Goal: Communication & Community: Answer question/provide support

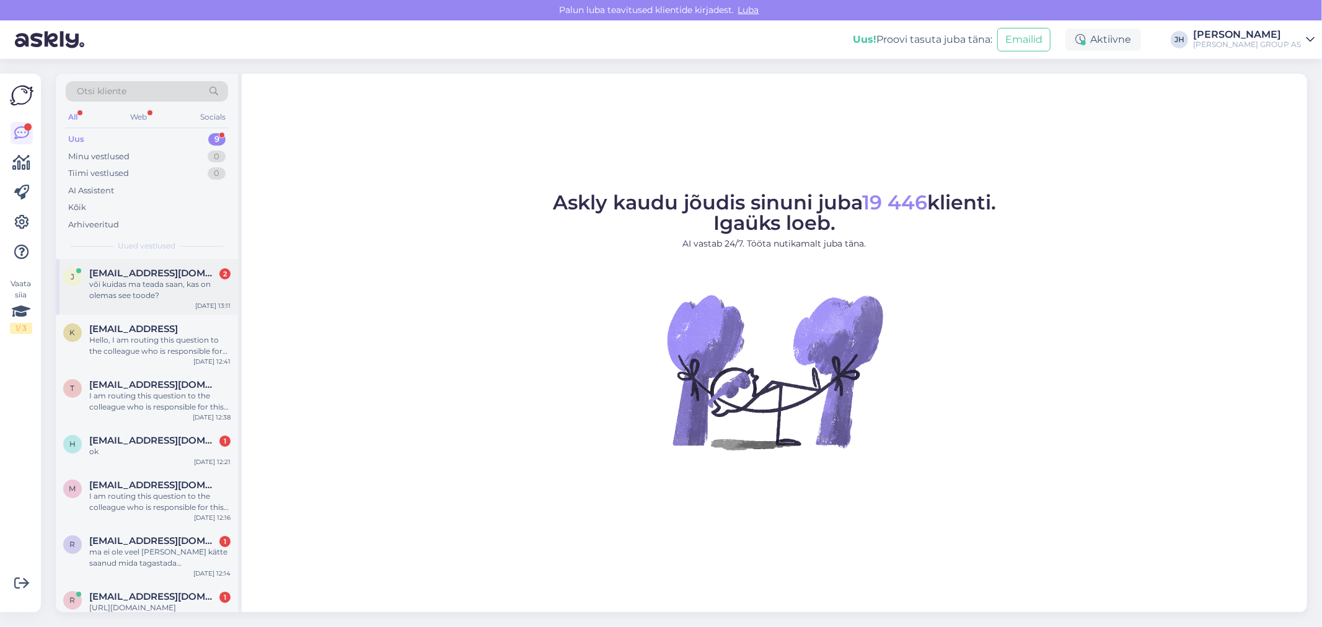
click at [154, 278] on span "[EMAIL_ADDRESS][DOMAIN_NAME]" at bounding box center [153, 273] width 129 height 11
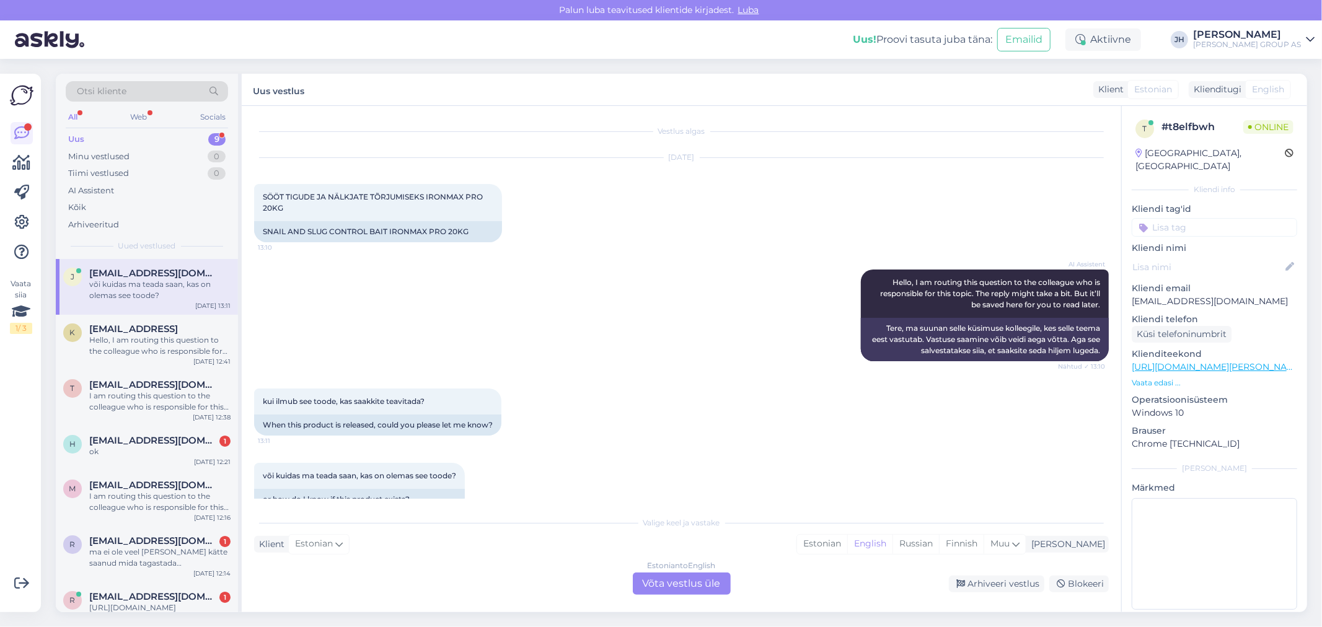
scroll to position [35, 0]
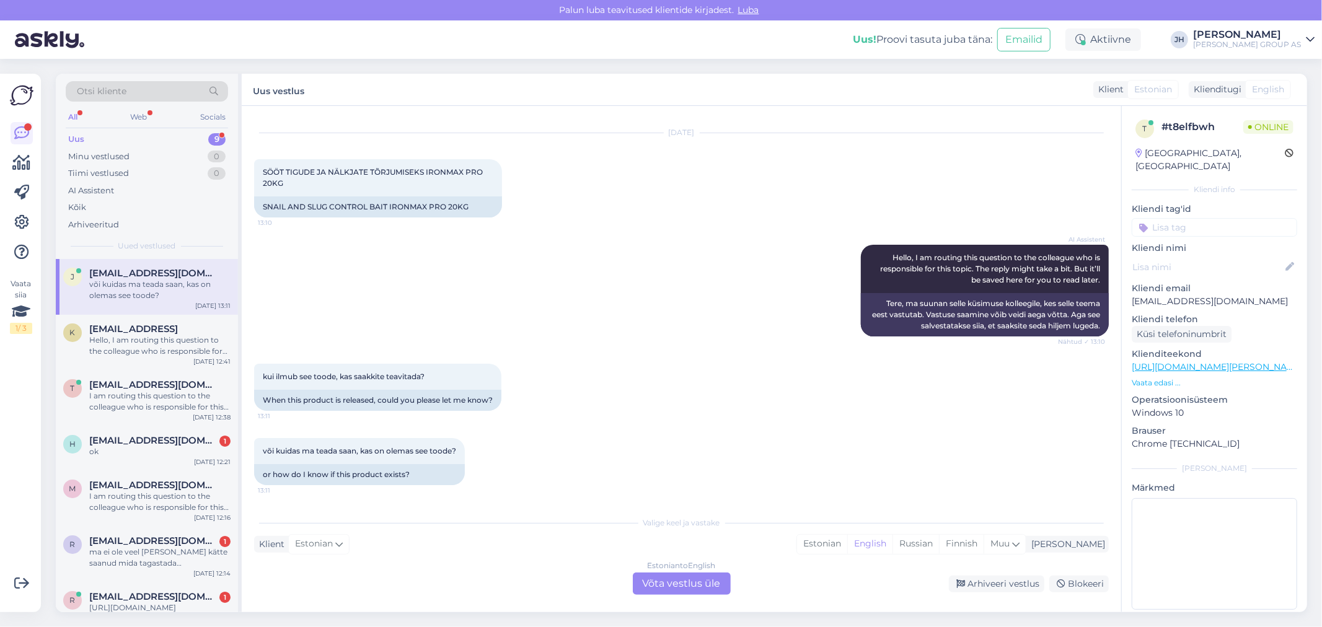
click at [689, 584] on div "Estonian to English Võta vestlus üle" at bounding box center [682, 584] width 98 height 22
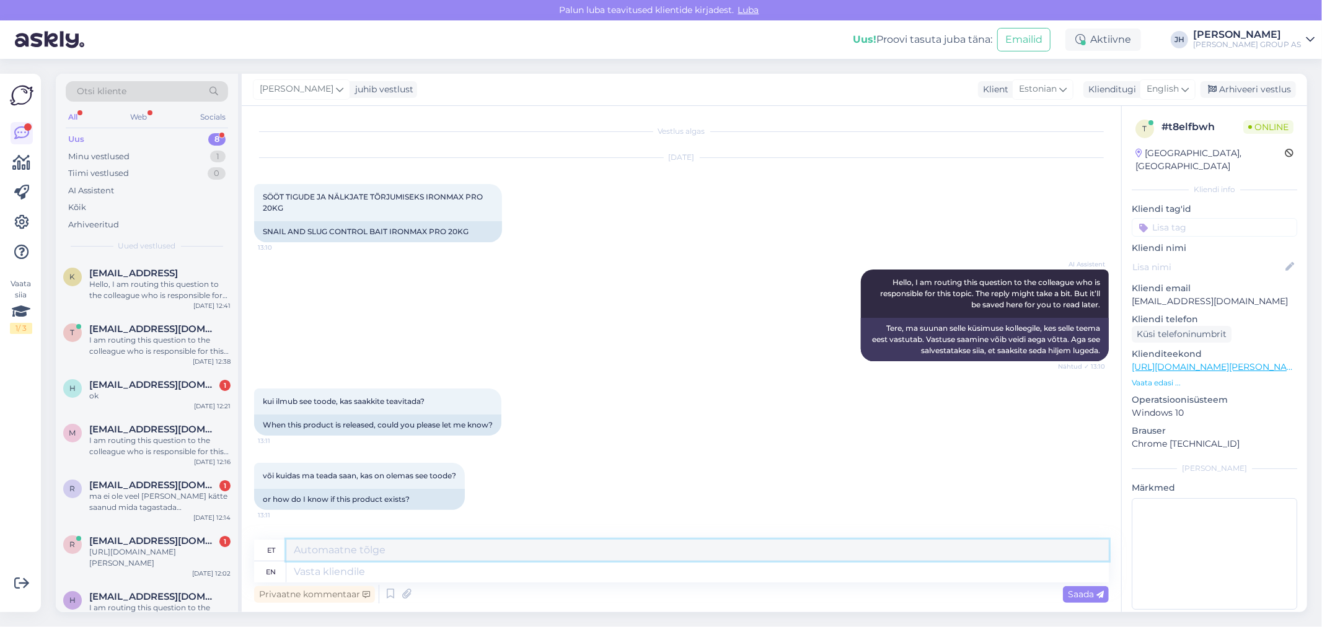
click at [400, 555] on textarea at bounding box center [697, 550] width 823 height 21
drag, startPoint x: 291, startPoint y: 203, endPoint x: 248, endPoint y: 183, distance: 47.7
click at [248, 183] on div "Vestlus algas Aug 28 2025 SÖÖT TIGUDE JA NÄLKJATE TÕRJUMISEKS IRONMAX PRO 20KG …" at bounding box center [682, 359] width 880 height 507
copy span "SÖÖT TIGUDE JA NÄLKJATE TÕRJUMISEKS IRONMAX PRO 20KG"
click at [367, 555] on textarea at bounding box center [697, 550] width 823 height 21
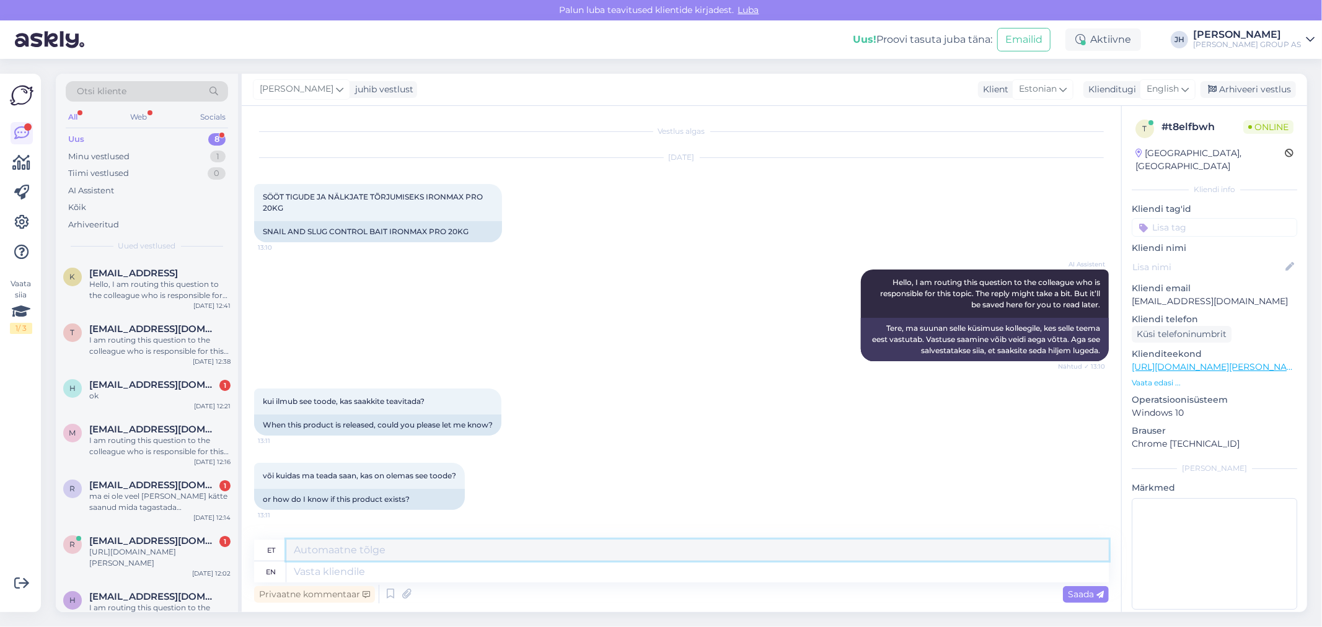
click at [300, 548] on textarea at bounding box center [697, 550] width 823 height 21
type textarea "Tere. See toode on läbimüüdud. Hetkel ei ole infot, et see tellitakse juurde"
drag, startPoint x: 665, startPoint y: 550, endPoint x: 282, endPoint y: 516, distance: 384.6
click at [282, 516] on div "Vestlus algas Aug 28 2025 SÖÖT TIGUDE JA NÄLKJATE TÕRJUMISEKS IRONMAX PRO 20KG …" at bounding box center [682, 359] width 880 height 507
click at [1184, 89] on icon at bounding box center [1185, 89] width 7 height 14
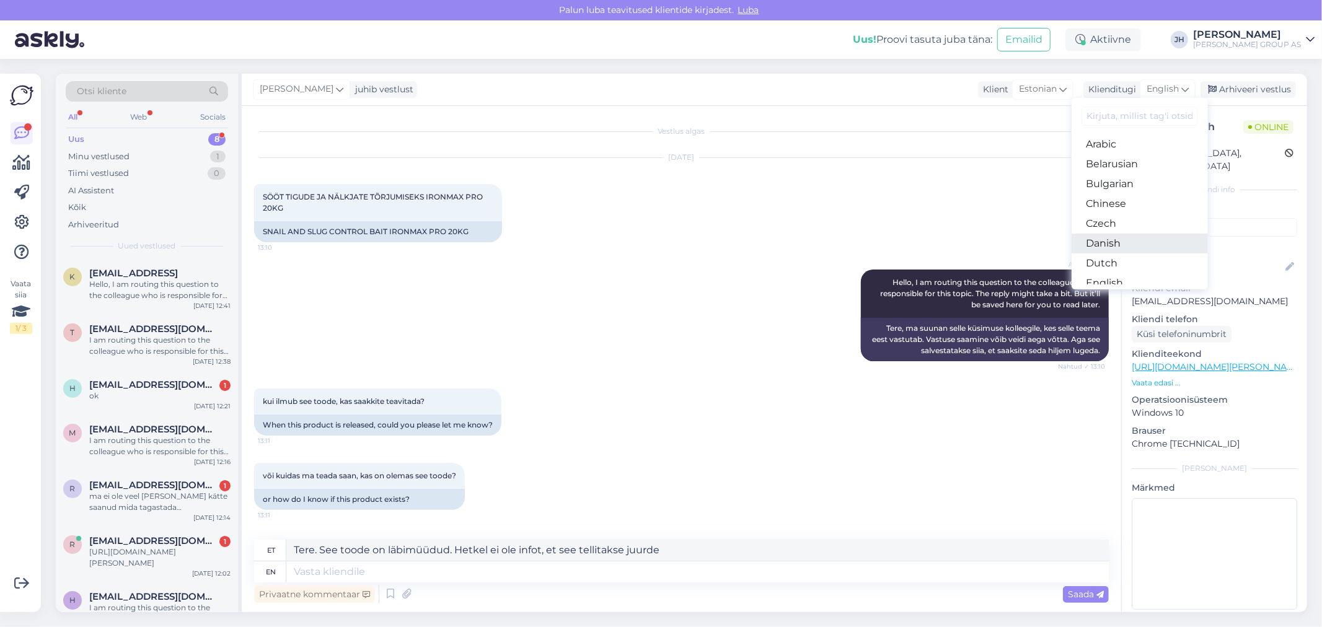
scroll to position [69, 0]
click at [1122, 231] on link "Estonian" at bounding box center [1140, 234] width 136 height 20
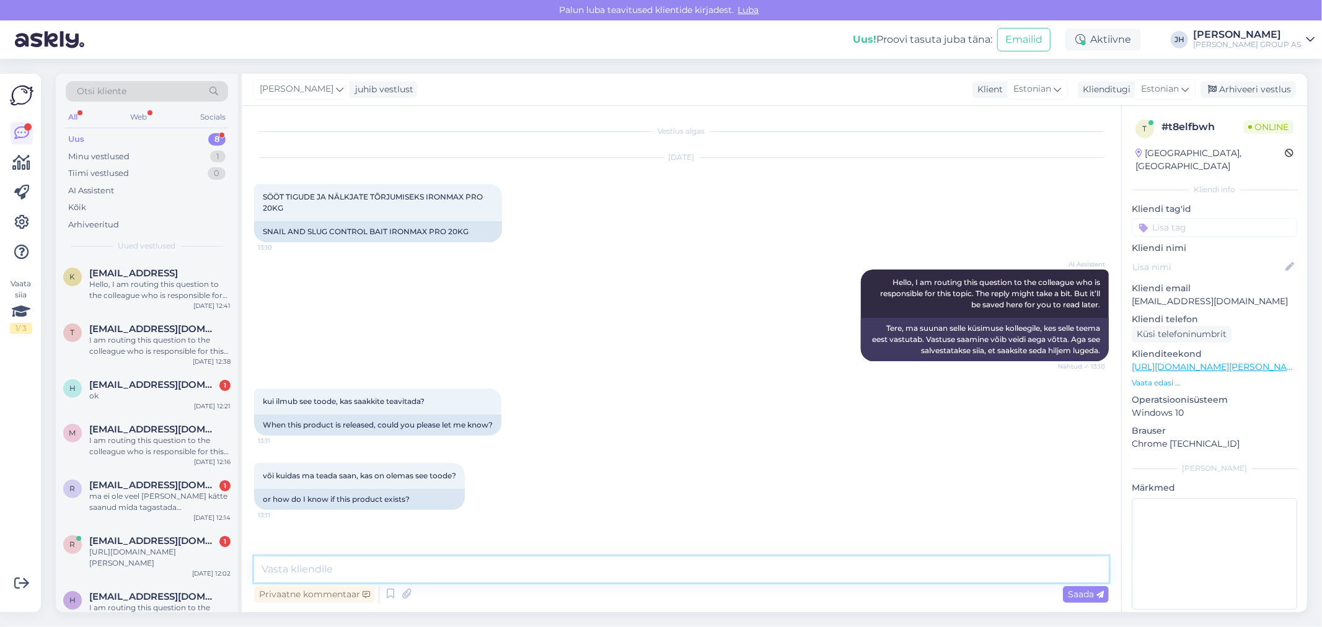
click at [299, 565] on textarea at bounding box center [681, 570] width 855 height 26
paste textarea "Tere. See toode on läbimüüdud. Hetkel ei ole infot, et see tellitakse juurde"
type textarea "Tere. See toode on läbimüüdud. Hetkel ei ole infot, et see tellitakse juurde"
click at [1082, 591] on span "Saada" at bounding box center [1086, 594] width 36 height 11
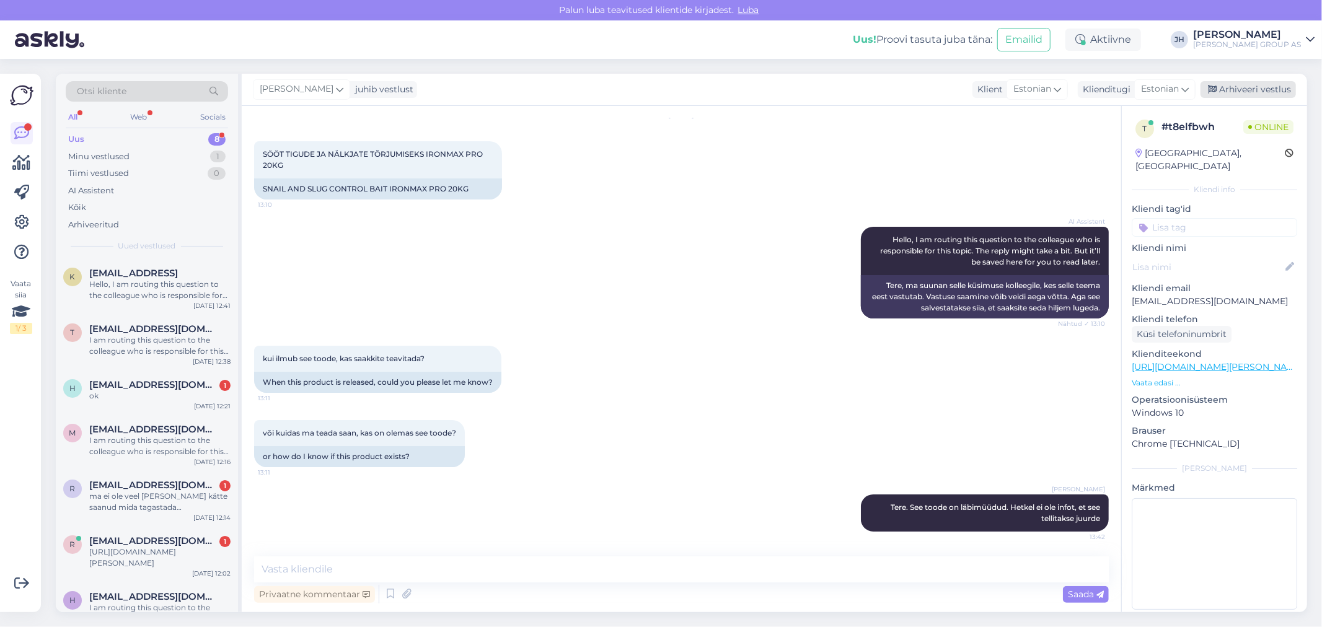
click at [1266, 86] on div "Arhiveeri vestlus" at bounding box center [1248, 89] width 95 height 17
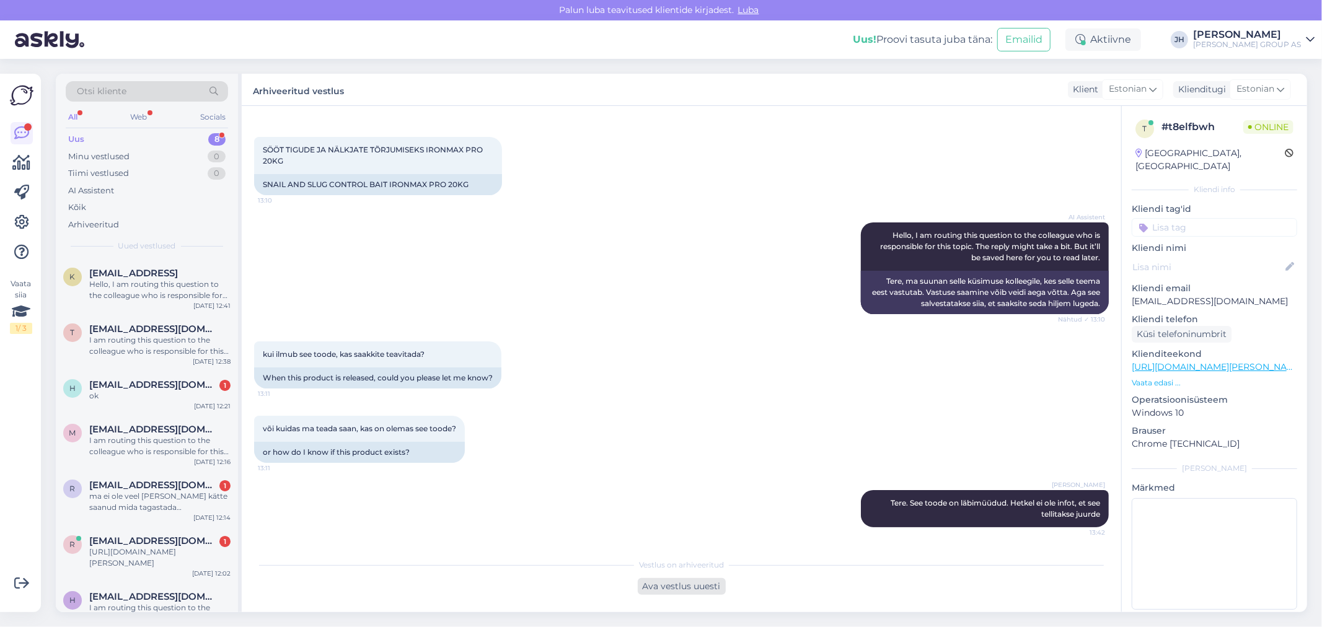
click at [689, 586] on div "Ava vestlus uuesti" at bounding box center [682, 586] width 88 height 17
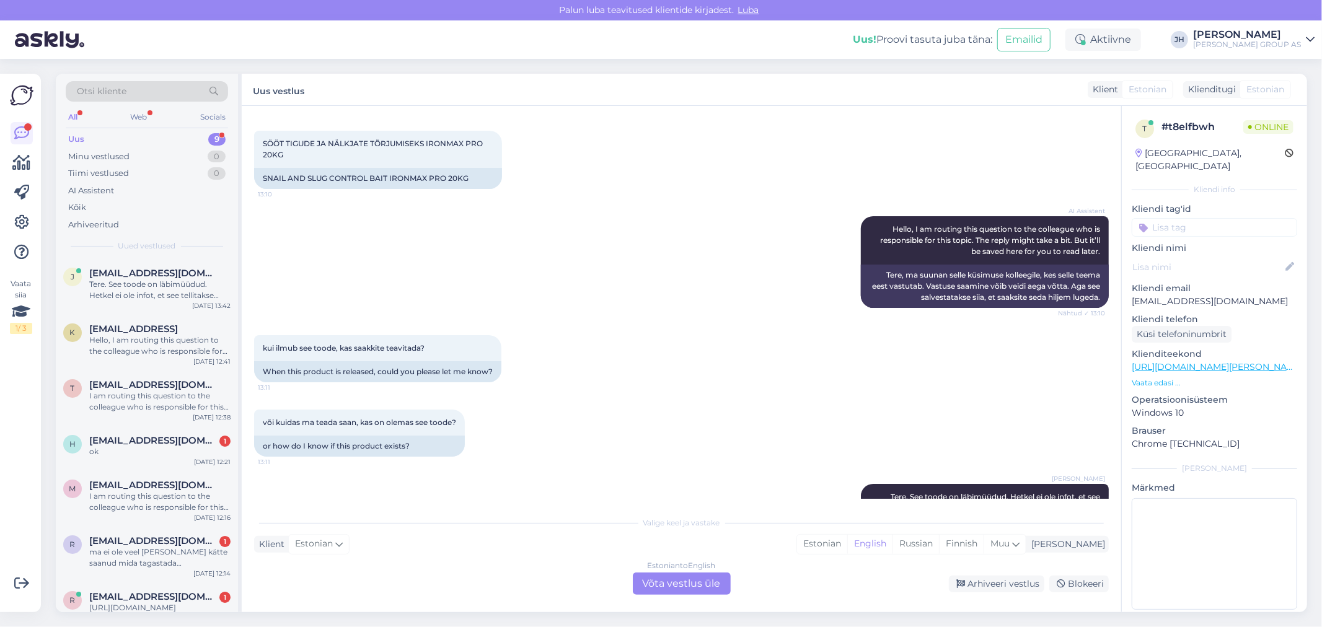
click at [689, 580] on div "Estonian to English Võta vestlus üle" at bounding box center [682, 584] width 98 height 22
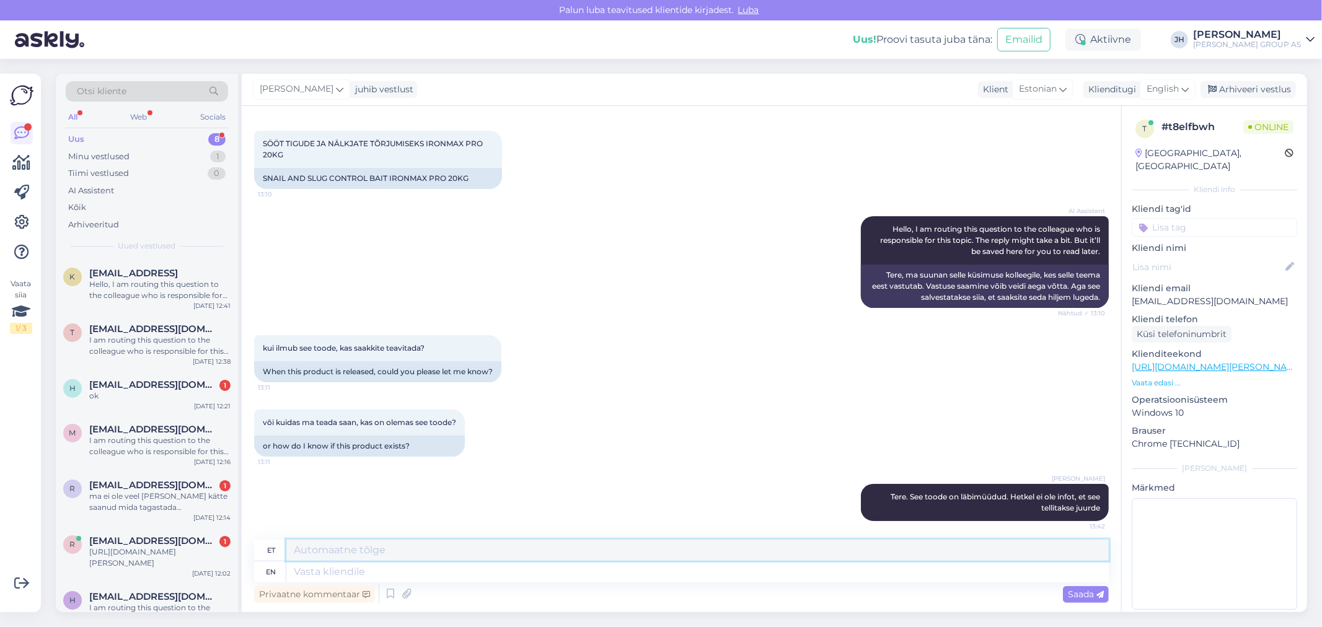
click at [379, 552] on textarea at bounding box center [697, 550] width 823 height 21
click at [349, 551] on textarea "Võite proo" at bounding box center [697, 550] width 823 height 21
type textarea "V"
type textarea "T"
type textarea "E"
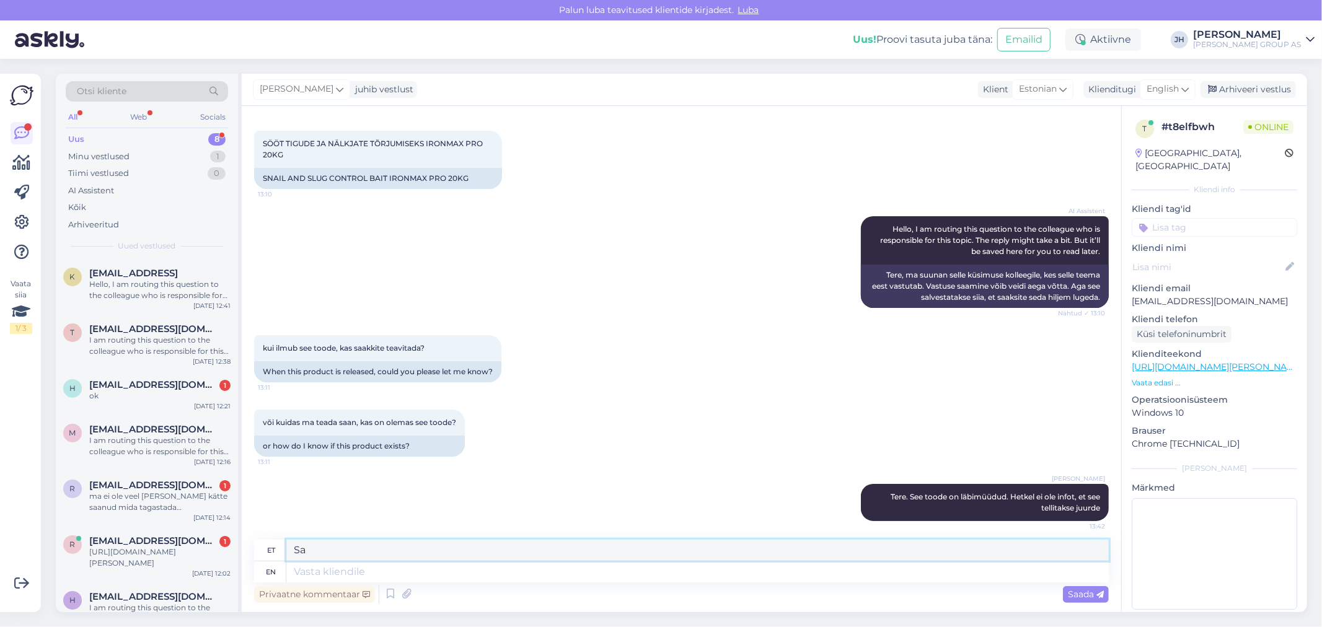
type textarea "S"
type textarea "K"
type textarea "P"
drag, startPoint x: 348, startPoint y: 552, endPoint x: 267, endPoint y: 544, distance: 82.2
click at [267, 544] on div "et Võib tellida ärikliendihaldurite poole" at bounding box center [681, 551] width 855 height 22
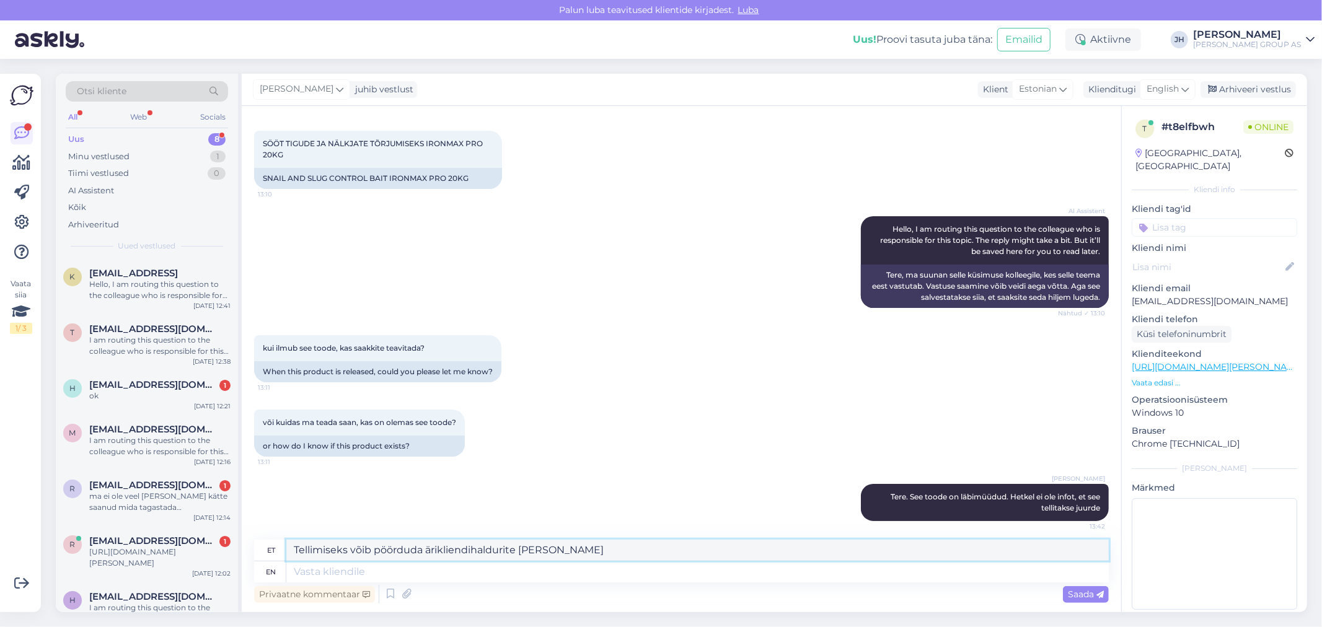
click at [549, 551] on textarea "Tellimiseks võib pöörduda ärikliendihaldurite poole" at bounding box center [697, 550] width 823 height 21
click at [561, 552] on textarea "Tellimiseks võib pöörduda ärikliendihaldurite poole :" at bounding box center [697, 550] width 823 height 21
paste textarea "https://www.bauhof.ee/et/info/arikliendile-arikliendihaldurid"
drag, startPoint x: 927, startPoint y: 552, endPoint x: 169, endPoint y: 541, distance: 757.7
click at [174, 544] on div "Otsi kliente All Web Socials Uus 8 Minu vestlused 1 Tiimi vestlused 0 AI Assist…" at bounding box center [682, 343] width 1252 height 539
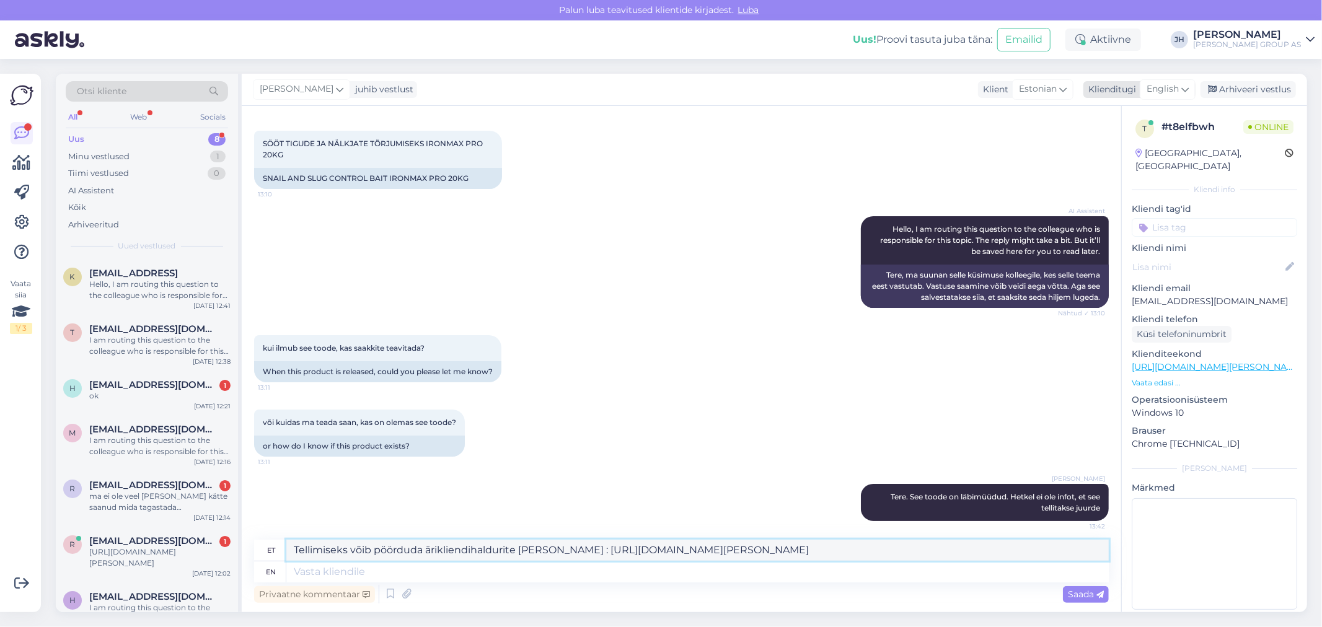
type textarea "Tellimiseks võib pöörduda ärikliendihaldurite poole : https://www.bauhof.ee/et/…"
click at [1188, 87] on icon at bounding box center [1185, 89] width 7 height 14
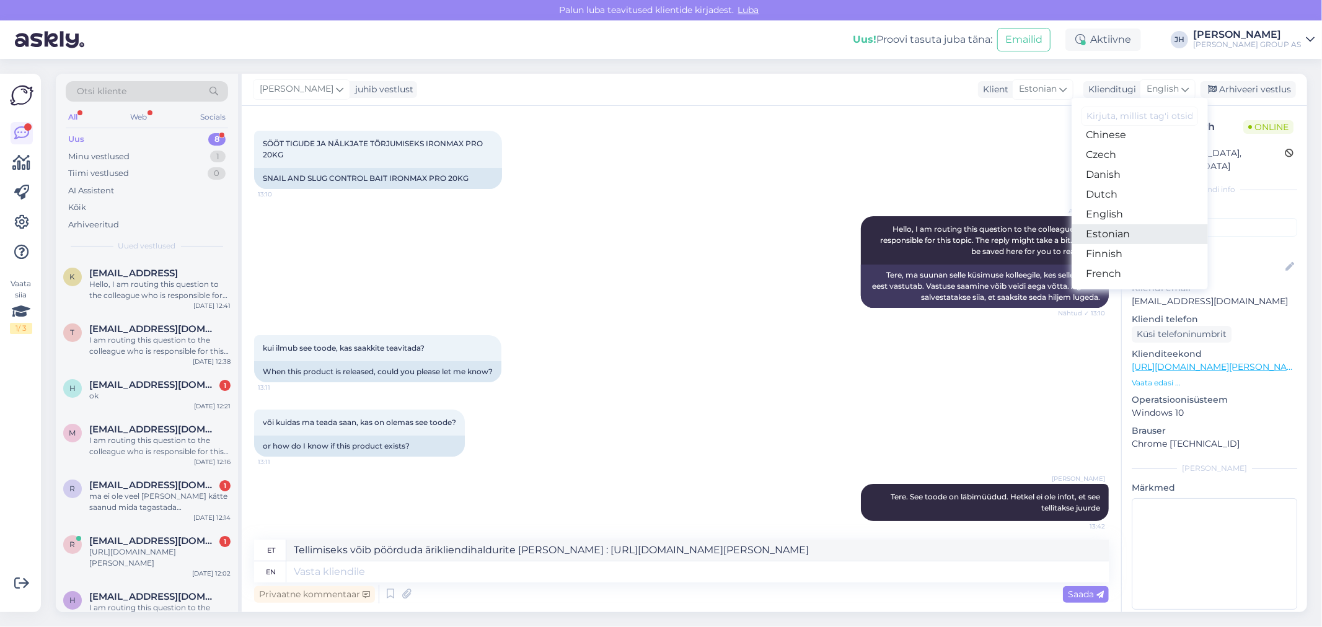
click at [1115, 228] on link "Estonian" at bounding box center [1140, 234] width 136 height 20
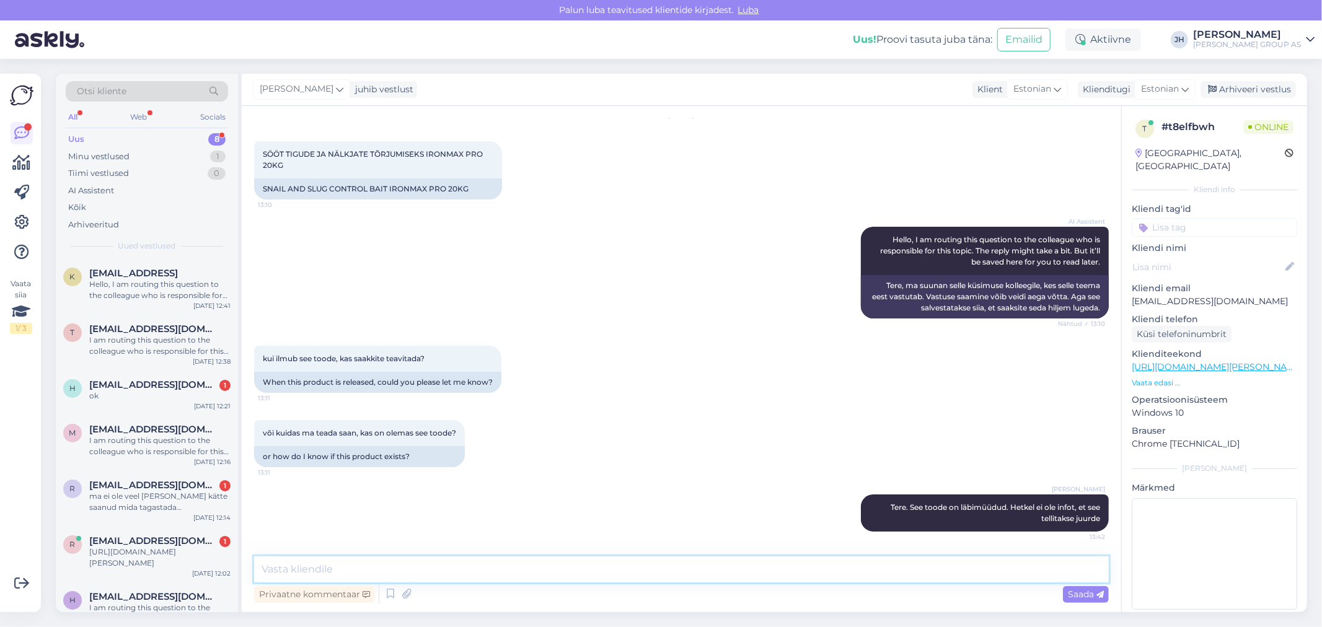
click at [404, 560] on textarea at bounding box center [681, 570] width 855 height 26
paste textarea "Tellimiseks võib pöörduda ärikliendihaldurite poole : https://www.bauhof.ee/et/…"
type textarea "Tellimiseks võib pöörduda ärikliendihaldurite poole : https://www.bauhof.ee/et/…"
click at [1093, 590] on span "Saada" at bounding box center [1086, 594] width 36 height 11
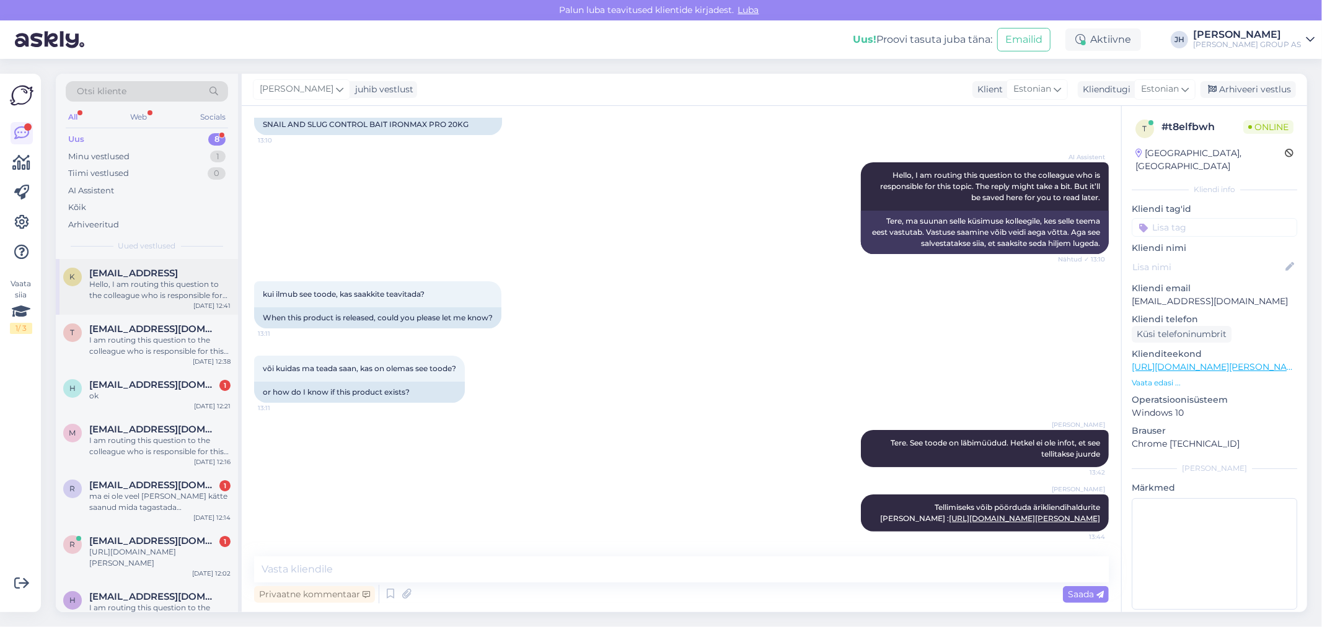
click at [150, 276] on span "kristiina188@hotmail.con" at bounding box center [133, 273] width 89 height 11
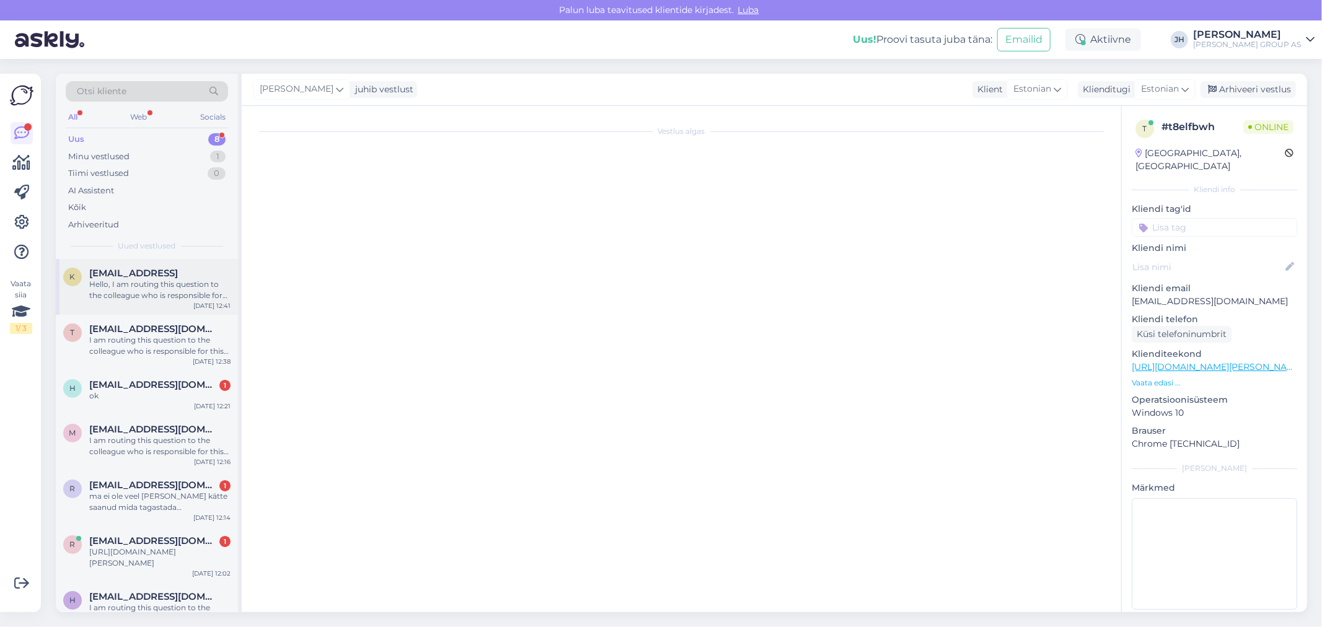
scroll to position [0, 0]
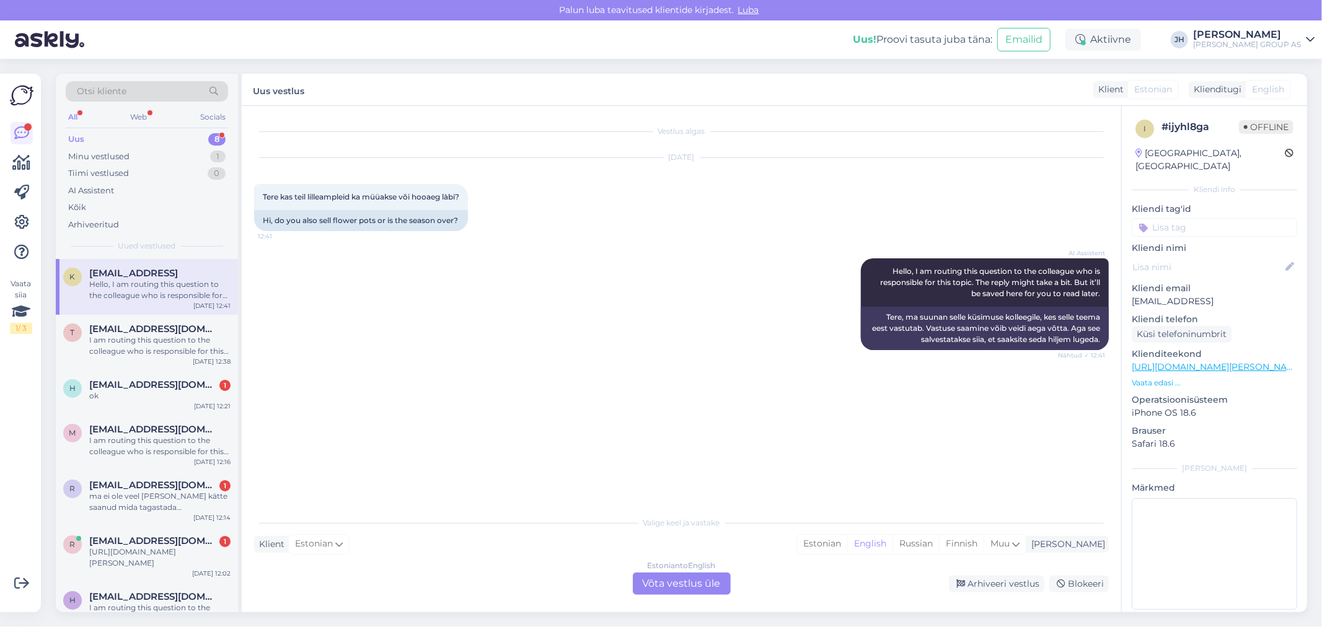
click at [685, 589] on div "Estonian to English Võta vestlus üle" at bounding box center [682, 584] width 98 height 22
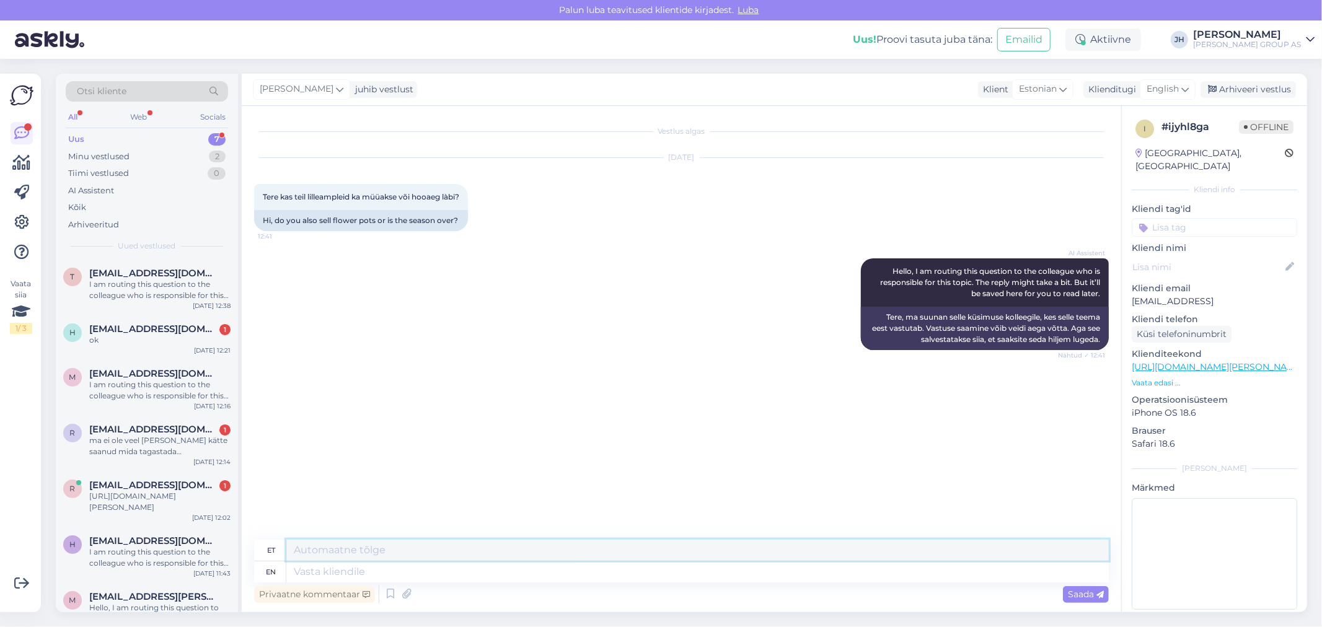
click at [378, 551] on textarea at bounding box center [697, 550] width 823 height 21
drag, startPoint x: 459, startPoint y: 544, endPoint x: 245, endPoint y: 550, distance: 214.0
click at [245, 550] on div "Vestlus algas Aug 28 2025 Tere kas teil lilleampleid ka müüakse või hooaeg làbi…" at bounding box center [682, 359] width 880 height 507
type textarea "Jah, lilleampleid müüakse"
click at [1188, 90] on icon at bounding box center [1185, 89] width 7 height 14
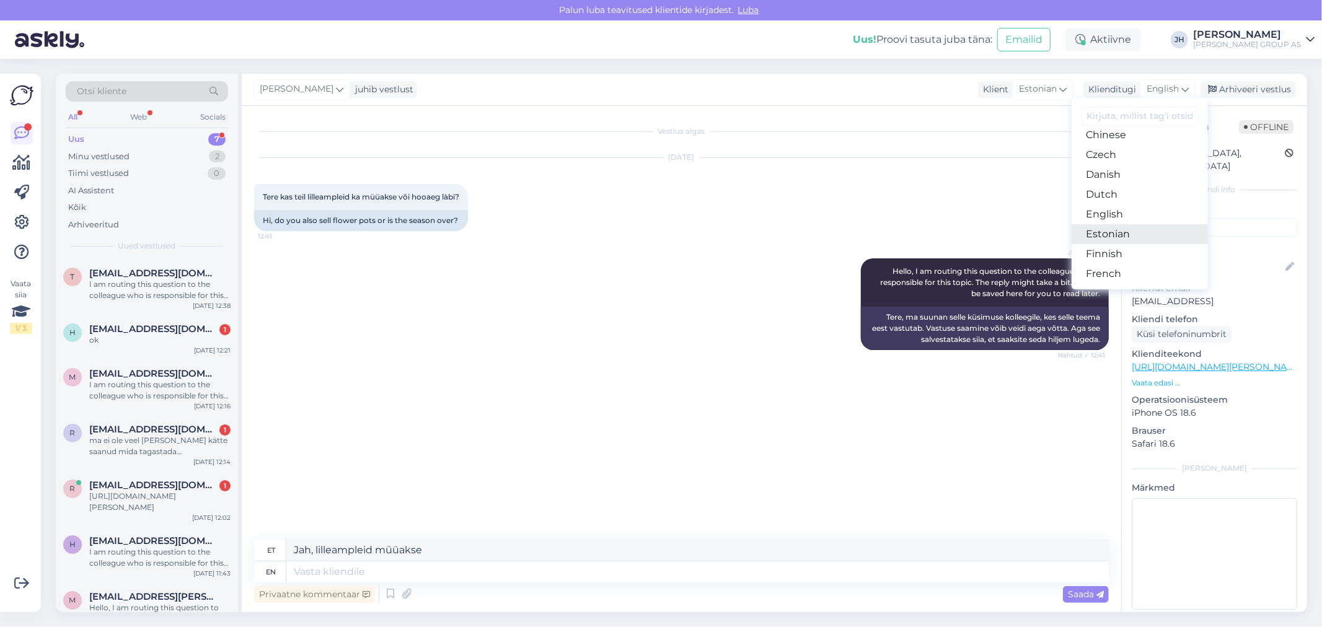
click at [1107, 234] on link "Estonian" at bounding box center [1140, 234] width 136 height 20
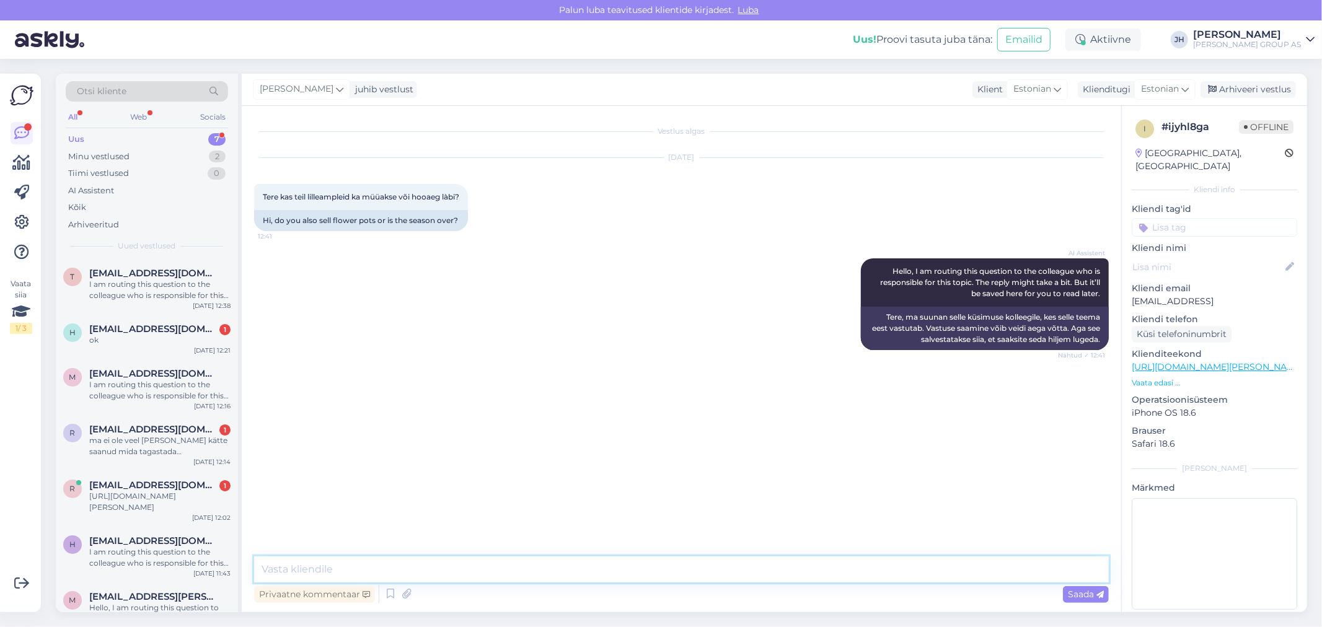
click at [300, 568] on textarea at bounding box center [681, 570] width 855 height 26
paste textarea "Jah, lilleampleid müüakse"
type textarea "Jah, lilleampleid müüakse"
click at [1092, 596] on span "Saada" at bounding box center [1086, 594] width 36 height 11
click at [1248, 93] on div "Arhiveeri vestlus" at bounding box center [1248, 89] width 95 height 17
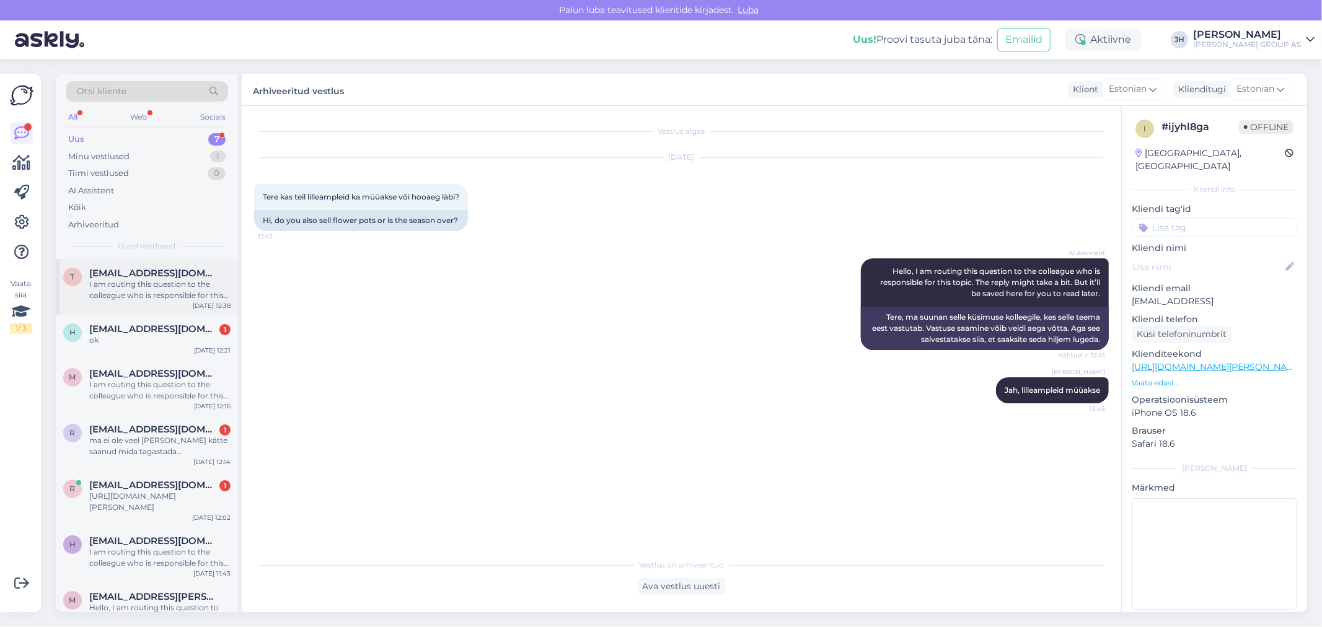
click at [153, 292] on div "I am routing this question to the colleague who is responsible for this topic. …" at bounding box center [159, 290] width 141 height 22
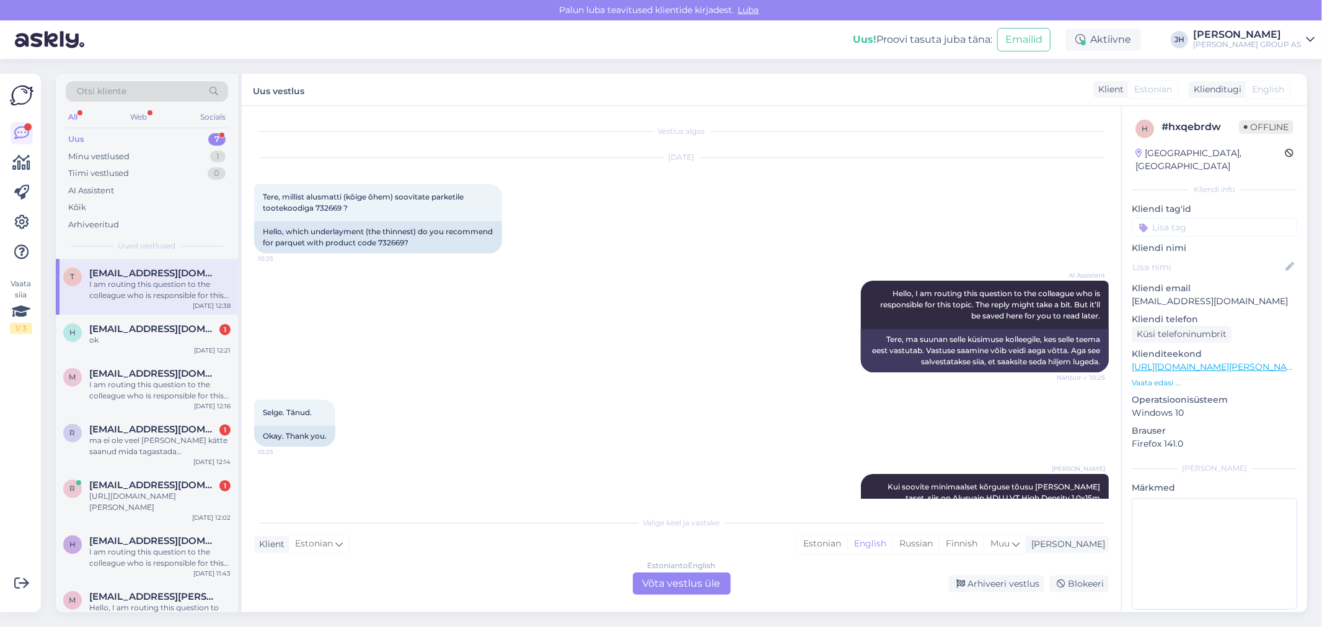
scroll to position [619, 0]
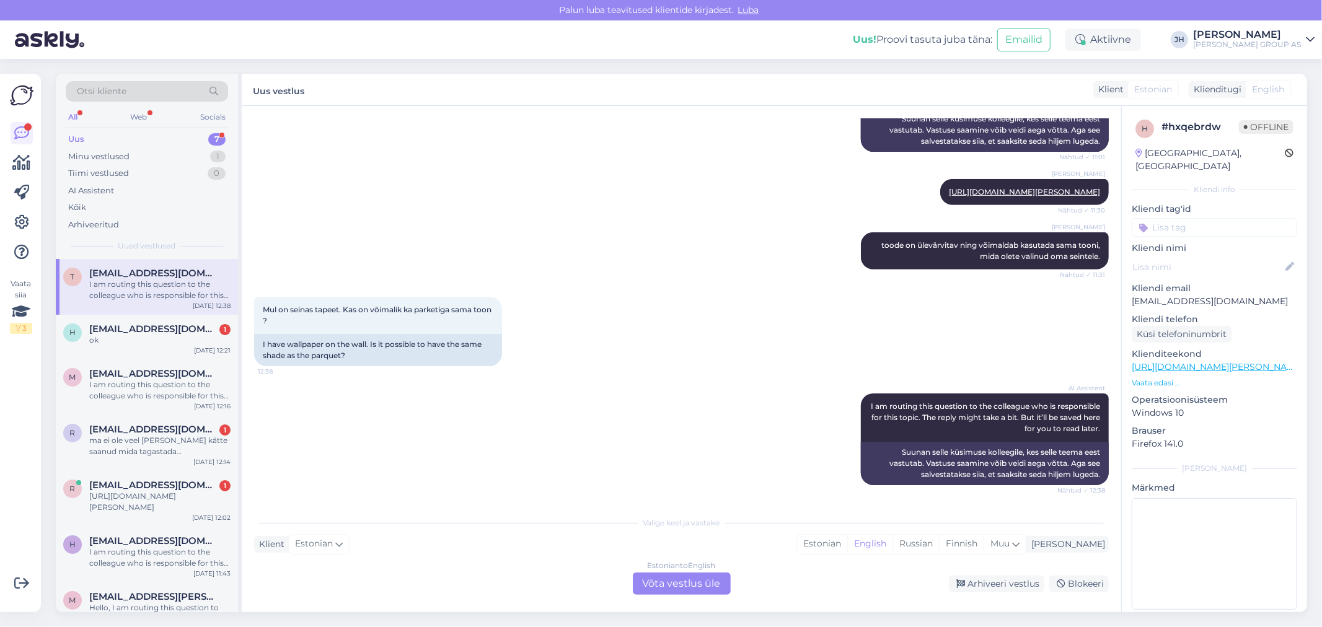
click at [676, 585] on div "Estonian to English Võta vestlus üle" at bounding box center [682, 584] width 98 height 22
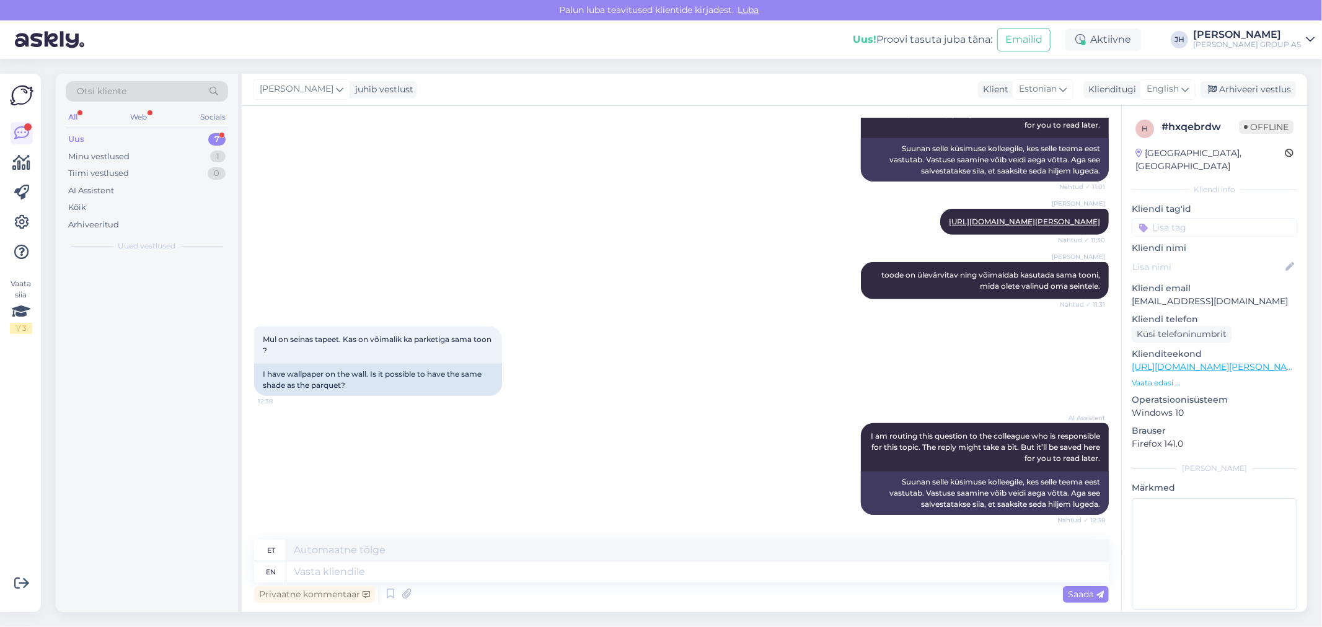
scroll to position [590, 0]
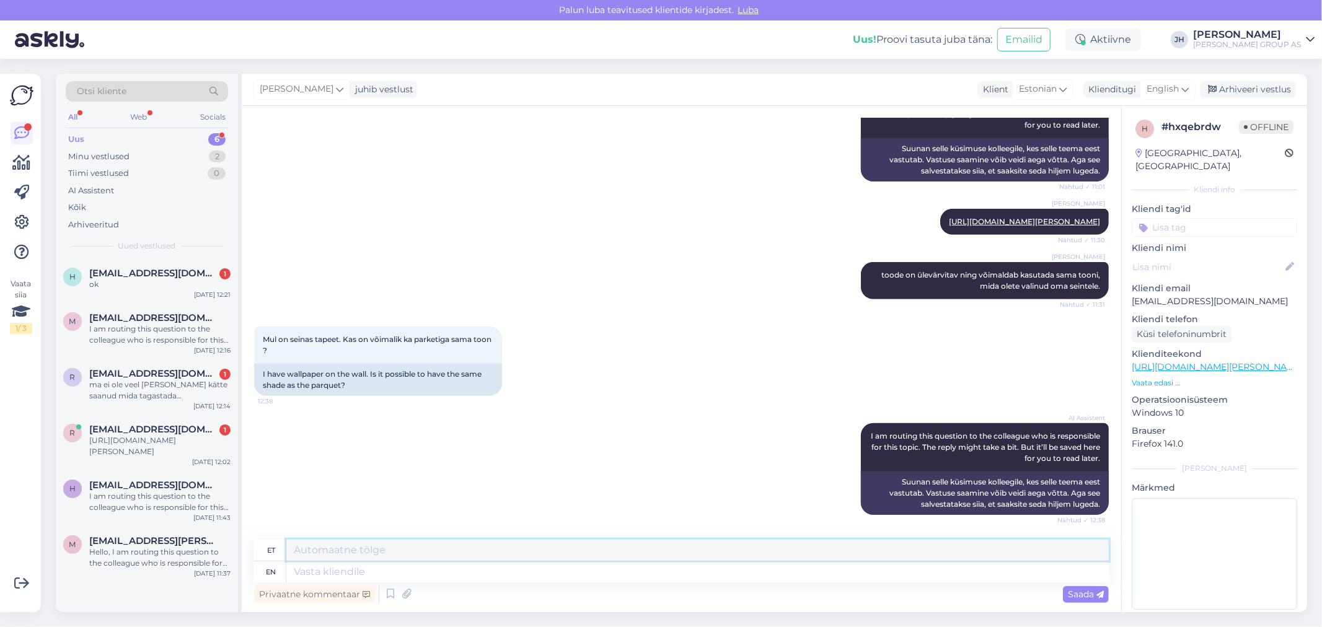
click at [301, 552] on textarea at bounding box center [697, 550] width 823 height 21
drag, startPoint x: 854, startPoint y: 547, endPoint x: 286, endPoint y: 536, distance: 568.0
click at [286, 536] on div "Vestlus algas Aug 28 2025 Tere, millist alusmatti (kõige õhem) soovitate parket…" at bounding box center [682, 359] width 880 height 507
type textarea "Selleks et valida parketiga toot toonis, kõige kindlam variant valida kohapeal,…"
click at [1187, 85] on icon at bounding box center [1185, 89] width 7 height 14
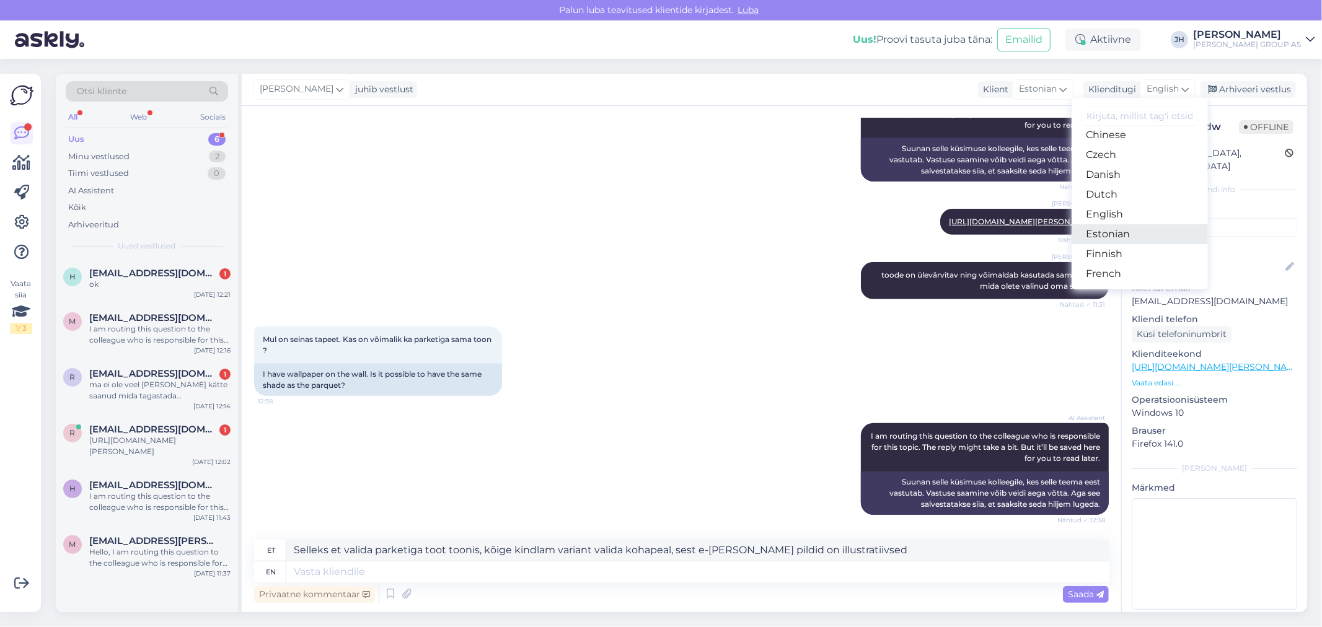
click at [1138, 236] on link "Estonian" at bounding box center [1140, 234] width 136 height 20
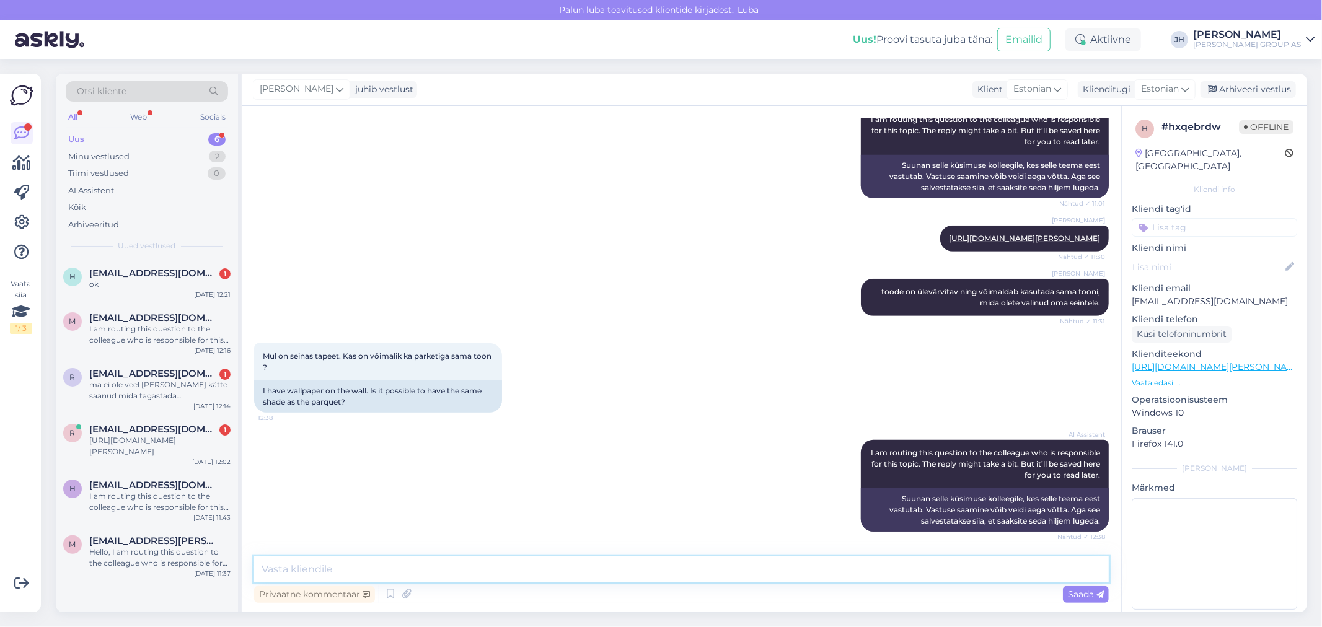
click at [443, 567] on textarea at bounding box center [681, 570] width 855 height 26
paste textarea "Selleks et valida parketiga toot toonis, kõige kindlam variant valida kohapeal,…"
type textarea "Selleks et valida parketiga toot toonis, kõige kindlam variant valida kohapeal,…"
click at [1094, 596] on span "Saada" at bounding box center [1086, 594] width 36 height 11
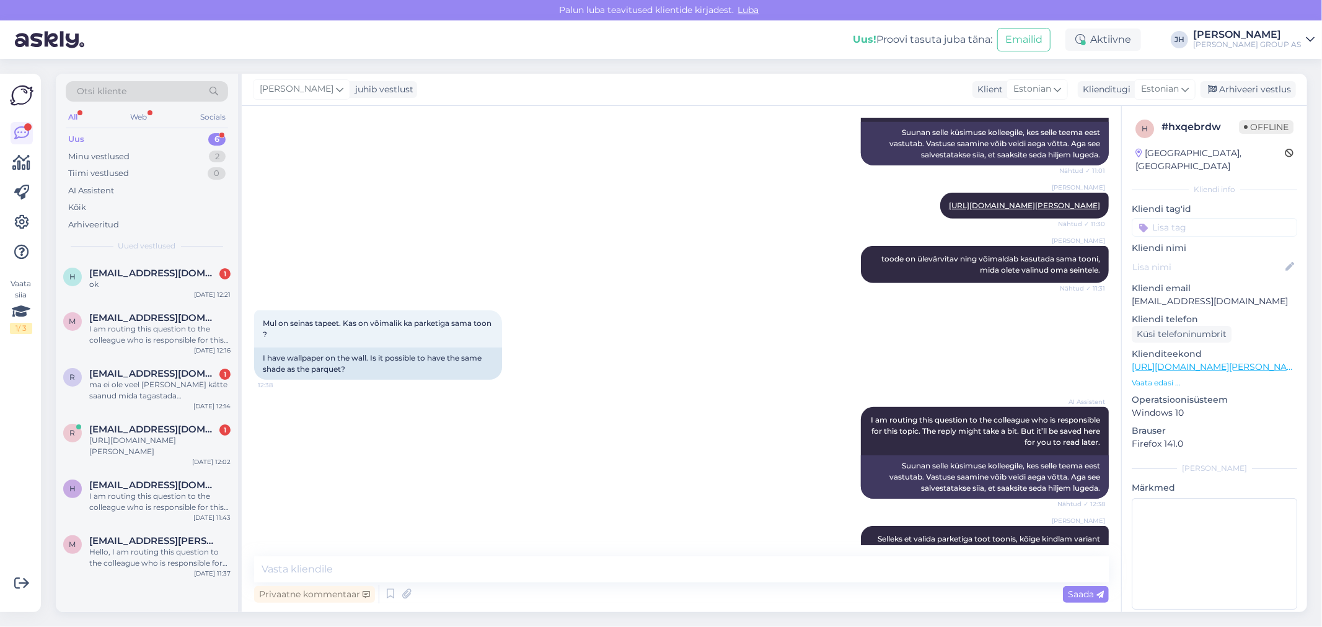
scroll to position [637, 0]
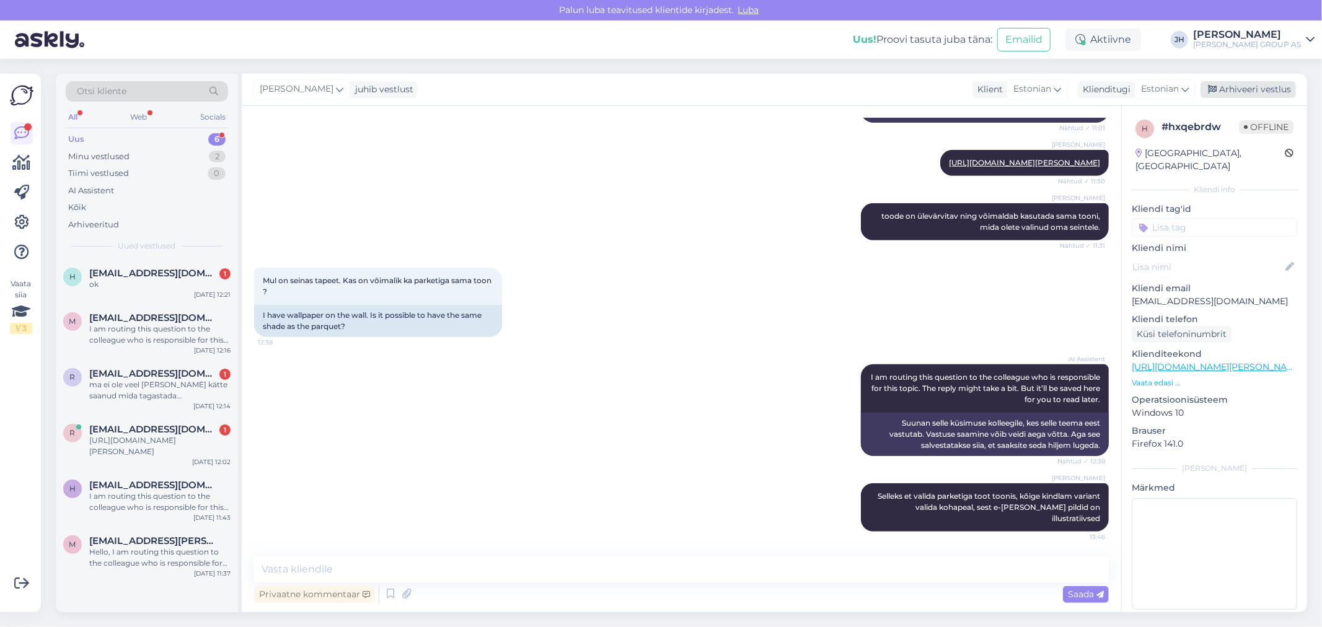
click at [1271, 85] on div "Arhiveeri vestlus" at bounding box center [1248, 89] width 95 height 17
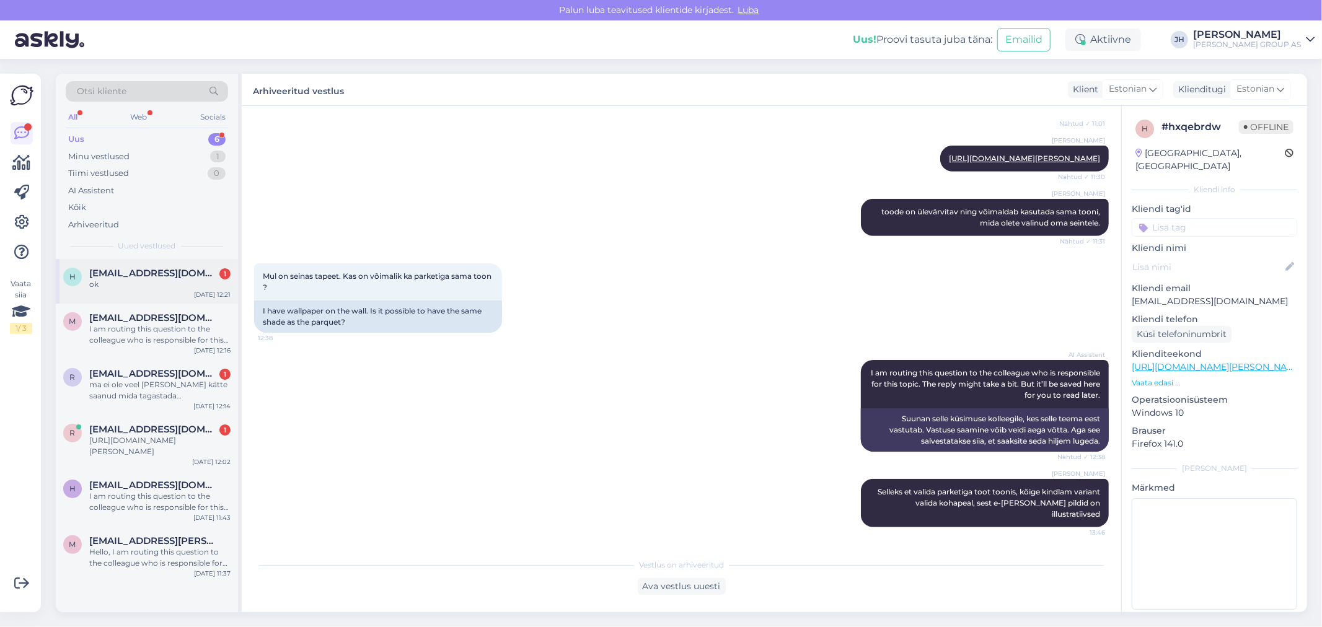
click at [168, 271] on span "heiki.jershov@upm.com" at bounding box center [153, 273] width 129 height 11
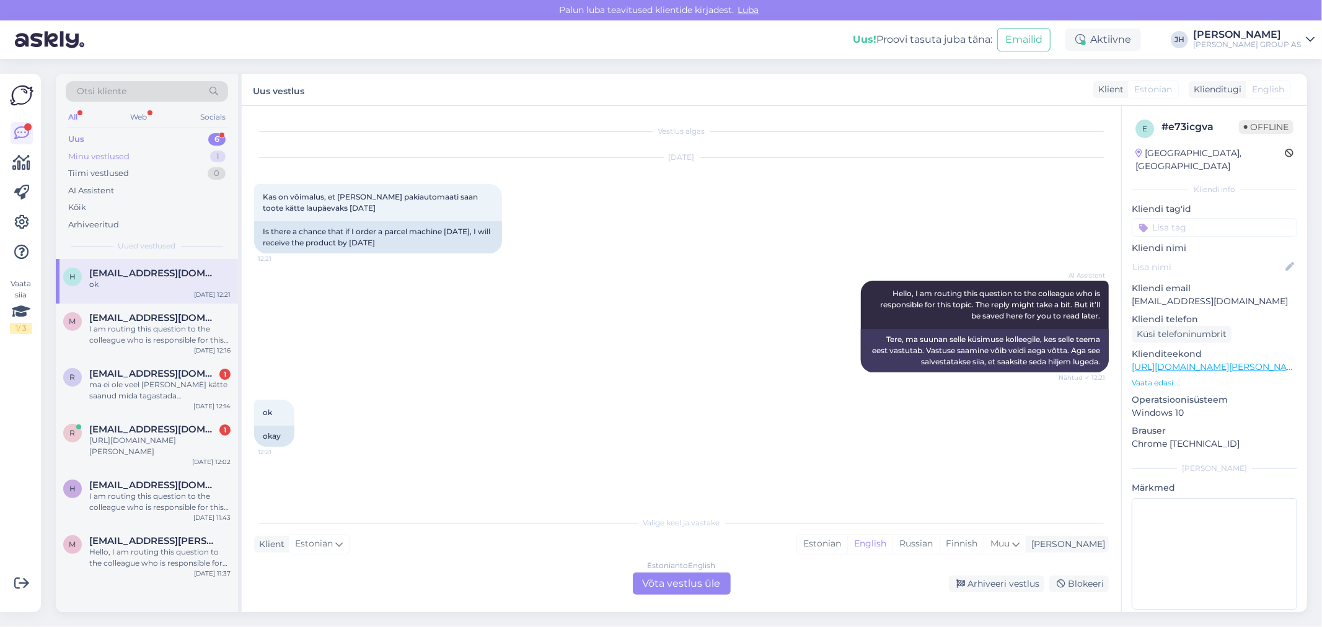
click at [106, 153] on div "Minu vestlused" at bounding box center [98, 157] width 61 height 12
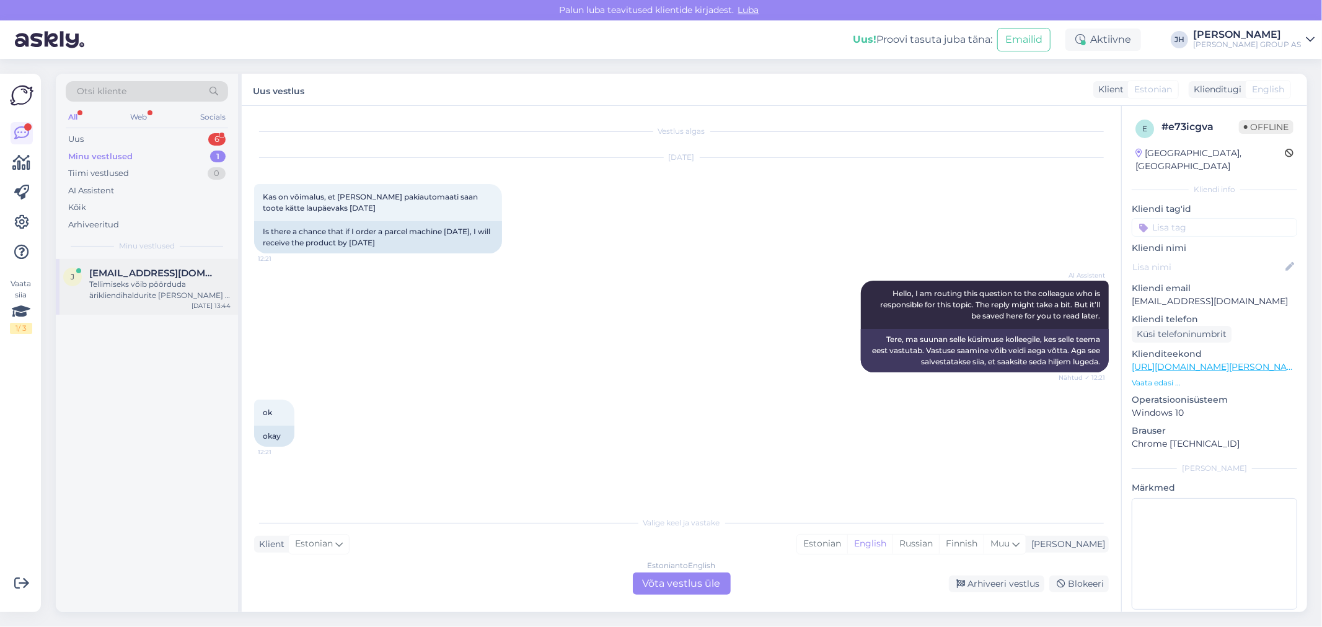
click at [149, 280] on div "Tellimiseks võib pöörduda ärikliendihaldurite poole : https://www.bauhof.ee/et/…" at bounding box center [159, 290] width 141 height 22
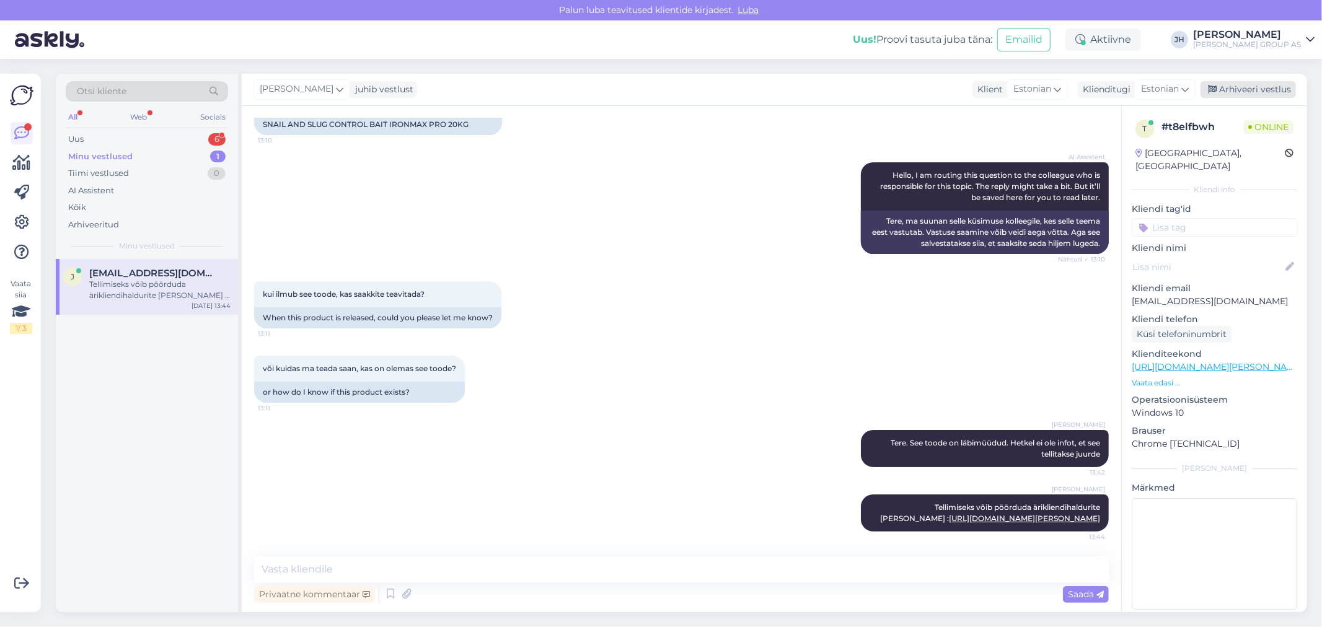
click at [1269, 86] on div "Arhiveeri vestlus" at bounding box center [1248, 89] width 95 height 17
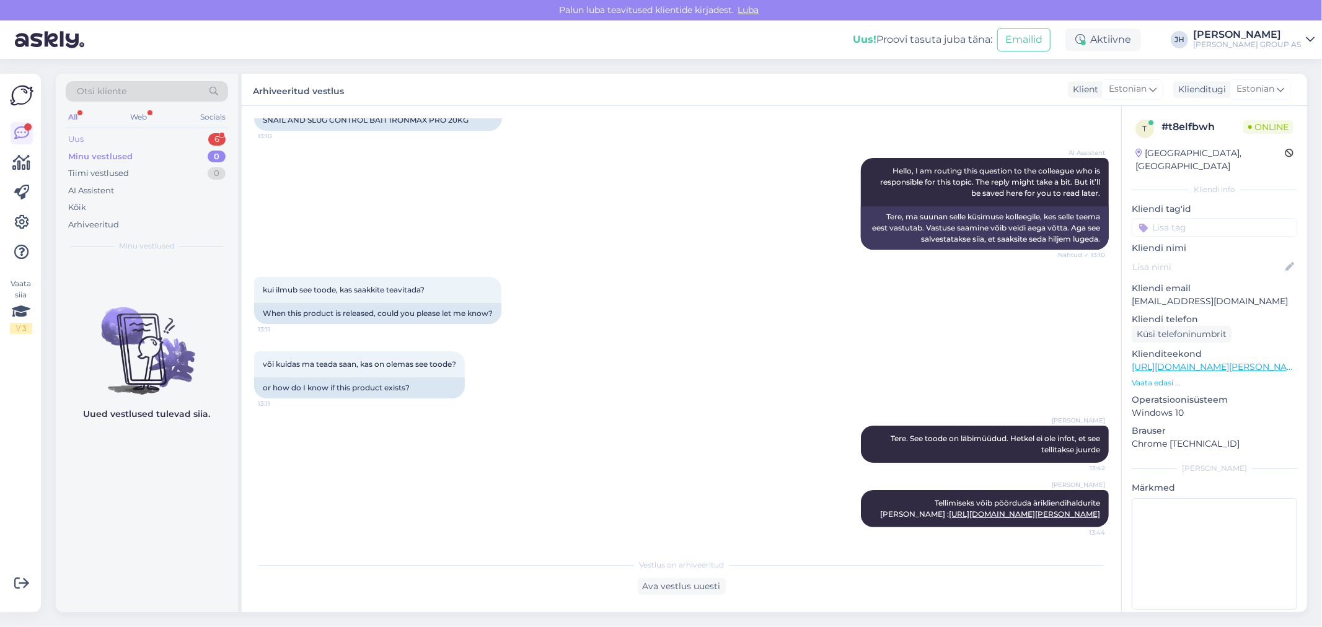
click at [82, 136] on div "Uus" at bounding box center [75, 139] width 15 height 12
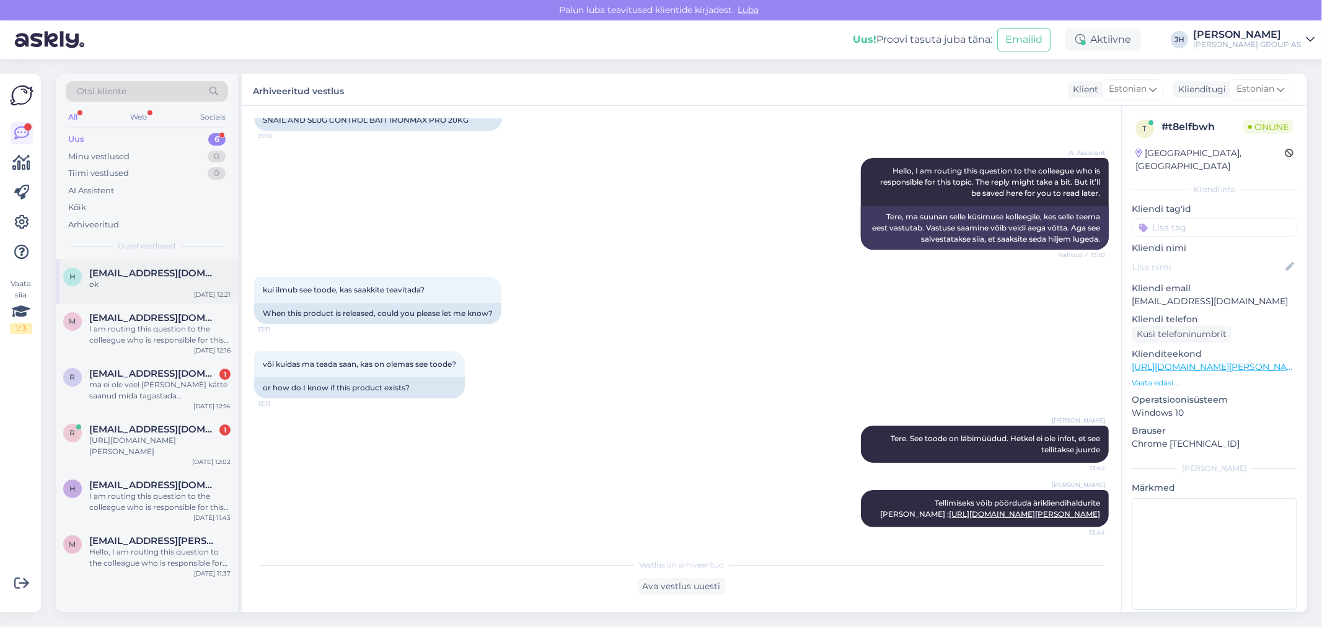
click at [129, 269] on span "heiki.jershov@upm.com" at bounding box center [153, 273] width 129 height 11
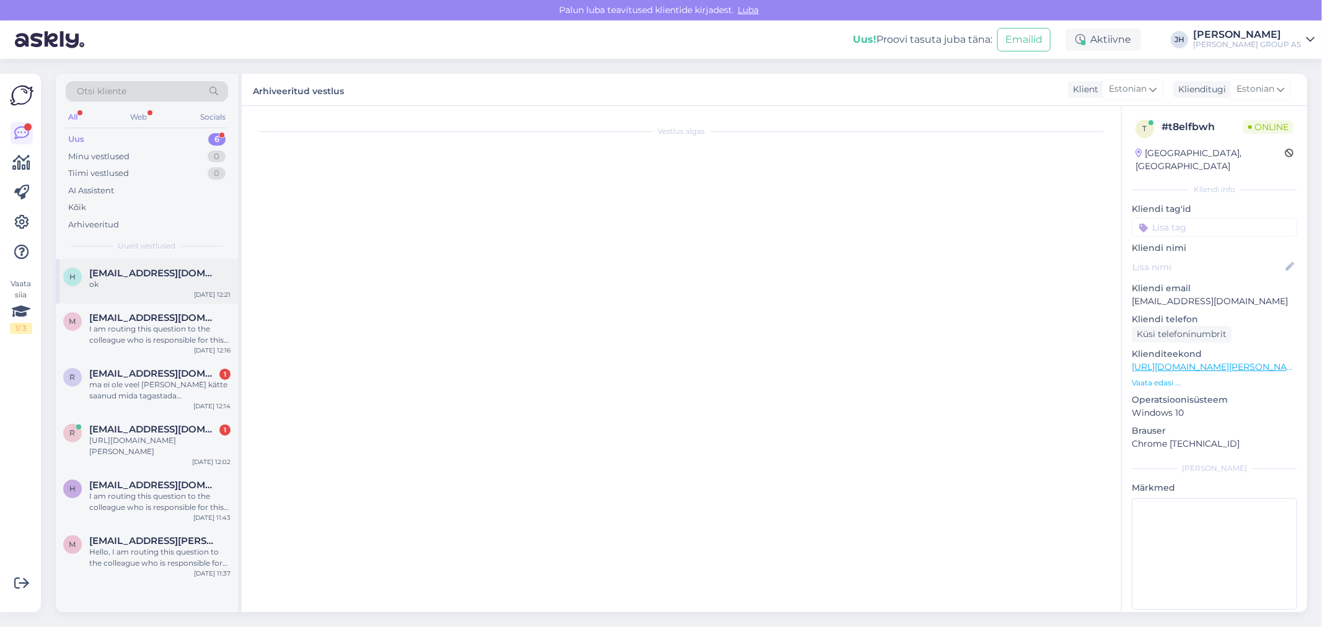
scroll to position [0, 0]
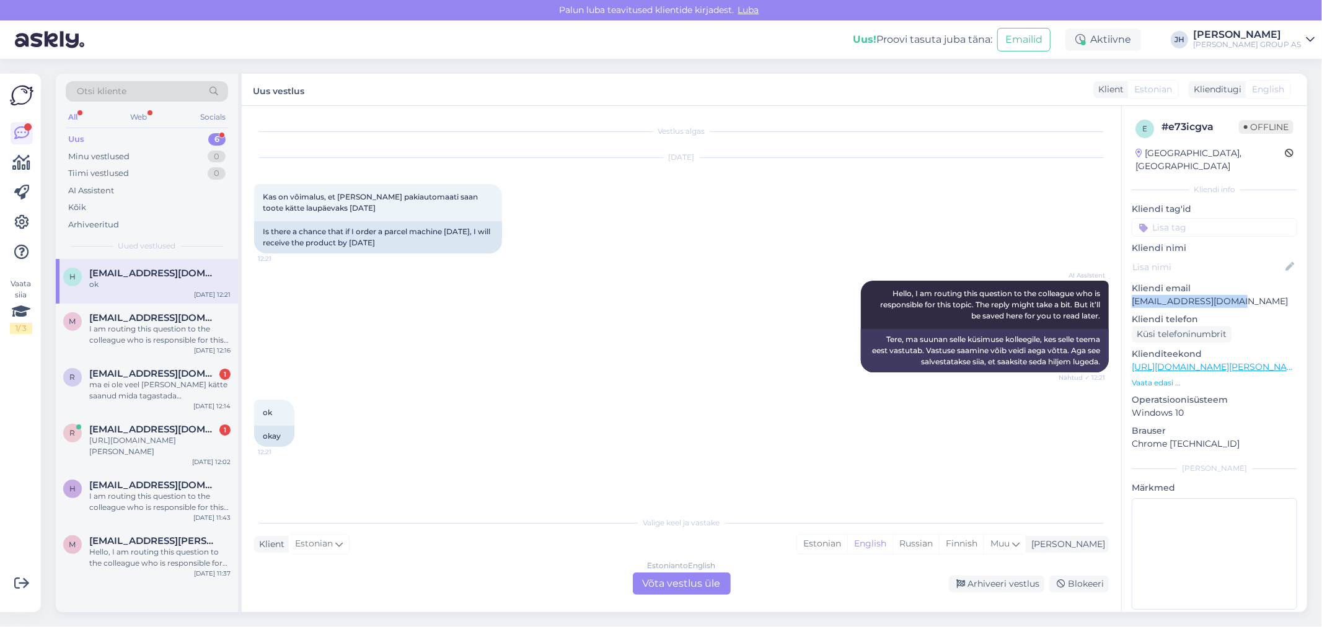
drag, startPoint x: 1237, startPoint y: 287, endPoint x: 1135, endPoint y: 286, distance: 102.3
click at [1135, 295] on p "heiki.jershov@upm.com" at bounding box center [1215, 301] width 166 height 13
copy p "heiki.jershov@upm.com"
click at [932, 627] on html "Palun luba teavitused klientide kirjadest. Luba Uus! Proovi tasuta juba täna: E…" at bounding box center [661, 313] width 1322 height 627
drag, startPoint x: 627, startPoint y: 330, endPoint x: 621, endPoint y: 330, distance: 6.2
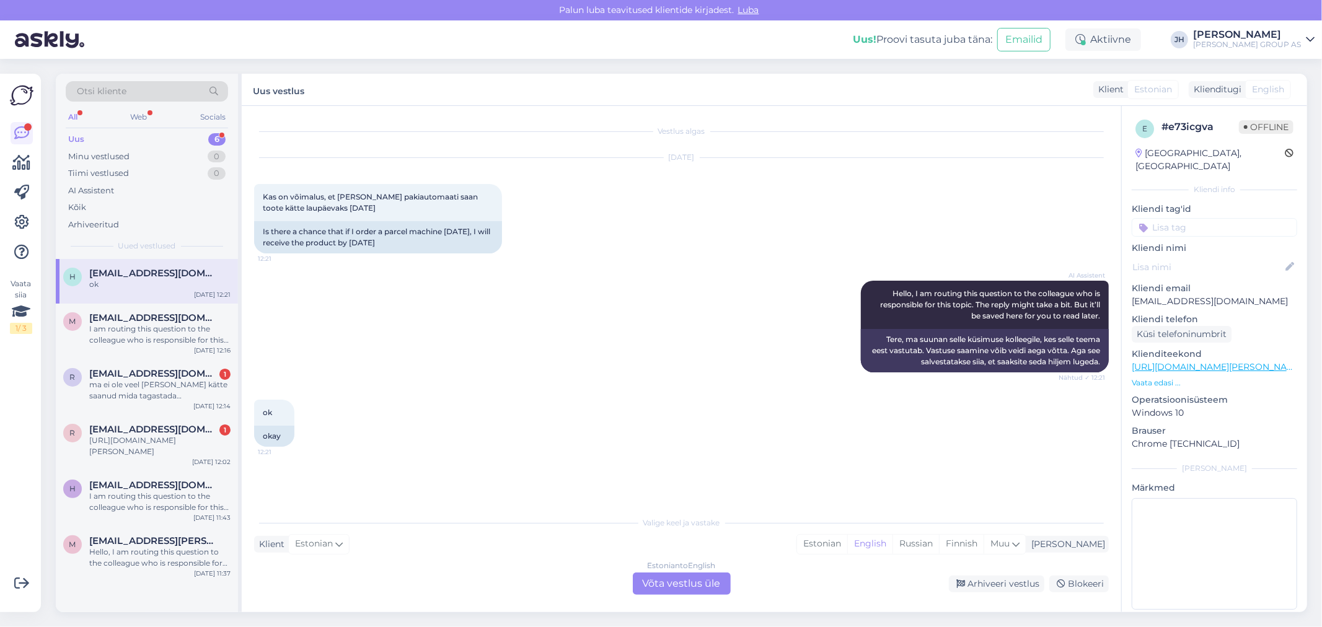
click at [625, 330] on div "AI Assistent Hello, I am routing this question to the colleague who is responsi…" at bounding box center [681, 326] width 855 height 119
click at [686, 586] on div "Estonian to English Võta vestlus üle" at bounding box center [682, 584] width 98 height 22
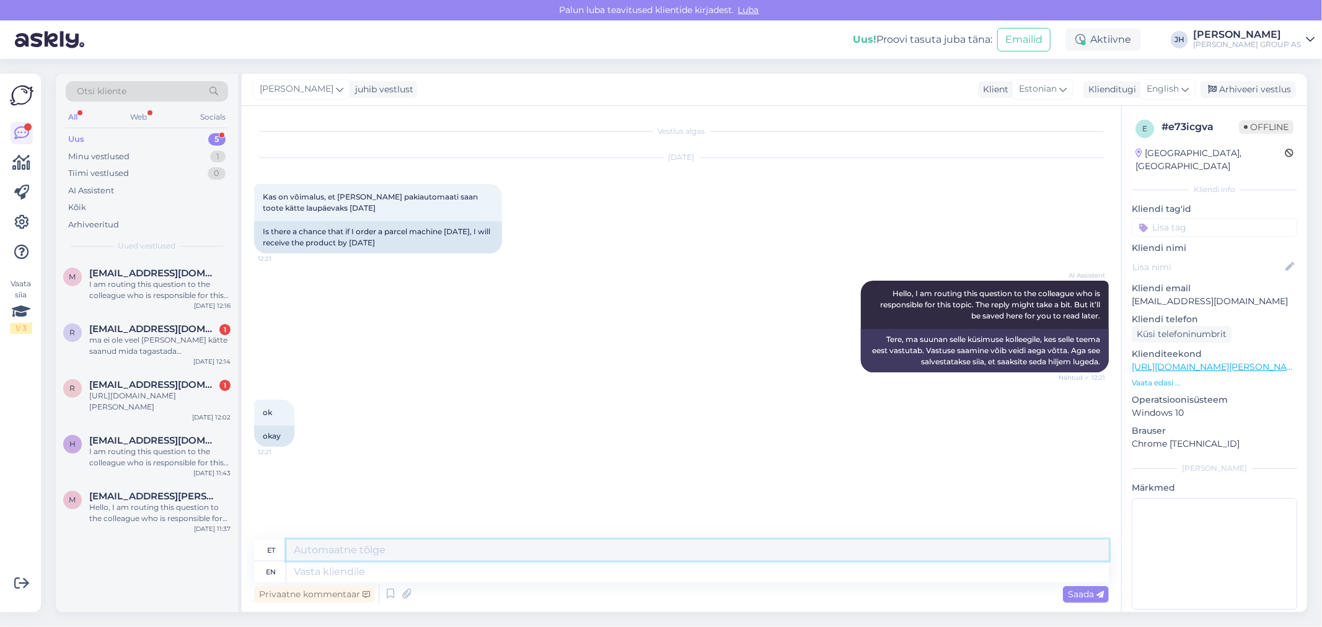
click at [330, 560] on textarea at bounding box center [697, 550] width 823 height 21
drag, startPoint x: 1093, startPoint y: 549, endPoint x: 170, endPoint y: 539, distance: 922.5
click at [170, 539] on div "Otsi kliente All Web Socials Uus 5 Minu vestlused 1 Tiimi vestlused 0 AI Assist…" at bounding box center [682, 343] width 1252 height 539
type textarea "Tere, laupäeval tarne ei toimi. Kui täna tellida siis kaup tuleb järgmise nädal…"
click at [1187, 89] on icon at bounding box center [1185, 89] width 7 height 14
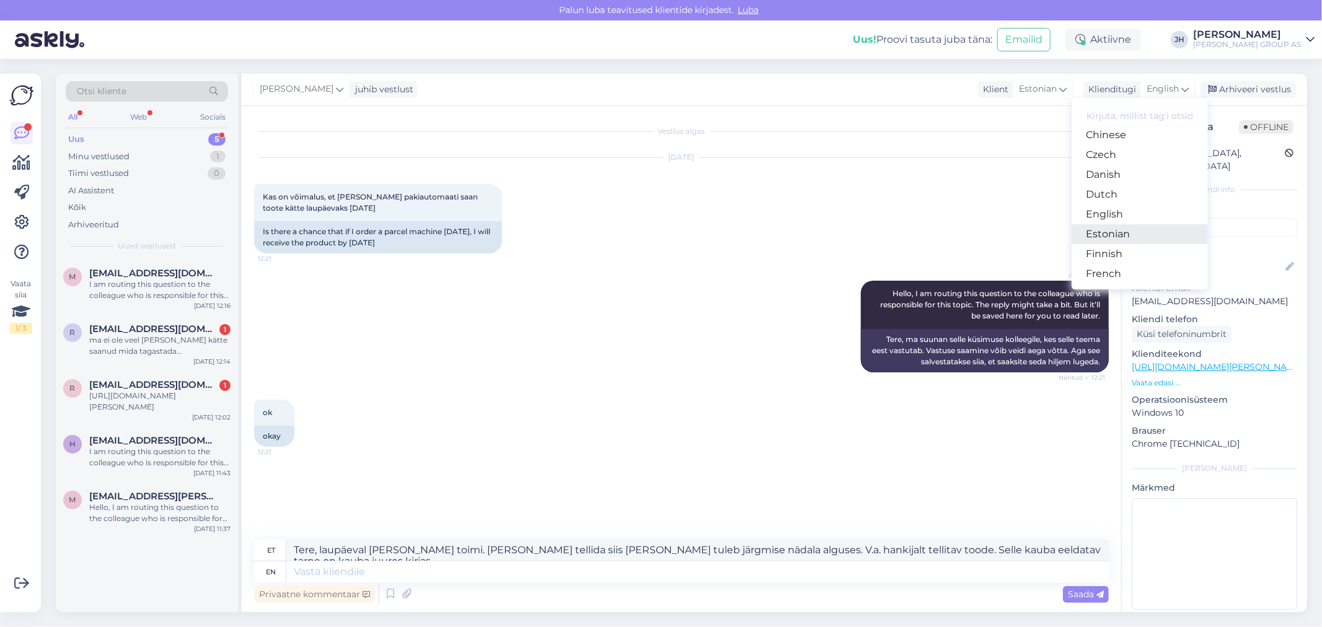
click at [1129, 236] on link "Estonian" at bounding box center [1140, 234] width 136 height 20
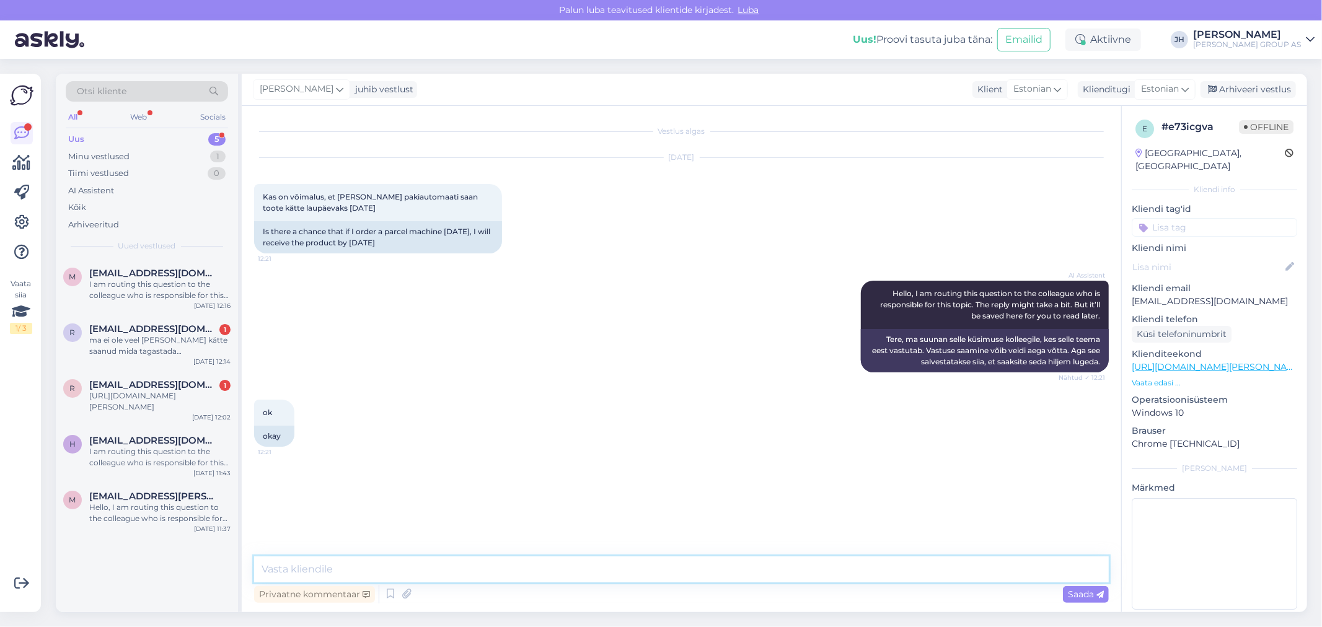
click at [274, 567] on textarea at bounding box center [681, 570] width 855 height 26
paste textarea "Tere, laupäeval tarne ei toimi. Kui täna tellida siis kaup tuleb järgmise nädal…"
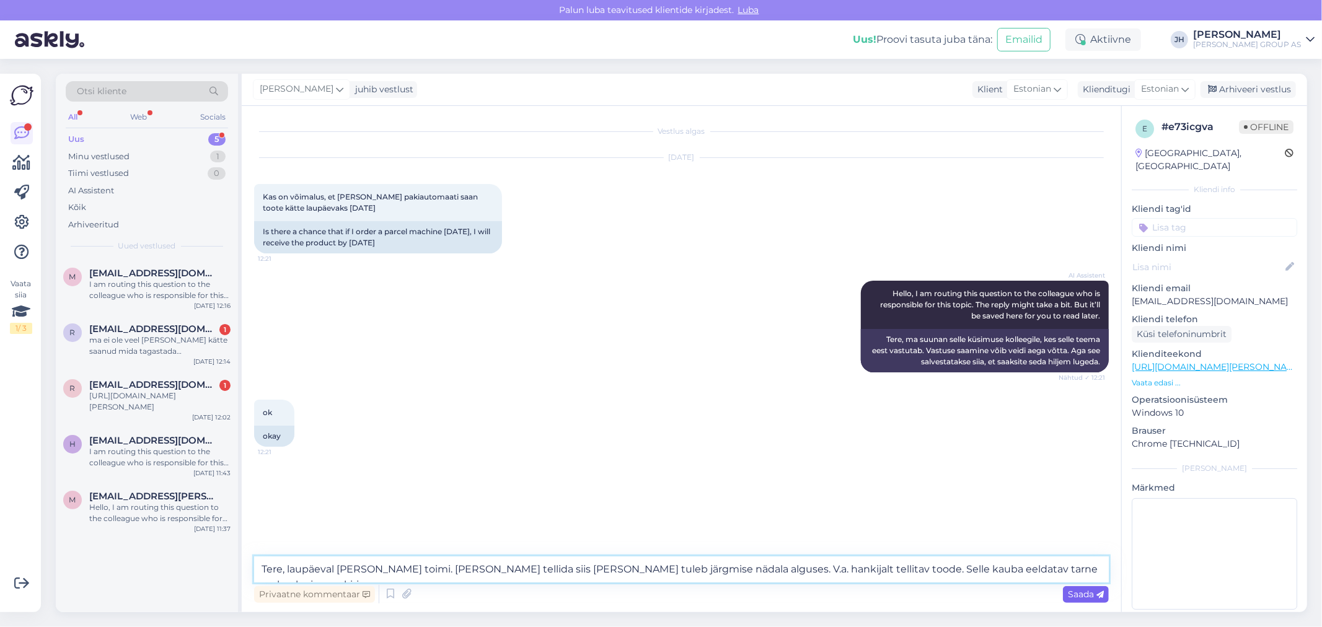
type textarea "Tere, laupäeval tarne ei toimi. Kui täna tellida siis kaup tuleb järgmise nädal…"
click at [1088, 593] on span "Saada" at bounding box center [1086, 594] width 36 height 11
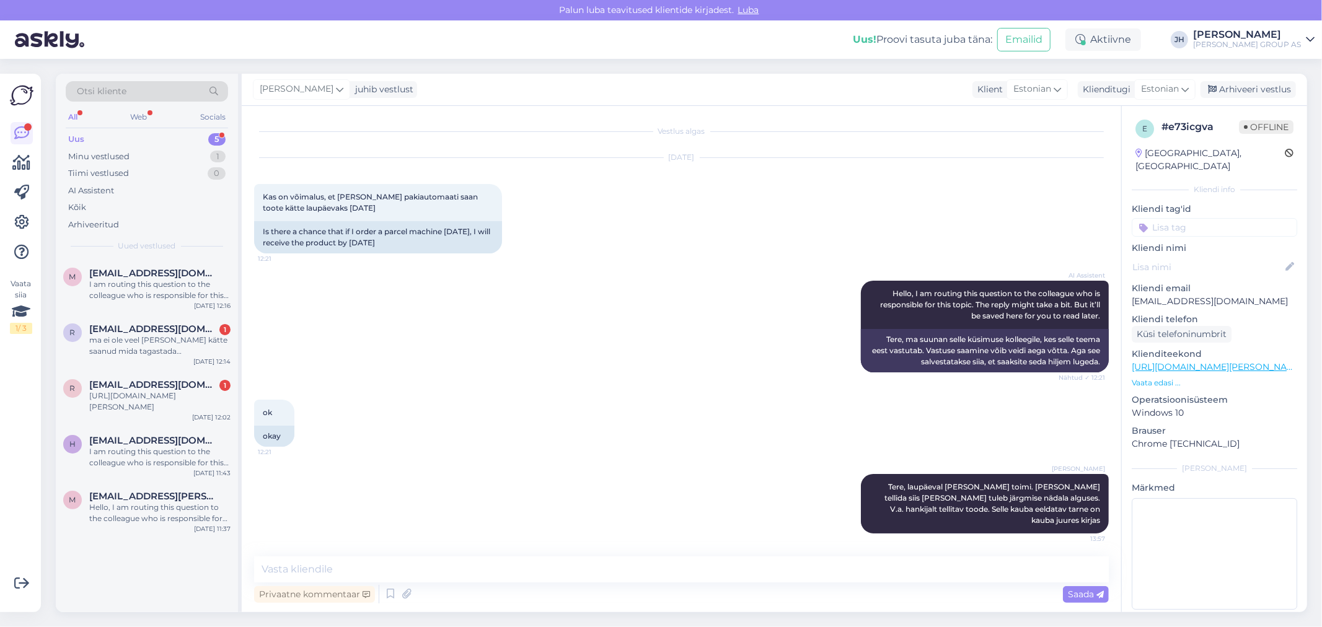
drag, startPoint x: 1255, startPoint y: 84, endPoint x: 1064, endPoint y: 122, distance: 195.3
click at [1255, 84] on div "Arhiveeri vestlus" at bounding box center [1248, 89] width 95 height 17
click at [161, 276] on span "maireinmets@hotmail.com" at bounding box center [153, 273] width 129 height 11
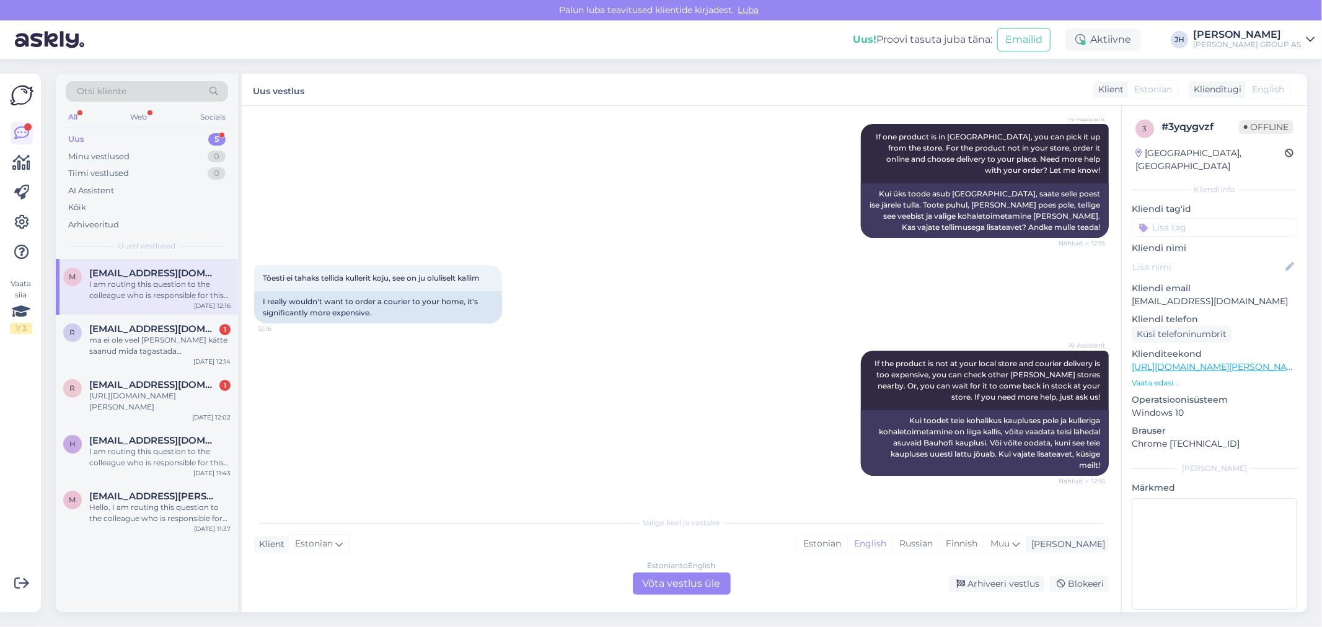
scroll to position [1705, 0]
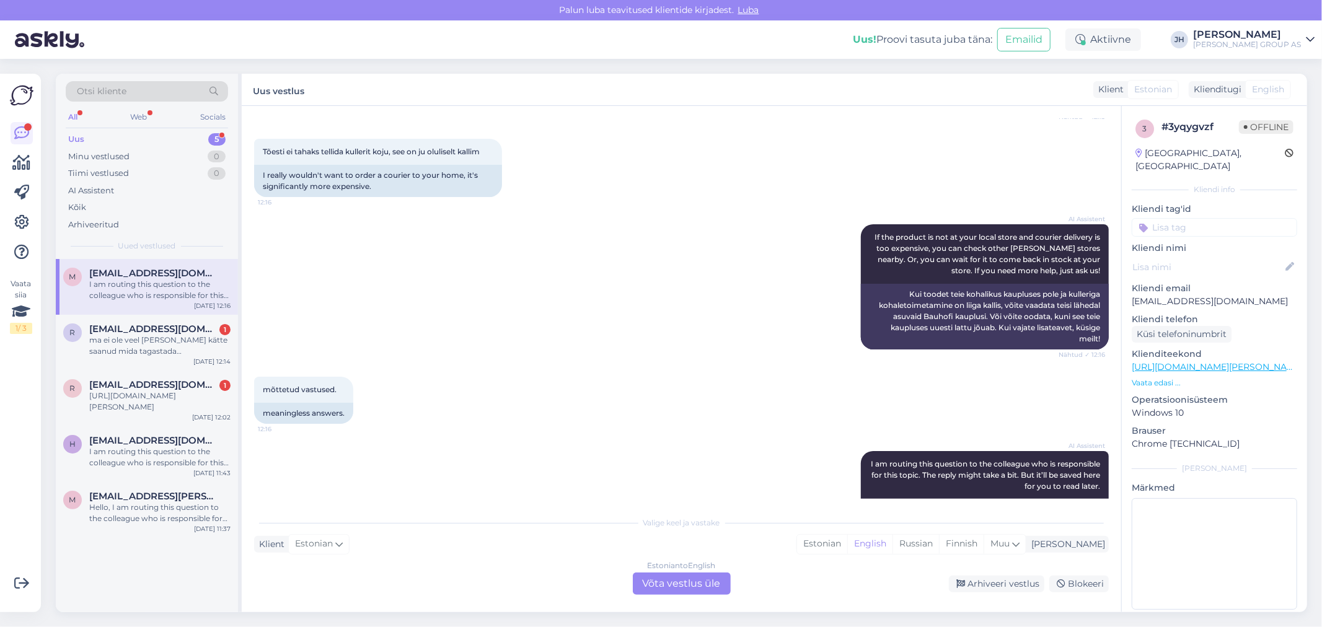
click at [689, 585] on div "Estonian to English Võta vestlus üle" at bounding box center [682, 584] width 98 height 22
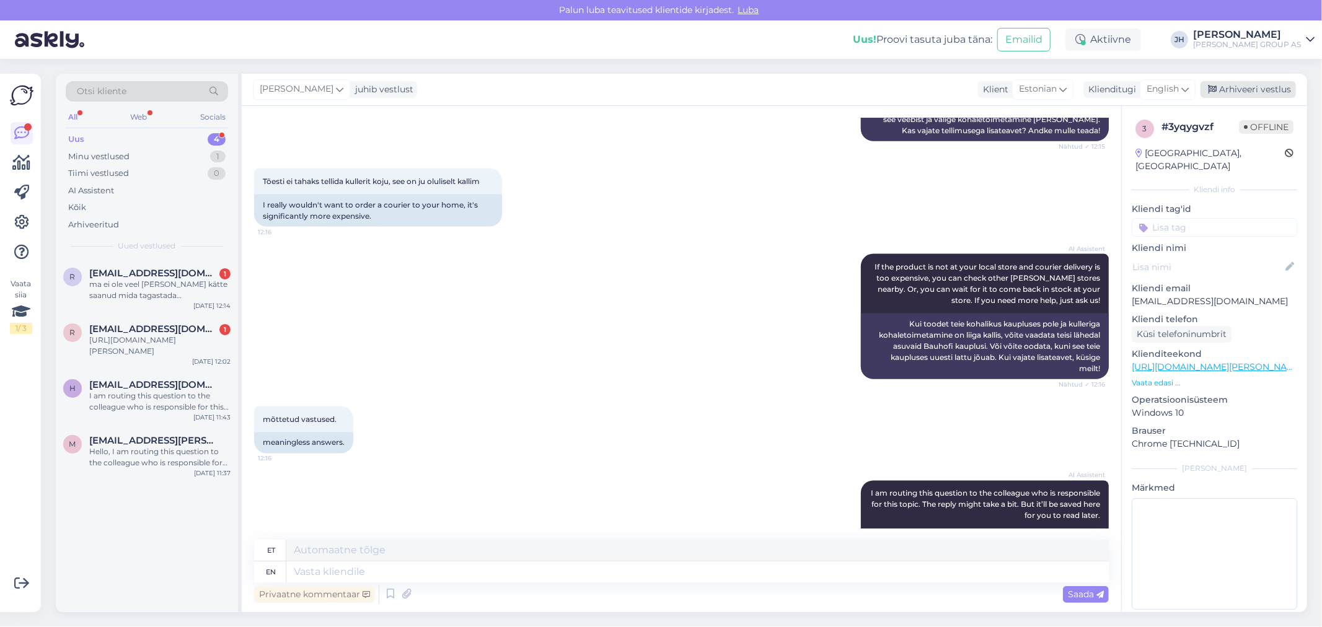
click at [1232, 88] on div "Arhiveeri vestlus" at bounding box center [1248, 89] width 95 height 17
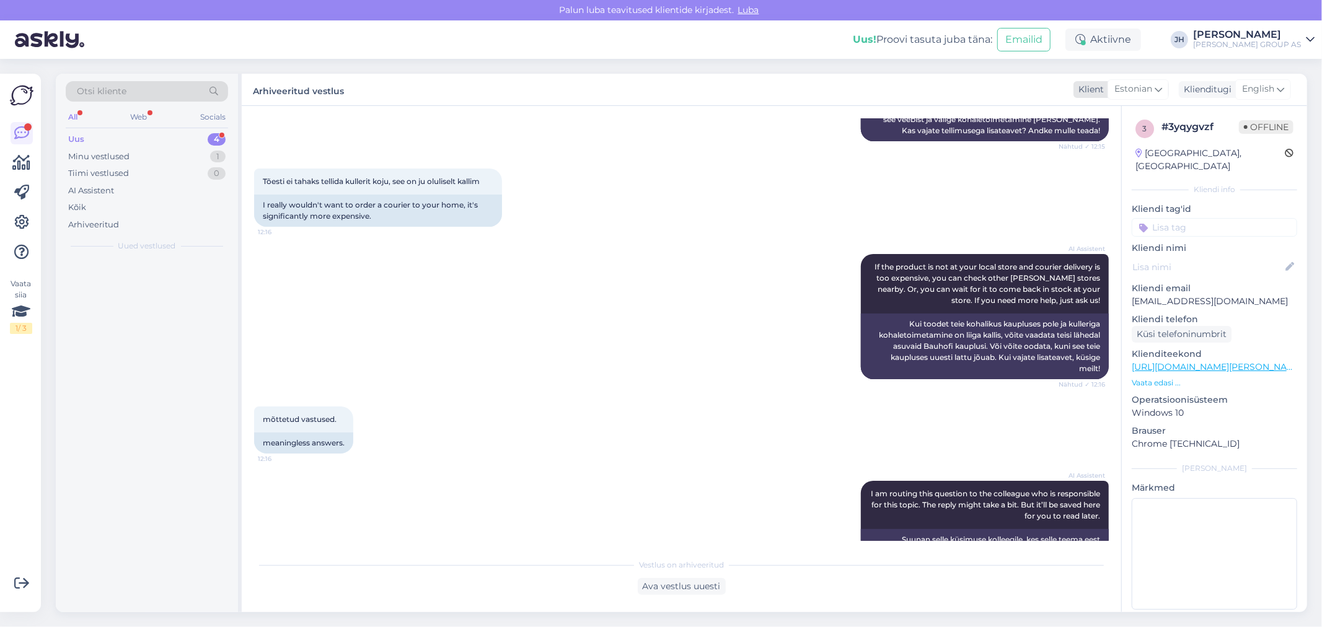
scroll to position [1663, 0]
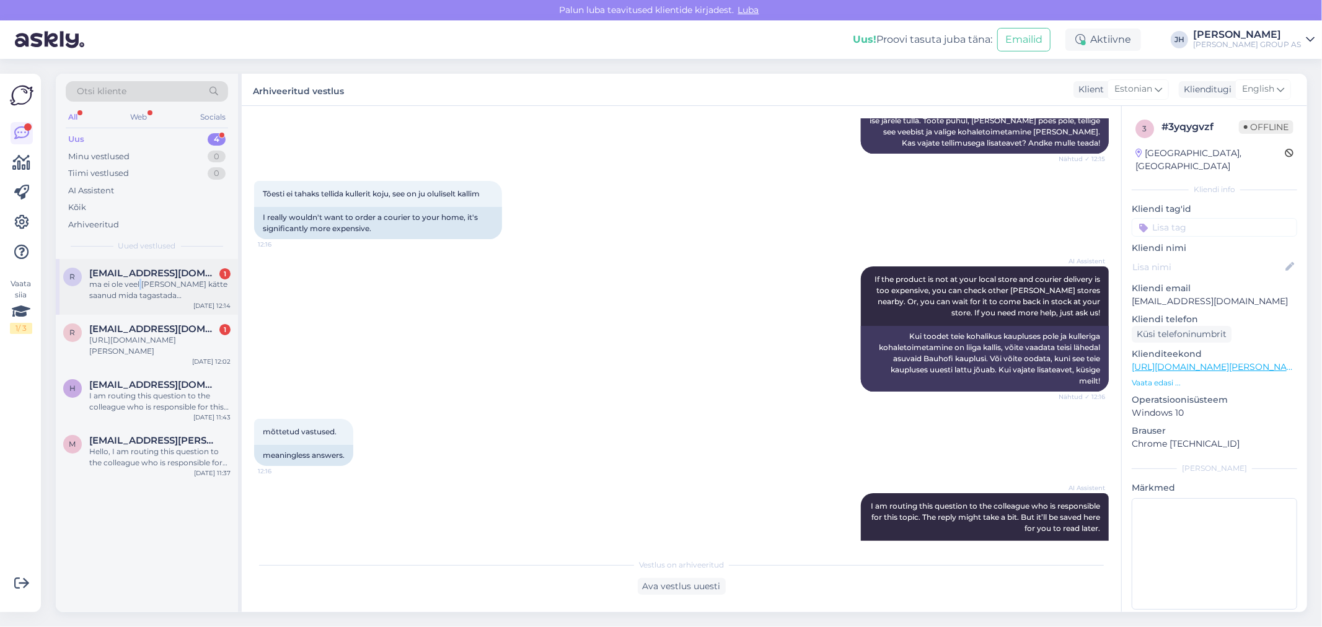
click at [141, 279] on div "ma ei ole veel kaupa kätte saanud mida tagastada ja tahan loobuda tellimusest m…" at bounding box center [159, 290] width 141 height 22
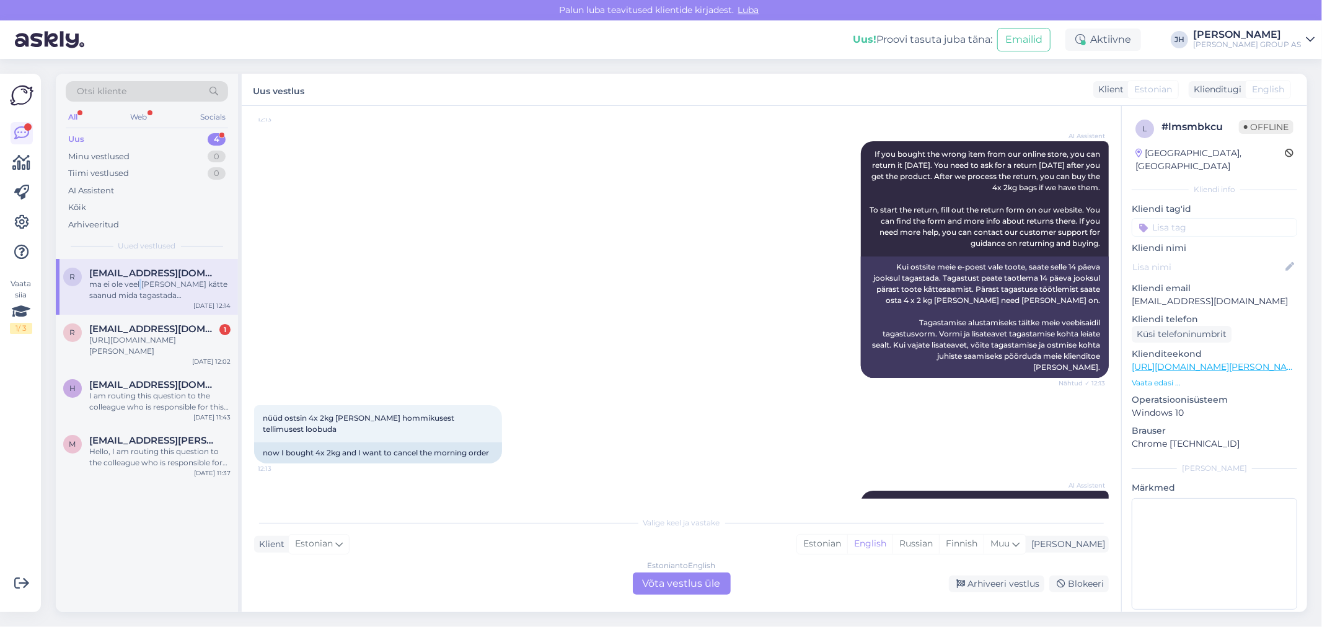
scroll to position [332, 0]
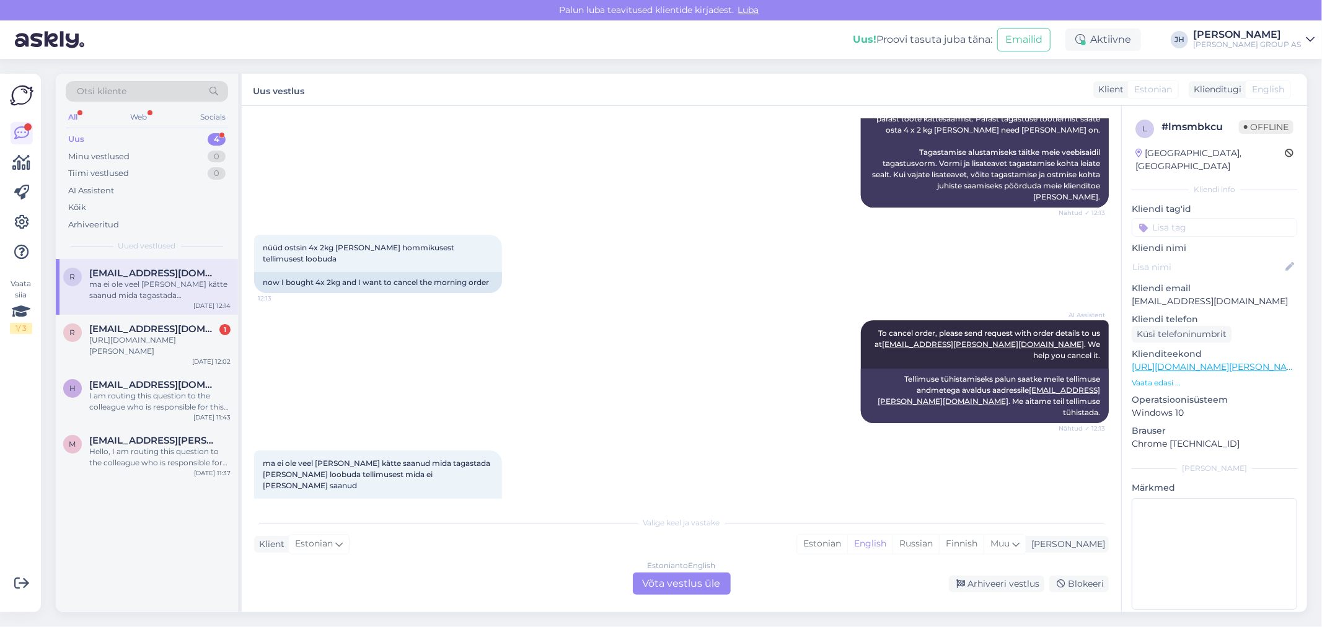
click at [685, 585] on div "Estonian to English Võta vestlus üle" at bounding box center [682, 584] width 98 height 22
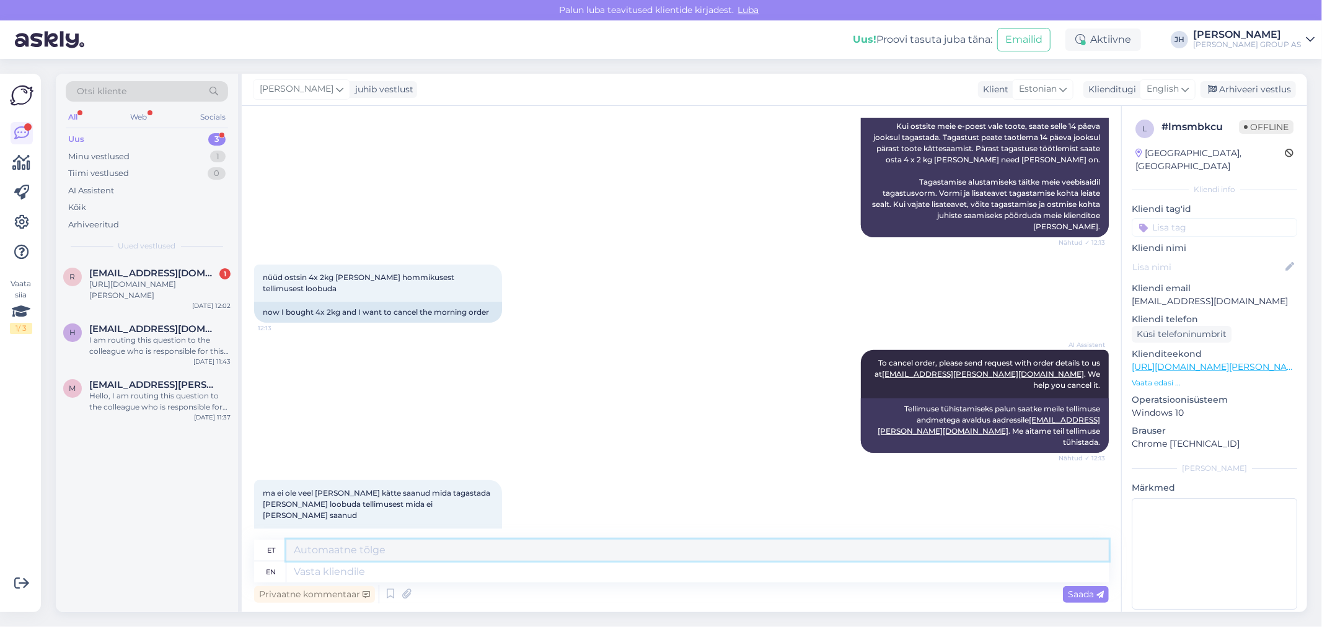
click at [341, 547] on textarea at bounding box center [697, 550] width 823 height 21
drag, startPoint x: 595, startPoint y: 552, endPoint x: 221, endPoint y: 534, distance: 374.9
click at [221, 534] on div "Otsi kliente All Web Socials Uus 3 Minu vestlused 1 Tiimi vestlused 0 AI Assist…" at bounding box center [682, 343] width 1252 height 539
type textarea "Tere. Palun täpsustage tellimuse nr, millest soovite loobuda"
click at [1185, 91] on icon at bounding box center [1185, 89] width 7 height 14
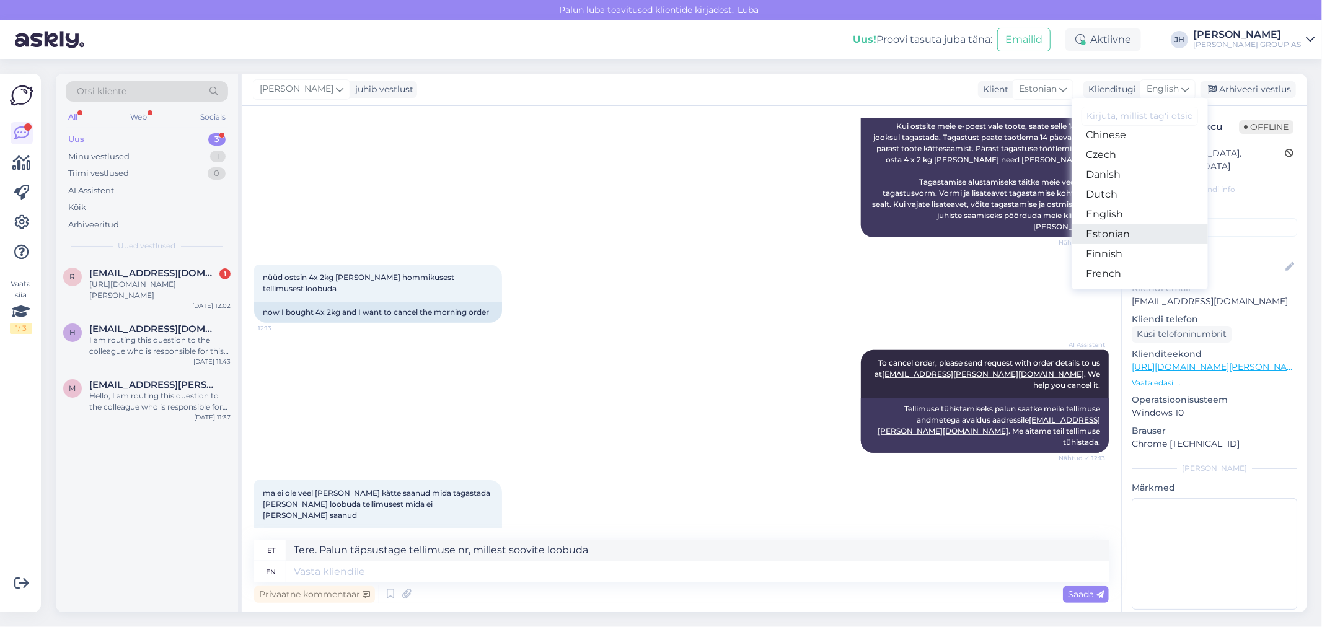
click at [1131, 231] on link "Estonian" at bounding box center [1140, 234] width 136 height 20
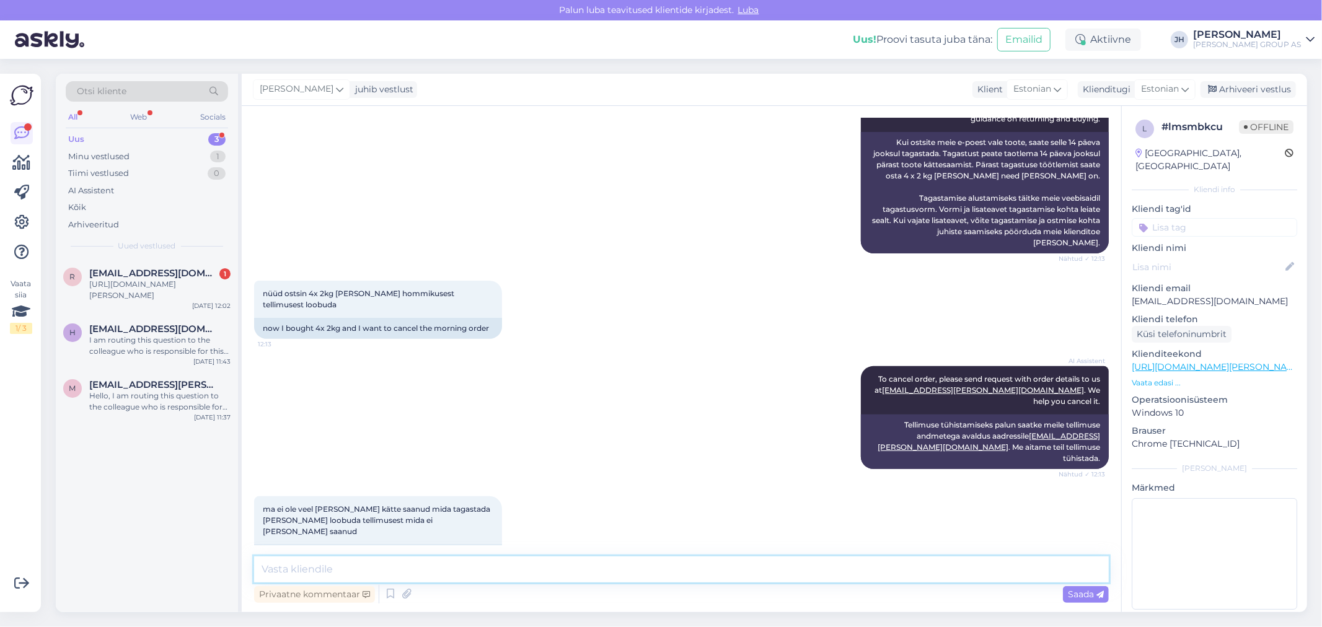
click at [392, 575] on textarea at bounding box center [681, 570] width 855 height 26
paste textarea "Tere. Palun täpsustage tellimuse nr, millest soovite loobuda"
type textarea "Tere. Palun täpsustage tellimuse nr, millest soovite loobuda"
click at [1074, 591] on span "Saada" at bounding box center [1086, 594] width 36 height 11
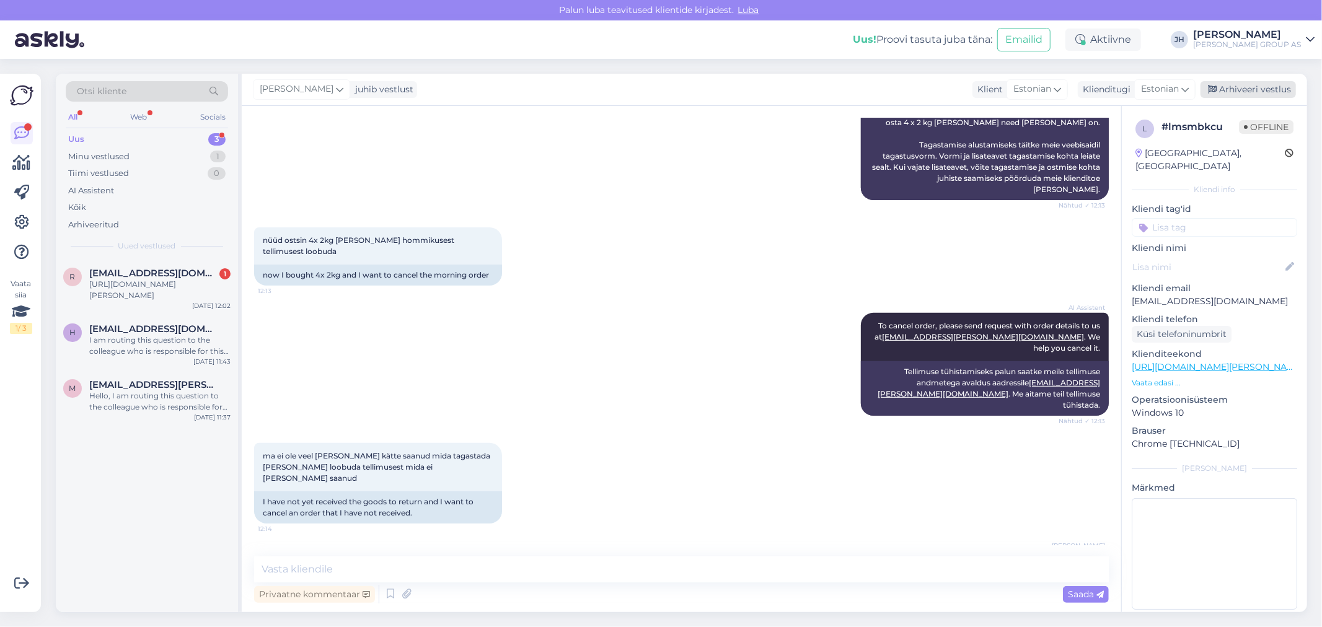
click at [1238, 84] on div "Arhiveeri vestlus" at bounding box center [1248, 89] width 95 height 17
click at [129, 288] on div "https://www.bauhof.ee/et/p/720659/kovermokktangid-mini-120mm-truper" at bounding box center [159, 290] width 141 height 22
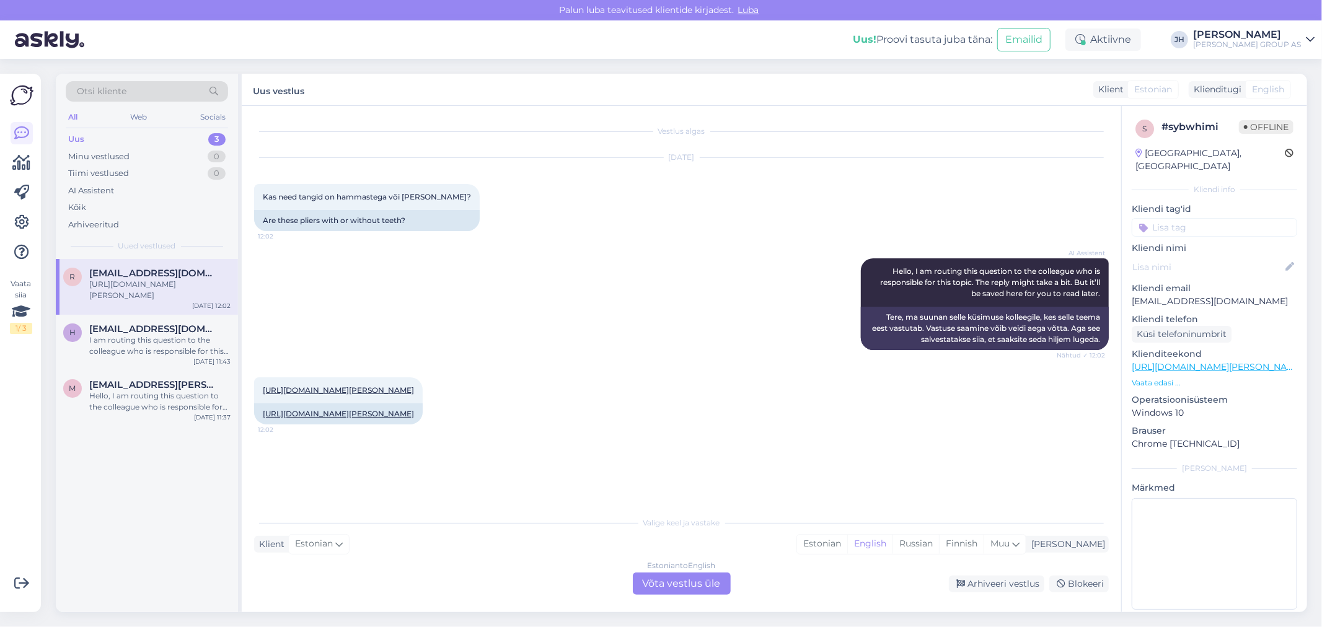
scroll to position [0, 0]
click at [355, 384] on div "https://www.bauhof.ee/et/p/720659/kovermokktangid-mini-120mm-truper 12:02" at bounding box center [338, 391] width 169 height 26
click at [361, 386] on link "https://www.bauhof.ee/et/p/720659/kovermokktangid-mini-120mm-truper" at bounding box center [338, 390] width 151 height 9
click at [686, 591] on div "Estonian to English Võta vestlus üle" at bounding box center [682, 584] width 98 height 22
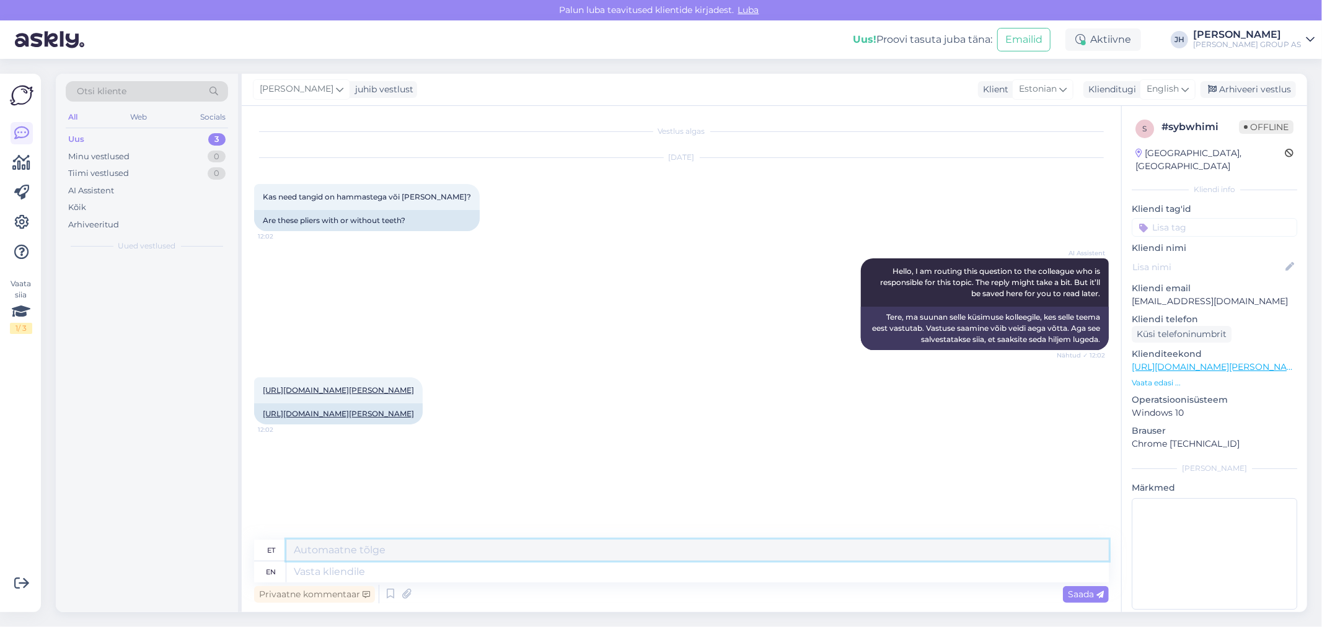
click at [394, 557] on textarea at bounding box center [697, 550] width 823 height 21
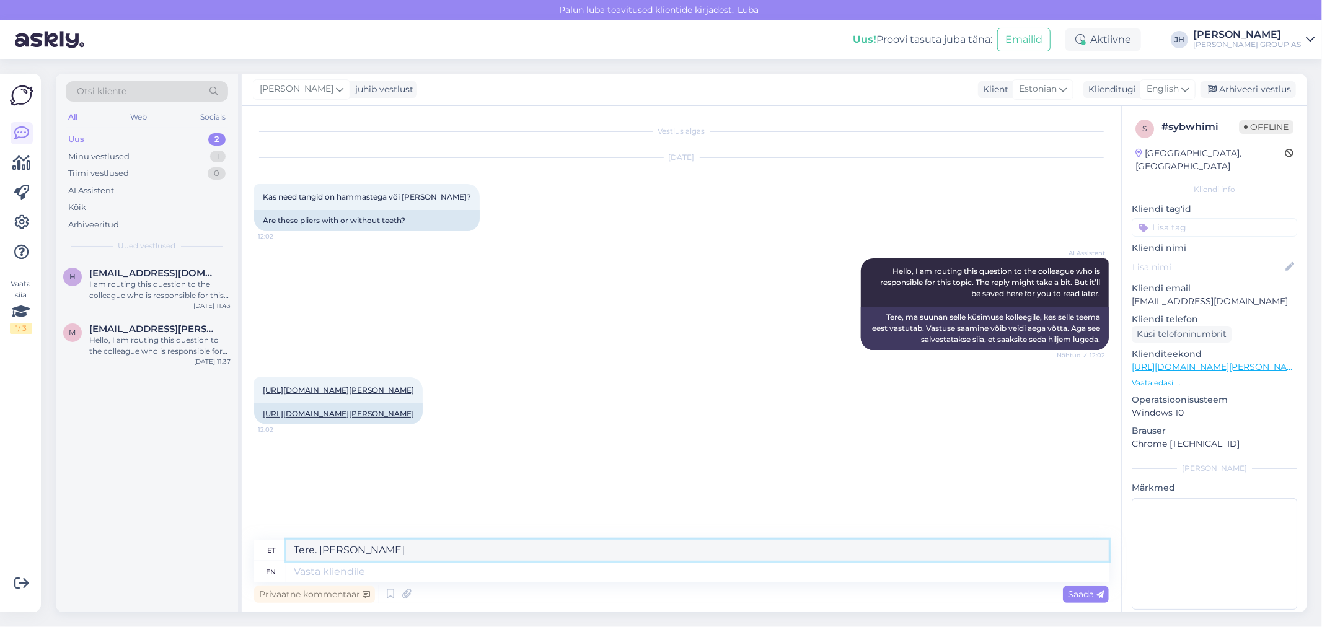
drag, startPoint x: 381, startPoint y: 549, endPoint x: 252, endPoint y: 549, distance: 128.3
click at [252, 549] on div "Vestlus algas Aug 28 2025 Kas need tangid on hammastega või ilma? 12:02 Are the…" at bounding box center [682, 359] width 880 height 507
type textarea "Tere. Ilma"
click at [1188, 85] on icon at bounding box center [1185, 89] width 7 height 14
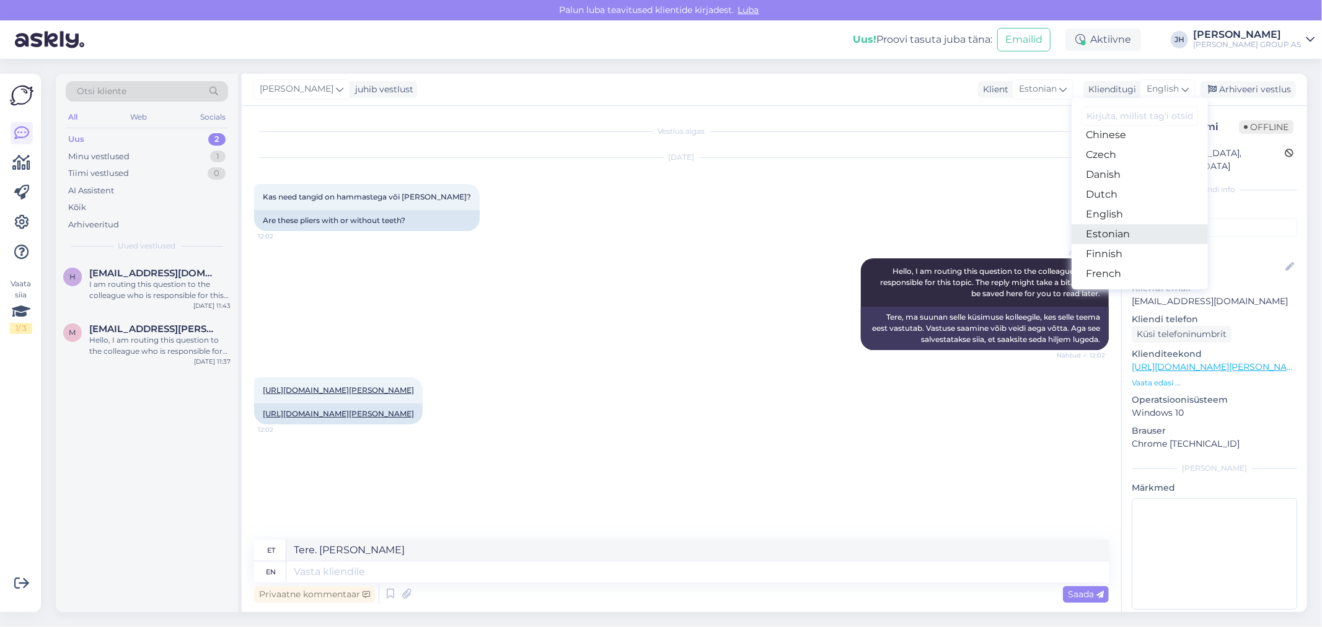
click at [1135, 231] on link "Estonian" at bounding box center [1140, 234] width 136 height 20
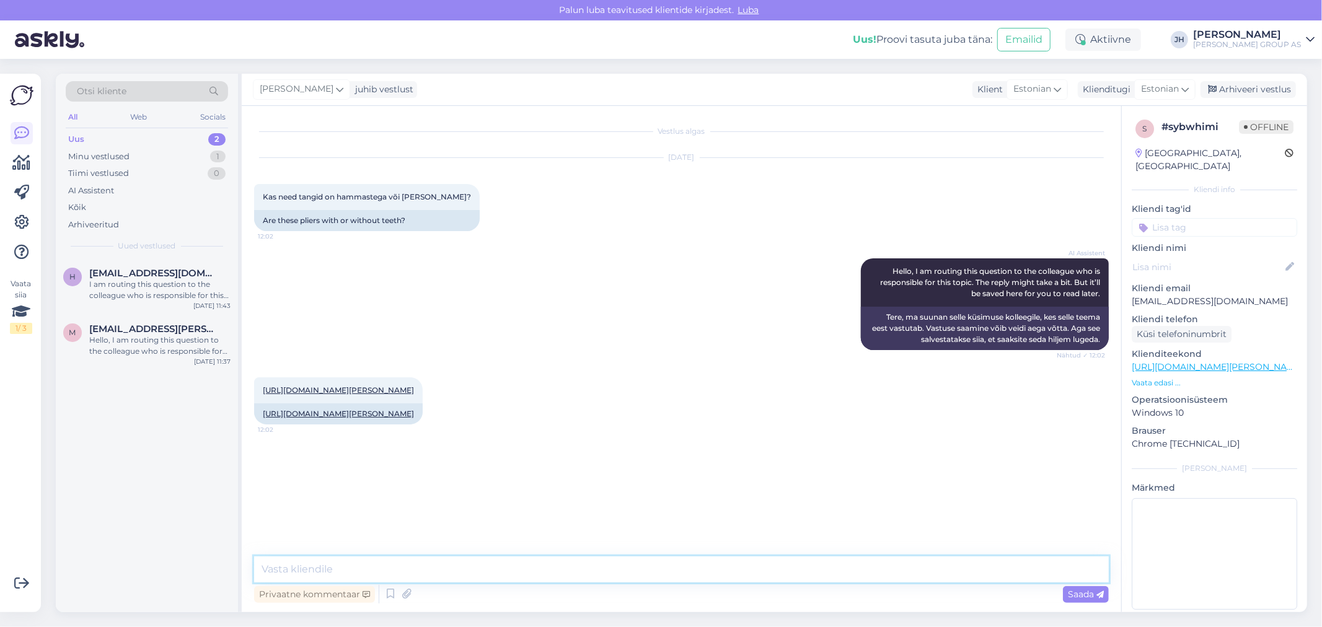
click at [279, 568] on textarea at bounding box center [681, 570] width 855 height 26
paste textarea "Tere. Ilma"
type textarea "Tere. Ilma hammasteta"
click at [1091, 594] on span "Saada" at bounding box center [1086, 594] width 36 height 11
click at [1256, 87] on div "Arhiveeri vestlus" at bounding box center [1248, 89] width 95 height 17
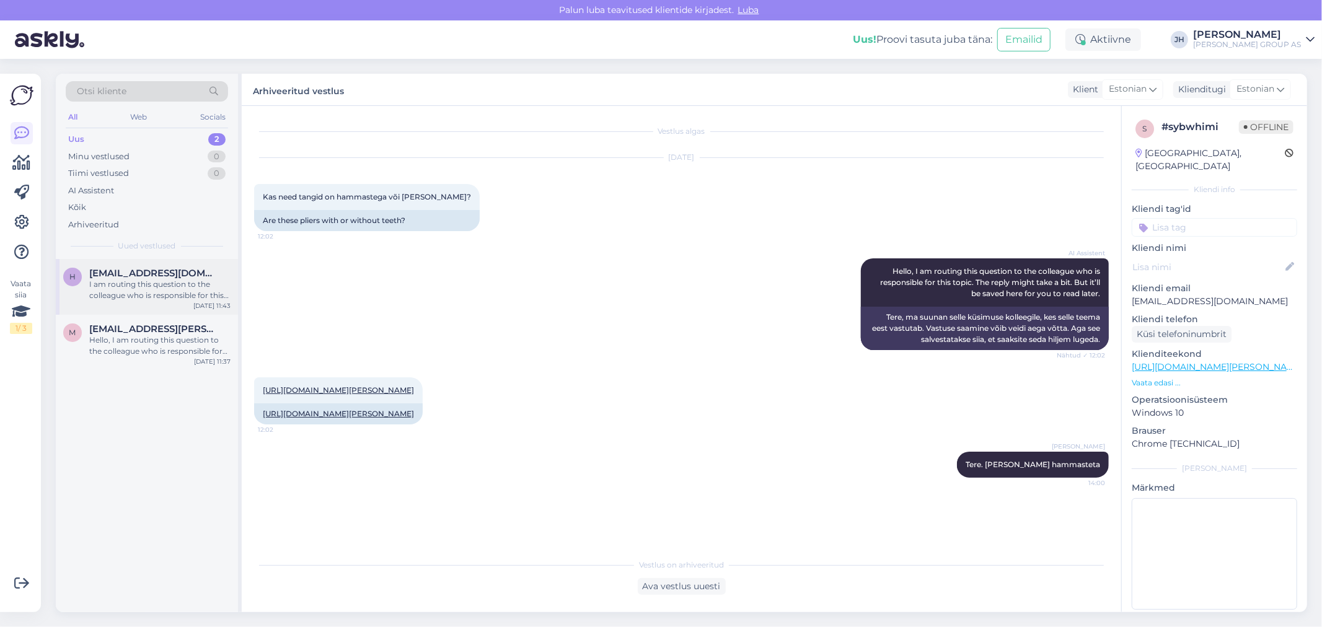
click at [174, 275] on span "[EMAIL_ADDRESS][DOMAIN_NAME]" at bounding box center [153, 273] width 129 height 11
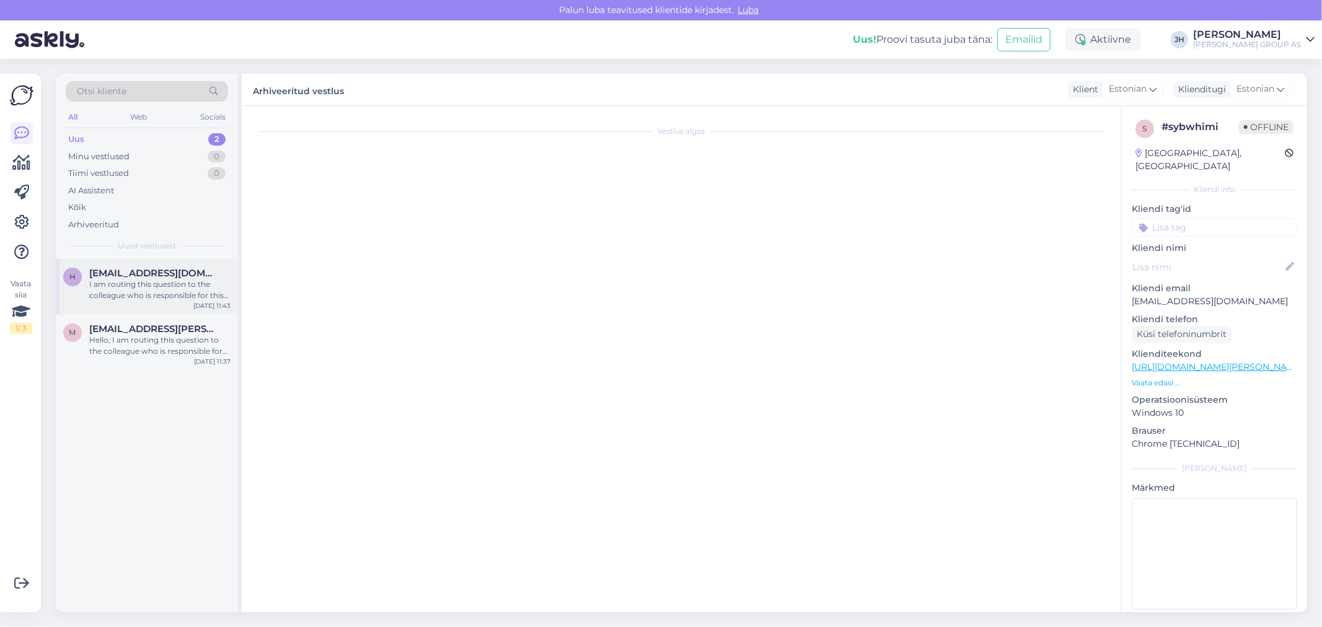
scroll to position [213, 0]
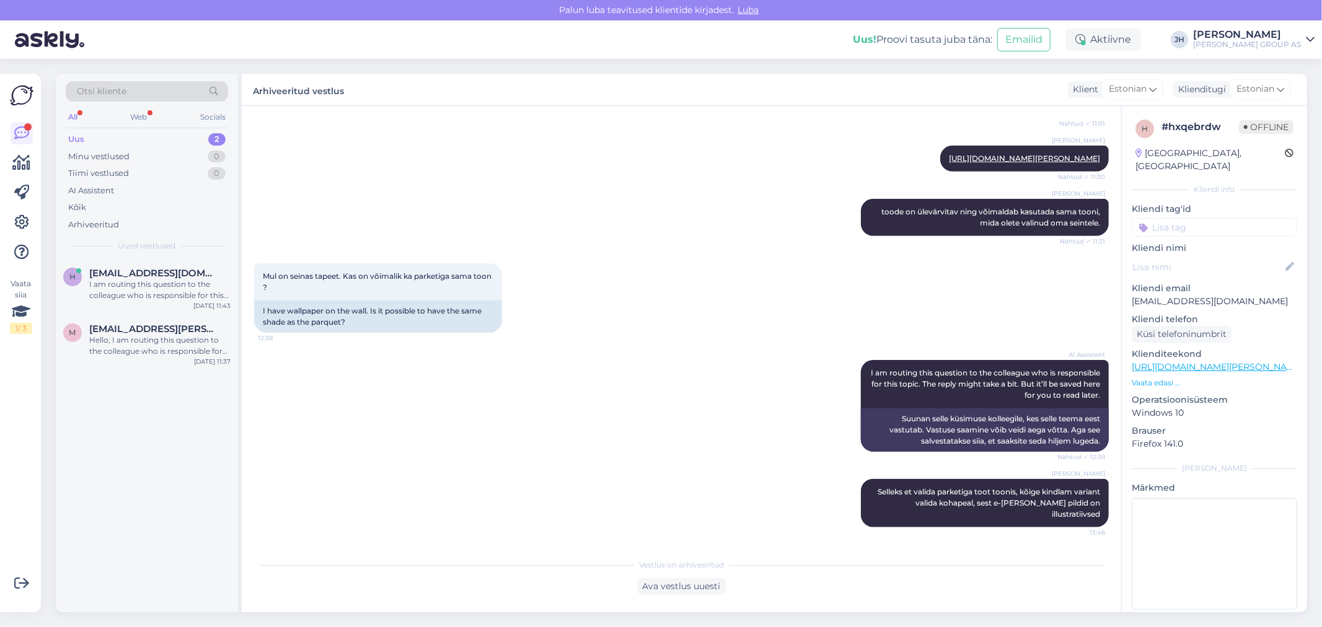
scroll to position [641, 0]
click at [691, 588] on div "Ava vestlus uuesti" at bounding box center [682, 586] width 88 height 17
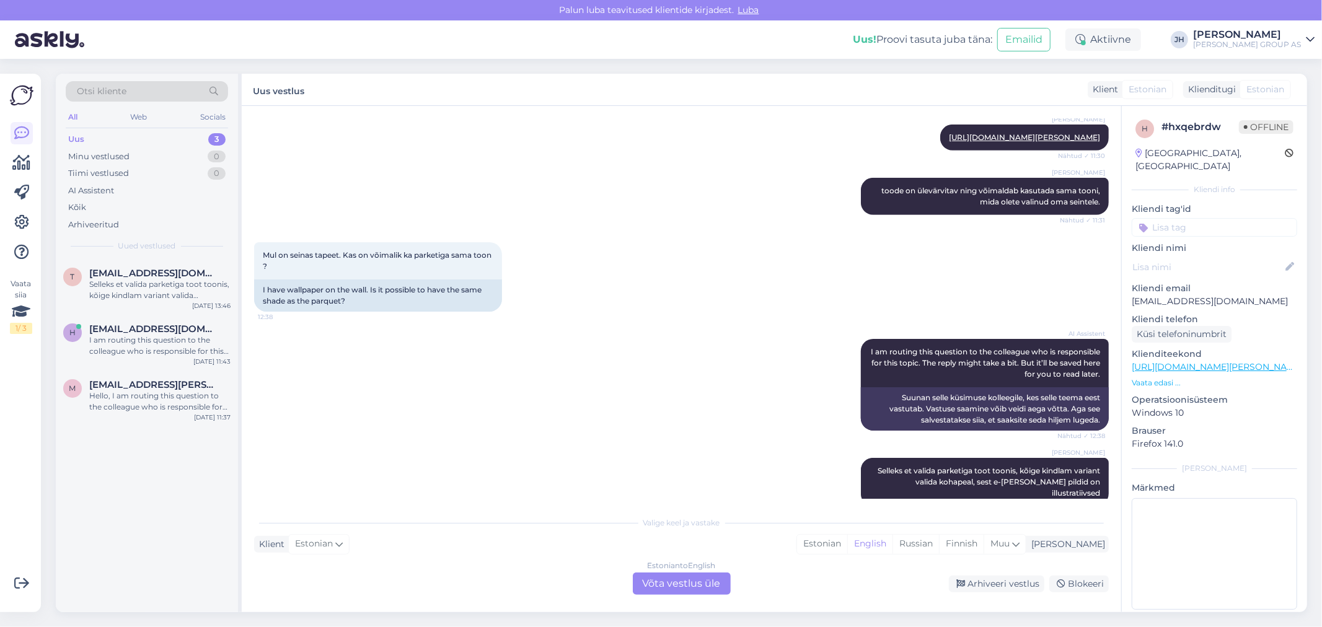
click at [679, 577] on div "Estonian to English Võta vestlus üle" at bounding box center [682, 584] width 98 height 22
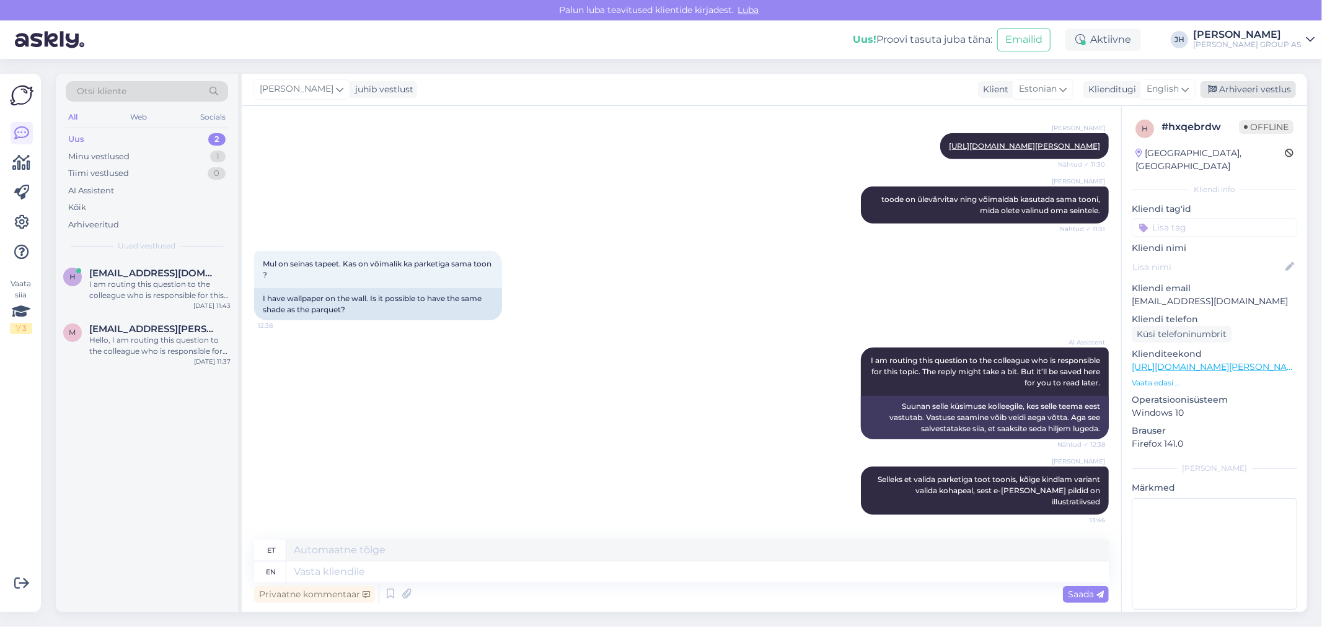
click at [1244, 89] on div "Arhiveeri vestlus" at bounding box center [1248, 89] width 95 height 17
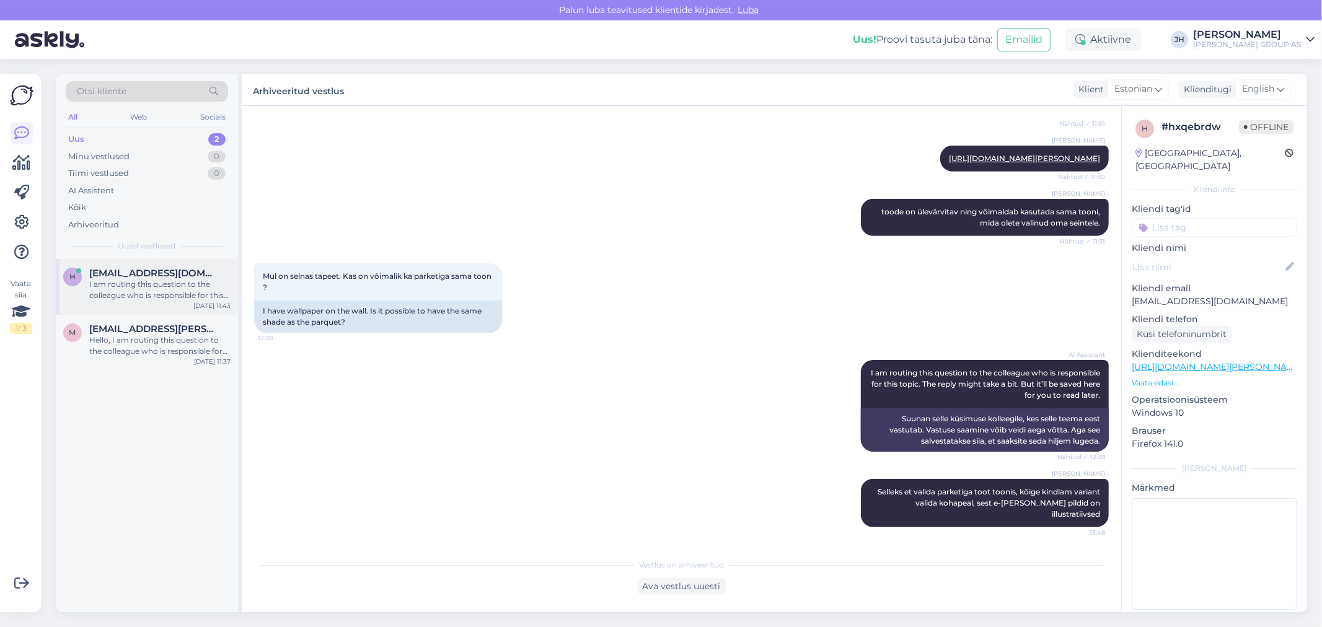
click at [118, 282] on div "I am routing this question to the colleague who is responsible for this topic. …" at bounding box center [159, 290] width 141 height 22
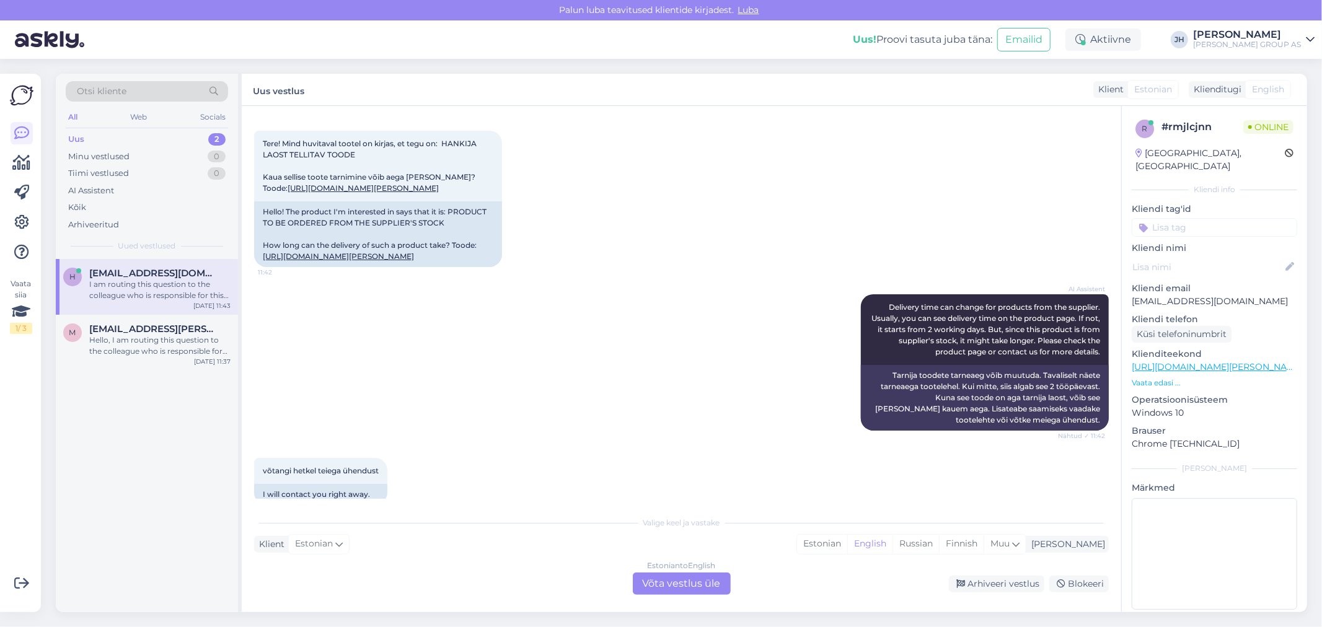
scroll to position [7, 0]
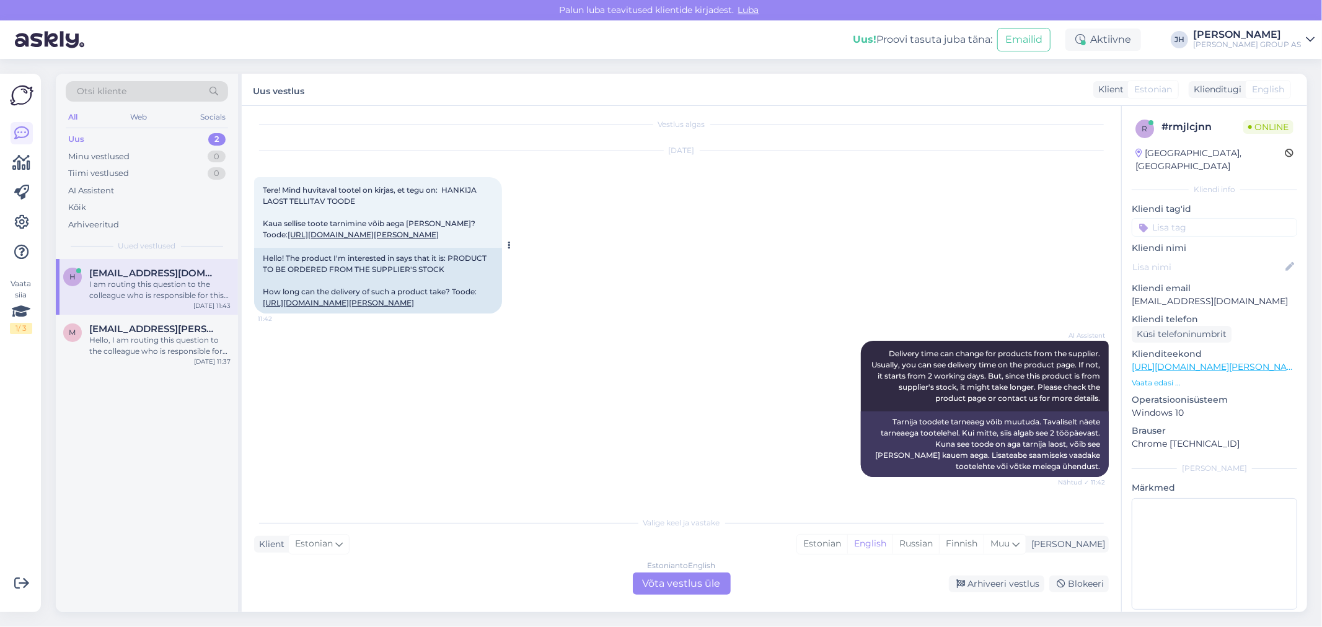
click at [349, 233] on link "[URL][DOMAIN_NAME][PERSON_NAME]" at bounding box center [363, 234] width 151 height 9
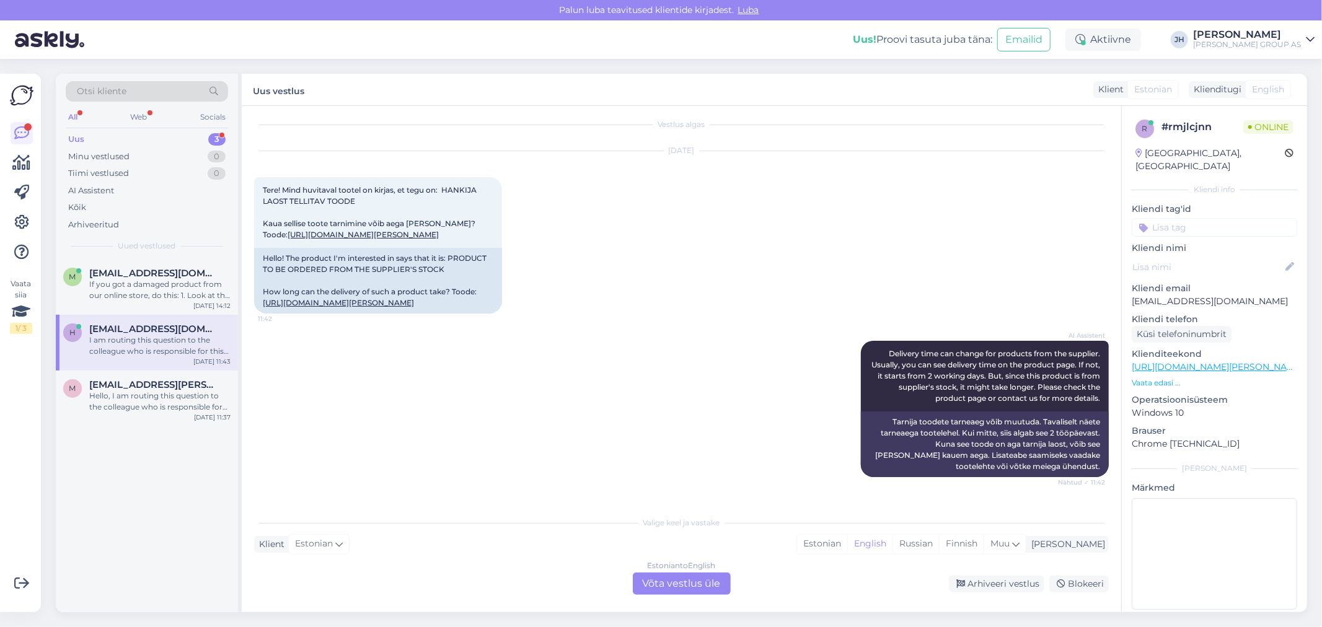
click at [668, 582] on div "Estonian to English Võta vestlus üle" at bounding box center [682, 584] width 98 height 22
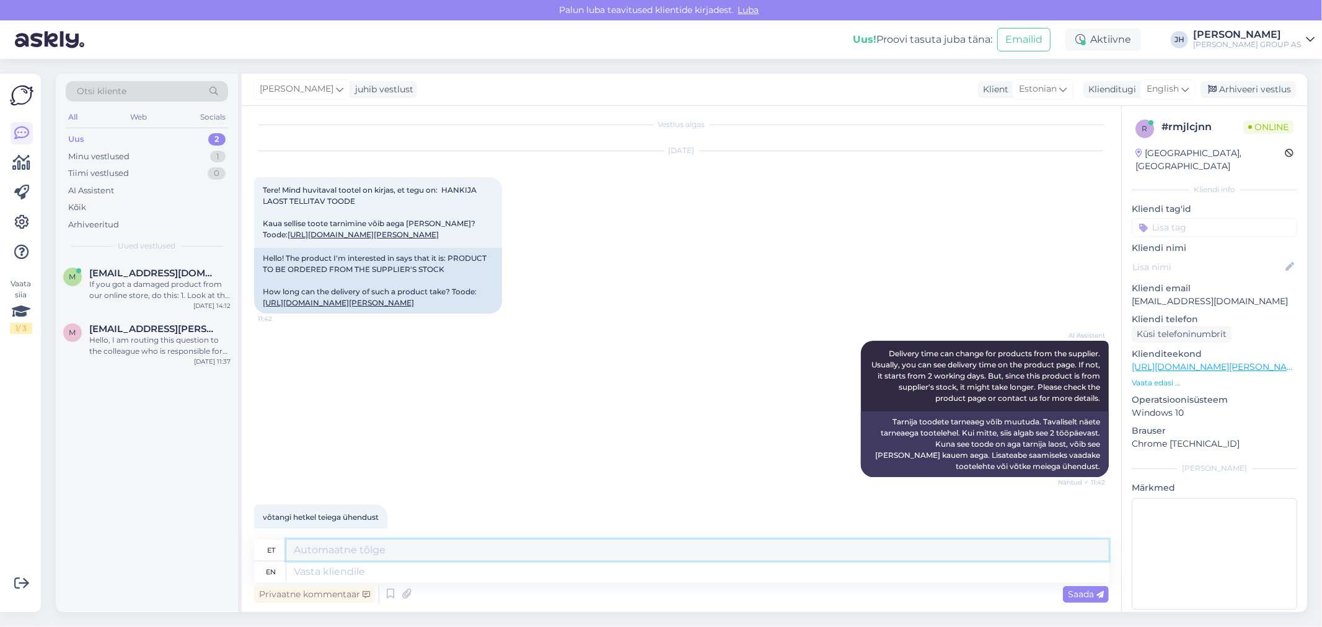
click at [350, 549] on textarea at bounding box center [697, 550] width 823 height 21
type textarea "V"
drag, startPoint x: 633, startPoint y: 554, endPoint x: 219, endPoint y: 547, distance: 413.6
click at [219, 547] on div "Otsi kliente All Web Socials Uus 2 Minu vestlused 1 Tiimi vestlused 0 AI Assist…" at bounding box center [682, 343] width 1252 height 539
type textarea "Edastasime küsimuse tootehaldusele, vastame Teile e-[PERSON_NAME]."
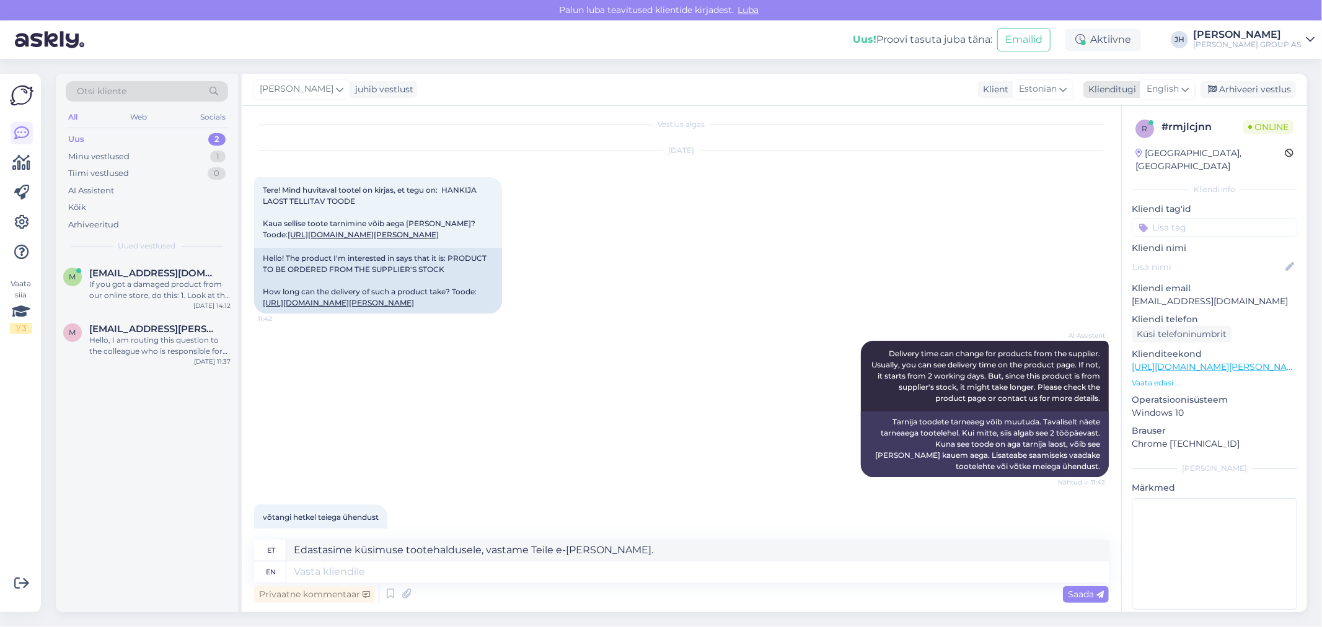
click at [1188, 87] on icon at bounding box center [1185, 89] width 7 height 14
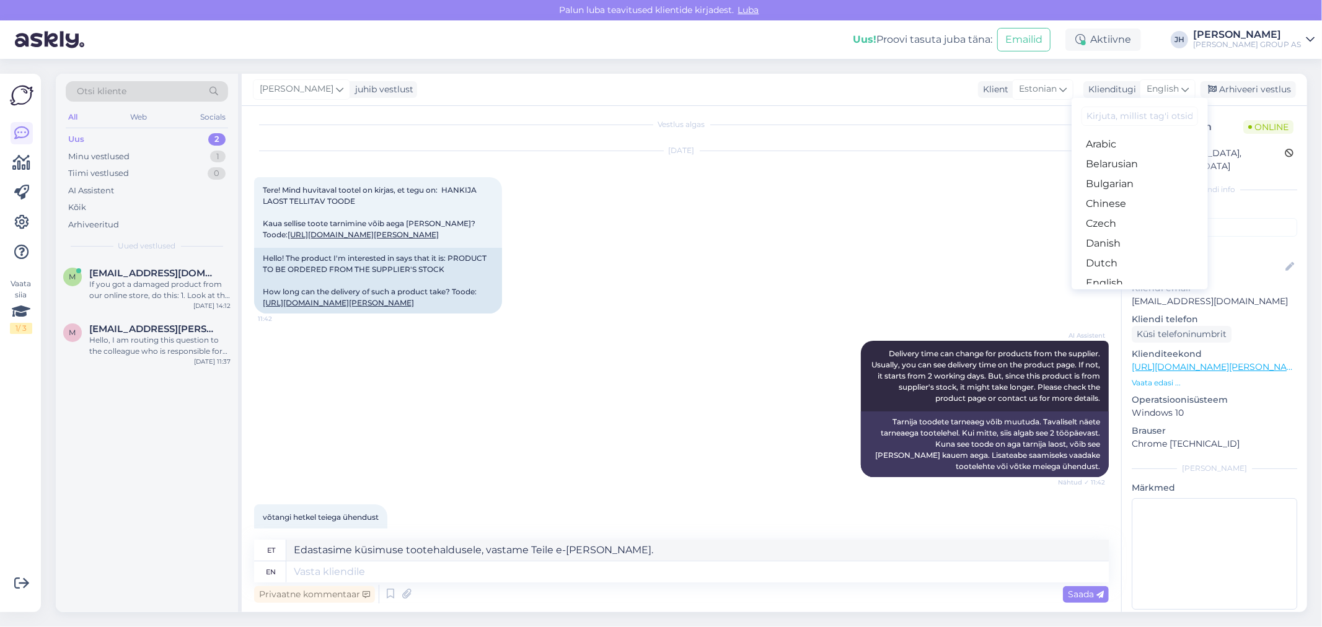
click at [1126, 293] on link "Estonian" at bounding box center [1140, 303] width 136 height 20
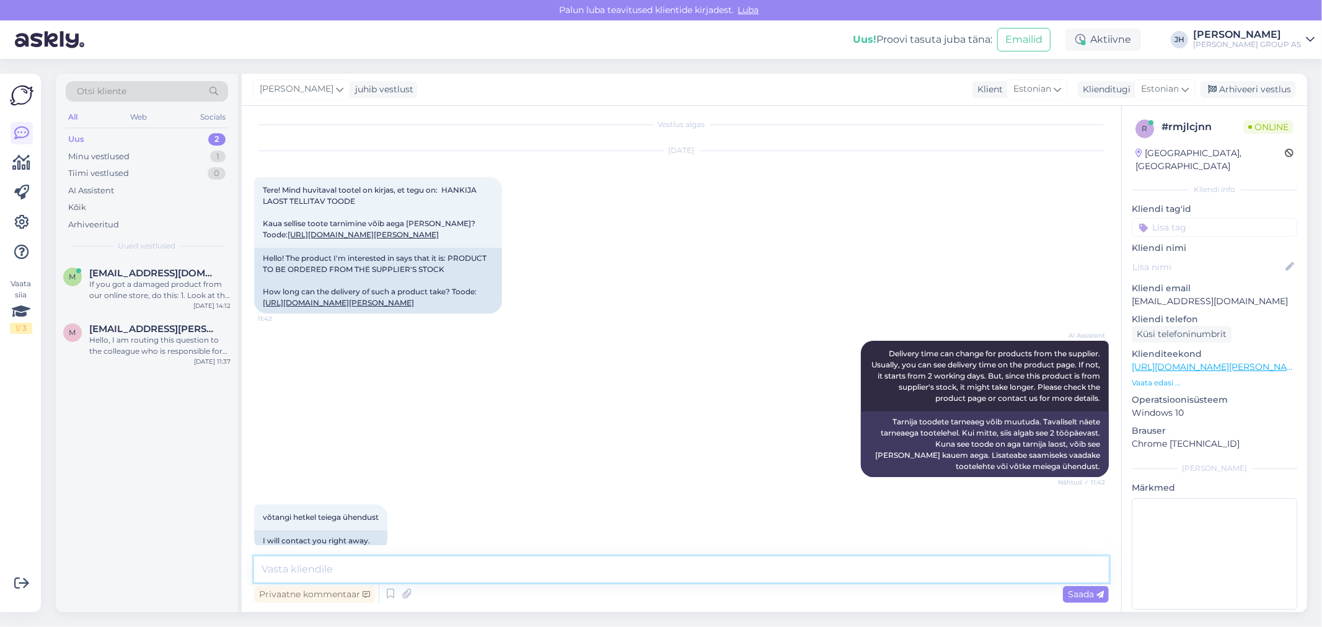
drag, startPoint x: 414, startPoint y: 567, endPoint x: 423, endPoint y: 566, distance: 8.7
click at [414, 567] on textarea at bounding box center [681, 570] width 855 height 26
paste textarea "Edastasime küsimuse tootehaldusele, vastame Teile e-[PERSON_NAME]."
type textarea "Edastasime küsimuse tootehaldusele, vastame Teile e-[PERSON_NAME]."
click at [1086, 593] on span "Saada" at bounding box center [1086, 594] width 36 height 11
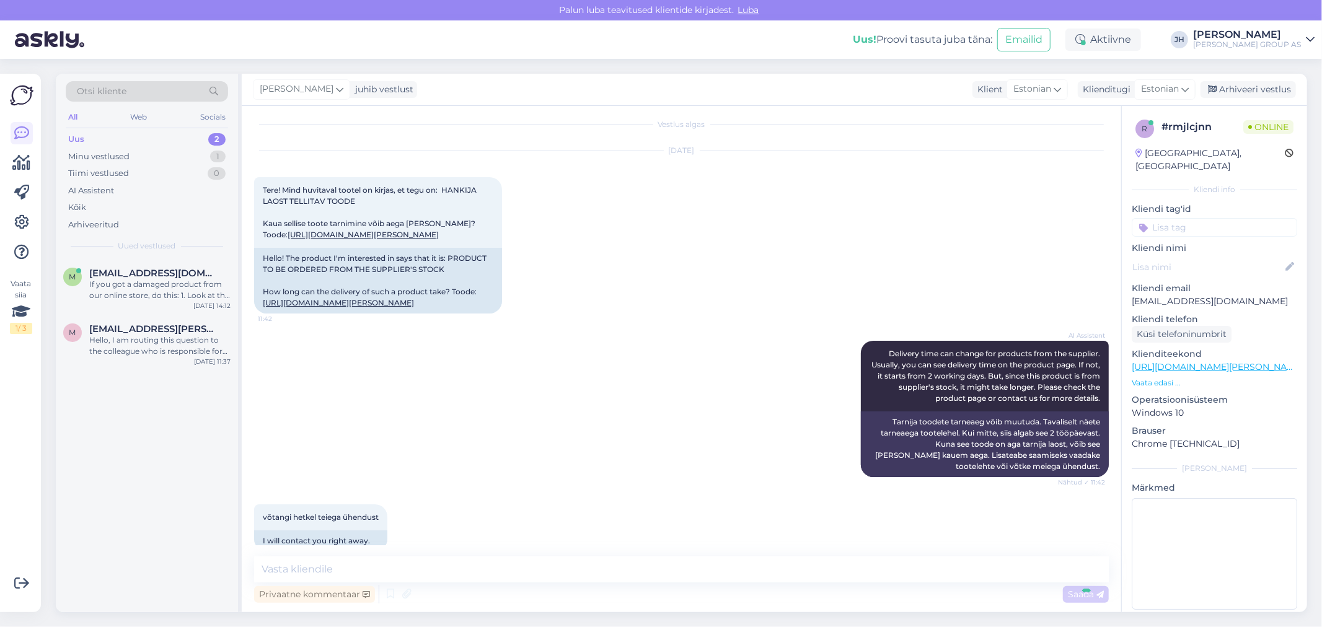
scroll to position [232, 0]
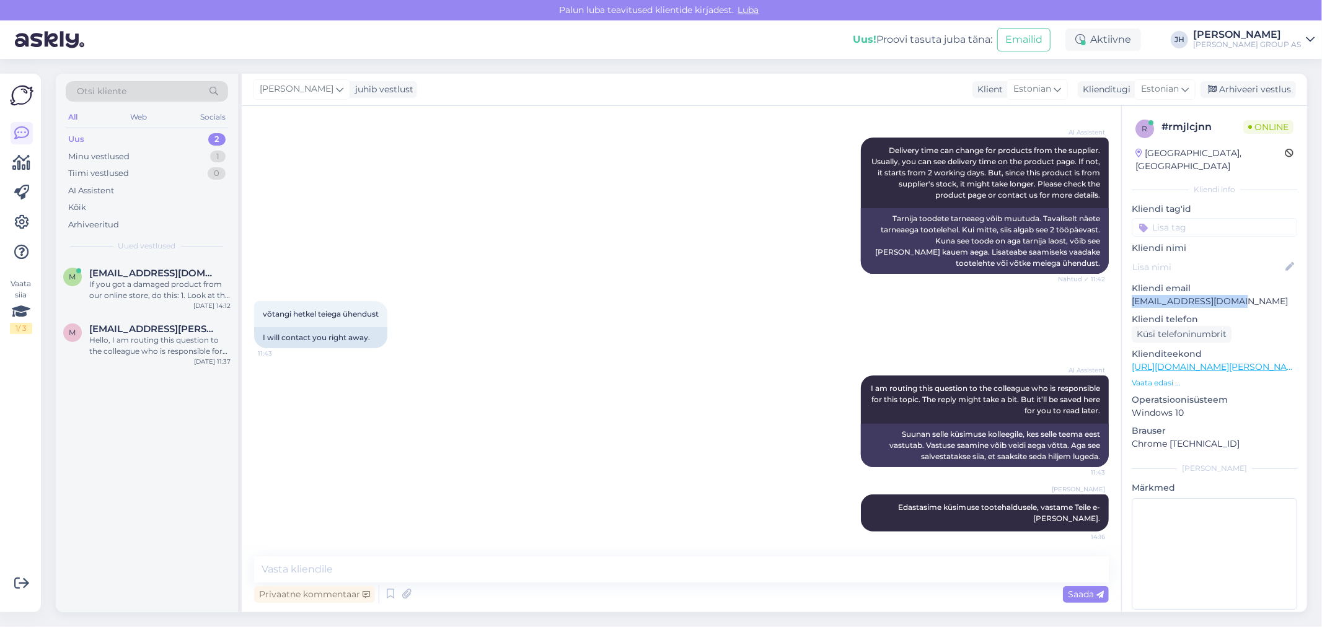
drag, startPoint x: 1245, startPoint y: 289, endPoint x: 1125, endPoint y: 292, distance: 120.3
click at [1125, 292] on div "r # rmjlcjnn Online [GEOGRAPHIC_DATA], Peetrimõisa Kliendi info Kliendi tag'id …" at bounding box center [1214, 367] width 185 height 523
copy p "[EMAIL_ADDRESS][DOMAIN_NAME]"
click at [151, 280] on div "If you got a damaged product from our online store, do this: 1. Look at the dam…" at bounding box center [159, 290] width 141 height 22
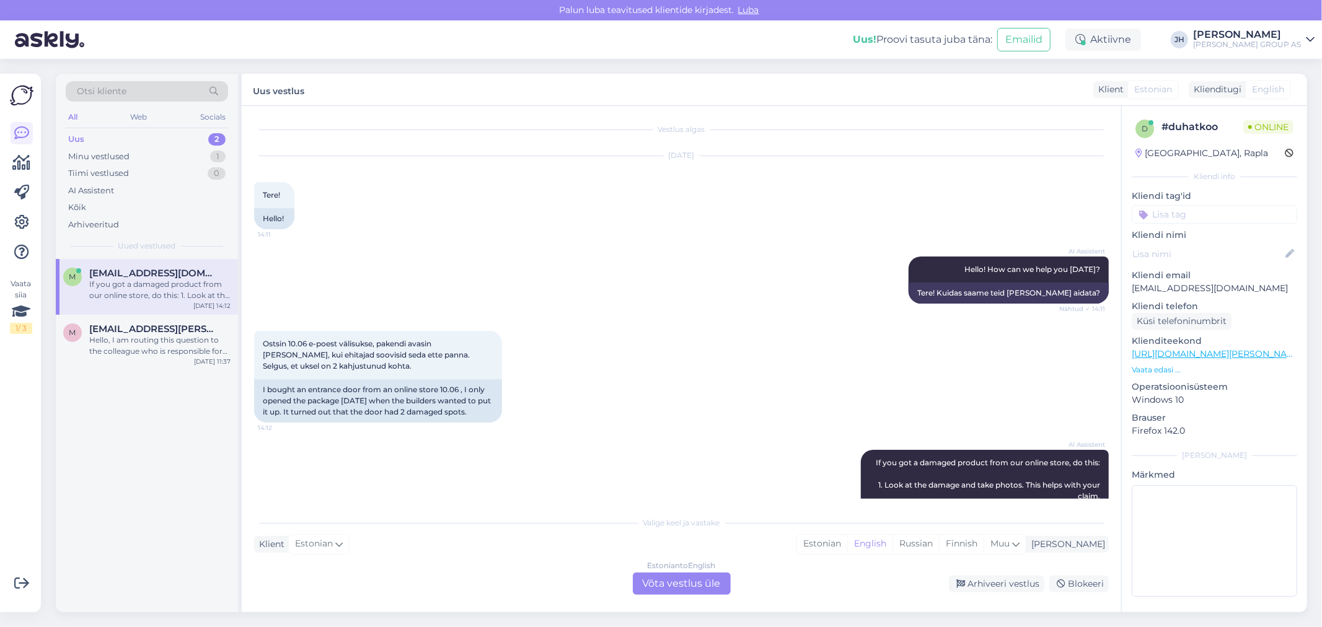
scroll to position [0, 0]
click at [703, 367] on div "Ostsin 10.06 e-poest välisukse, pakendi avasin [PERSON_NAME], kui ehitajad soov…" at bounding box center [681, 378] width 855 height 119
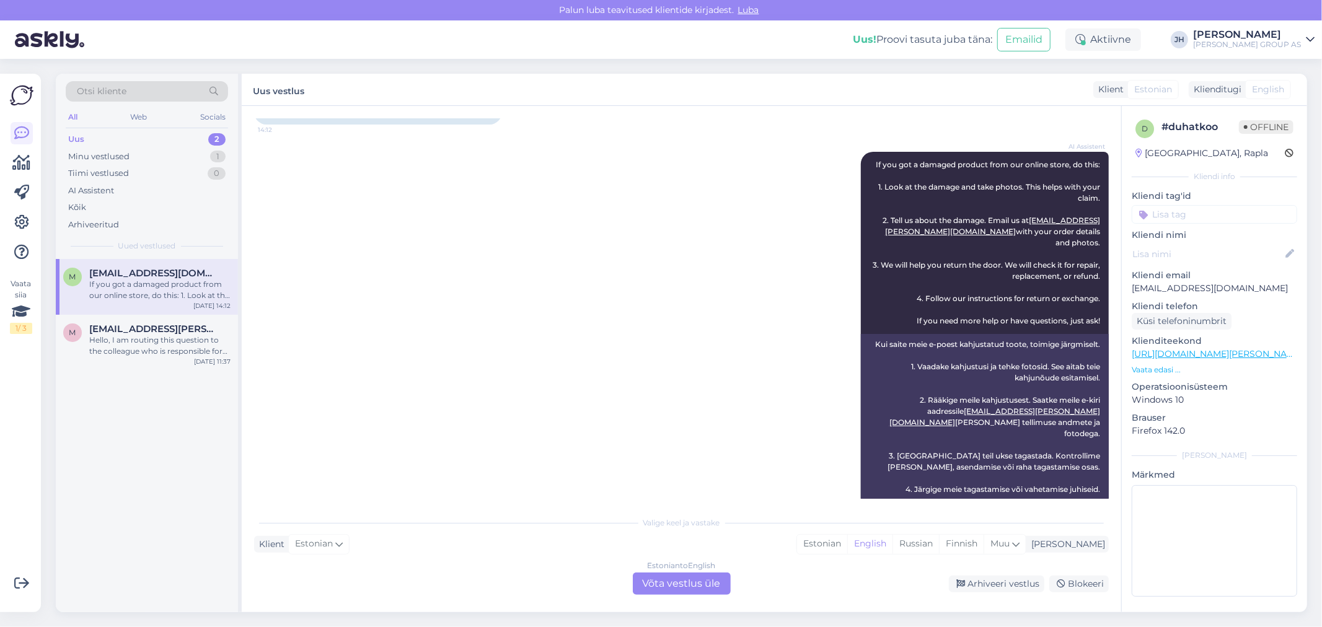
scroll to position [314, 0]
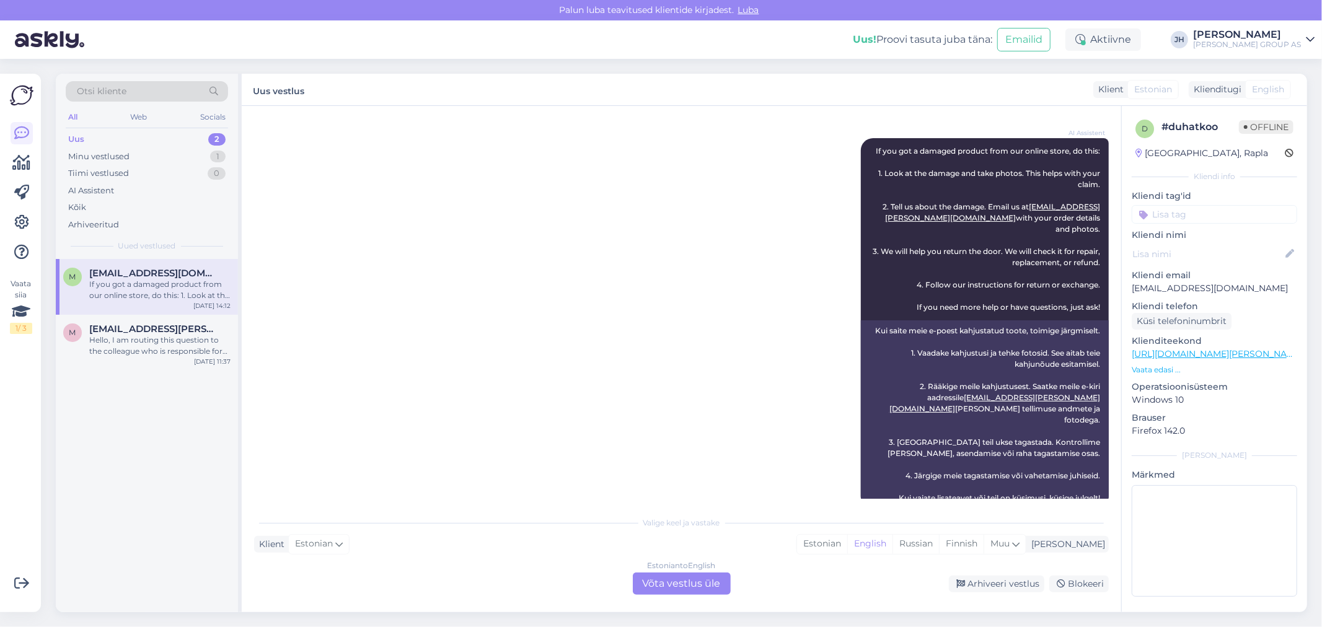
click at [682, 583] on div "Estonian to English Võta vestlus üle" at bounding box center [682, 584] width 98 height 22
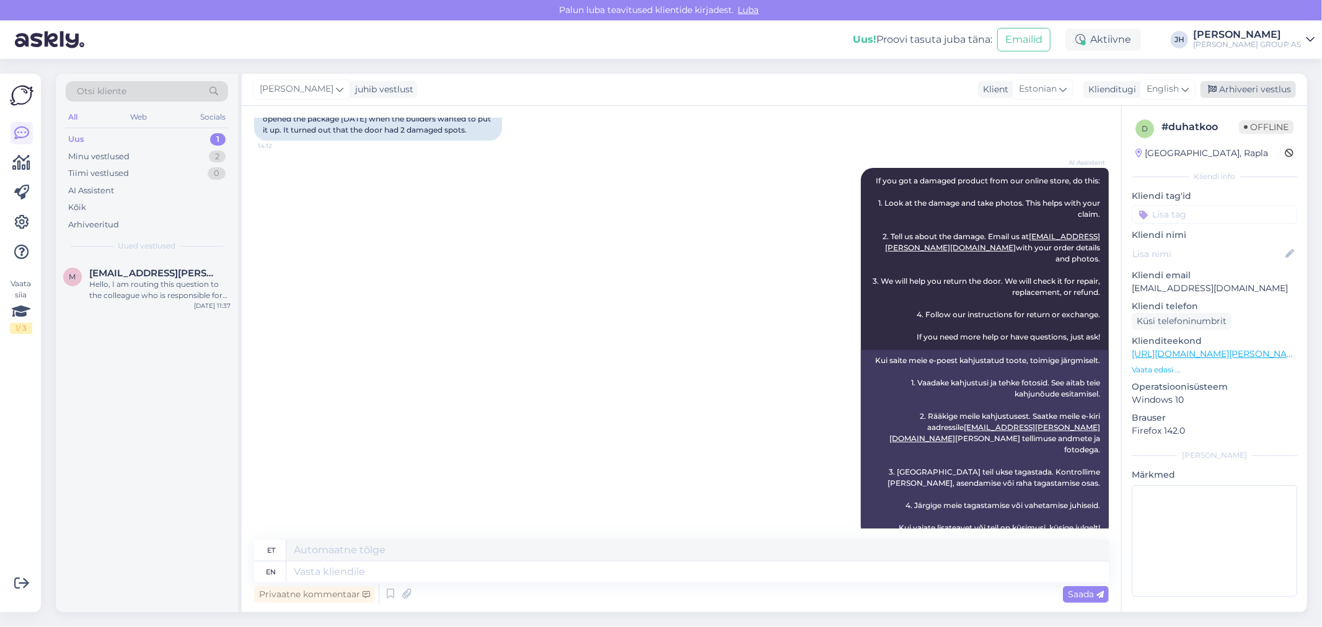
click at [1243, 88] on div "Arhiveeri vestlus" at bounding box center [1248, 89] width 95 height 17
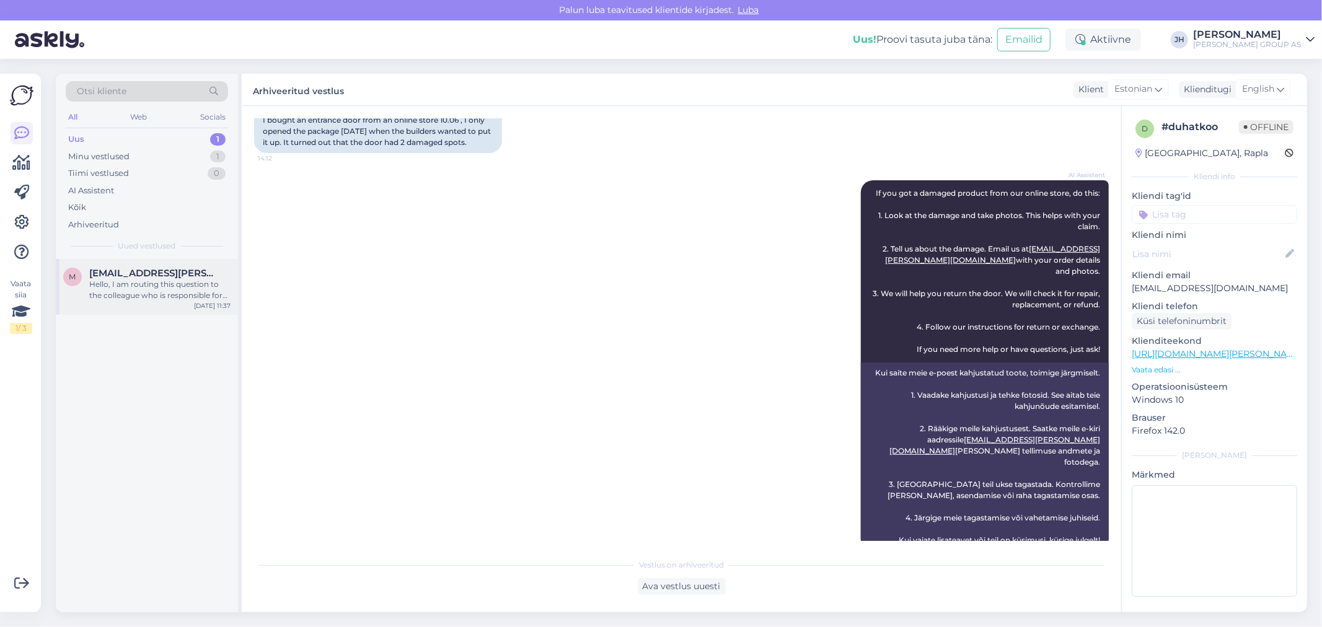
click at [166, 278] on span "[EMAIL_ADDRESS][PERSON_NAME][DOMAIN_NAME]" at bounding box center [153, 273] width 129 height 11
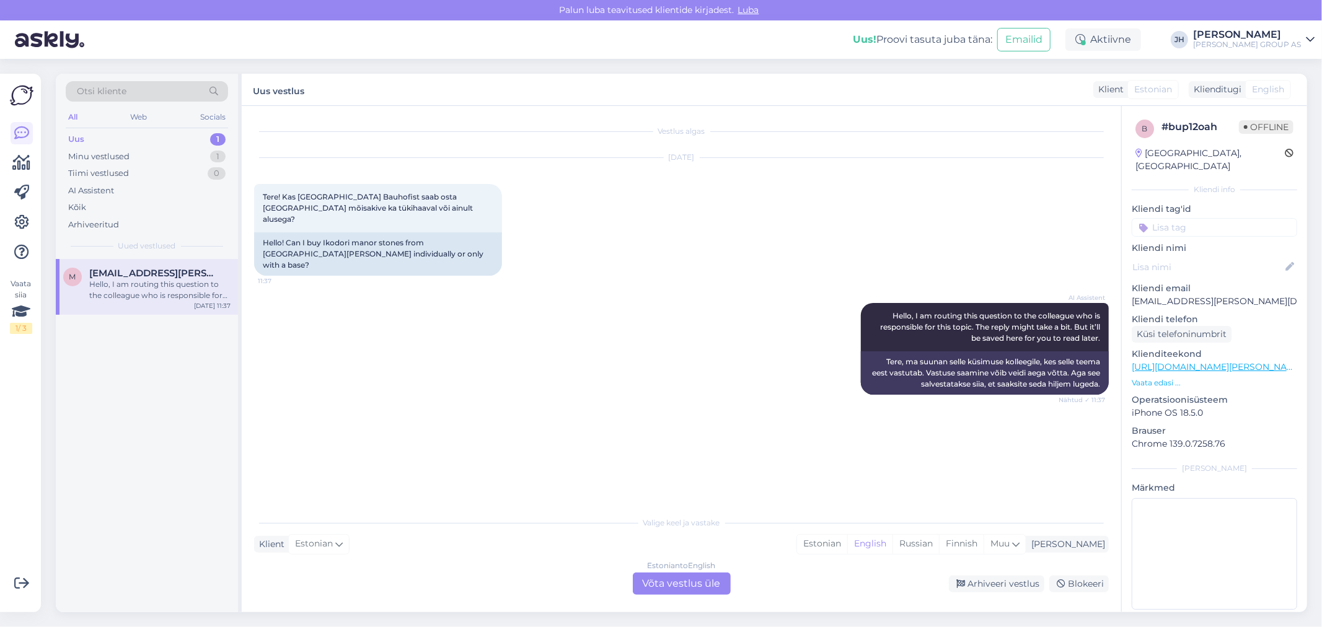
click at [686, 587] on div "Estonian to English Võta vestlus üle" at bounding box center [682, 584] width 98 height 22
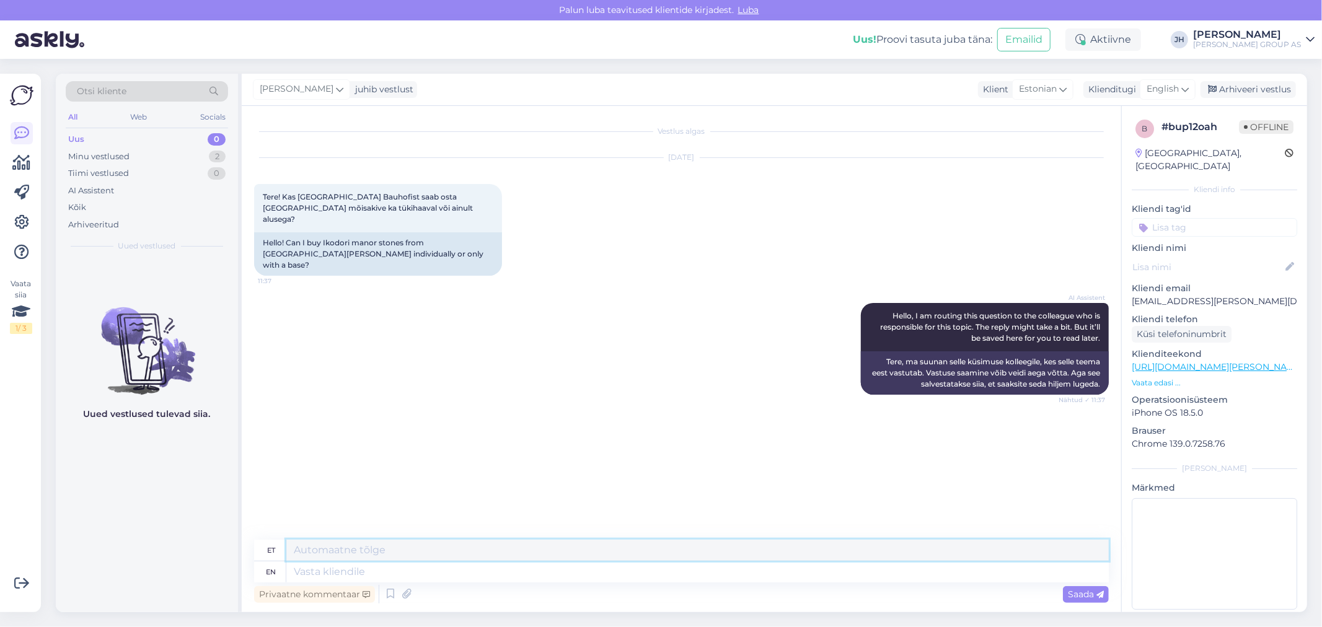
click at [374, 548] on textarea at bounding box center [697, 550] width 823 height 21
type textarea "p"
drag, startPoint x: 531, startPoint y: 547, endPoint x: 243, endPoint y: 552, distance: 288.3
click at [243, 552] on div "Vestlus algas [DATE] Tere! Kas [GEOGRAPHIC_DATA] Bauhofist saab osta [GEOGRAPHI…" at bounding box center [682, 359] width 880 height 507
type textarea "Tere. Palun kauba tootekoodi."
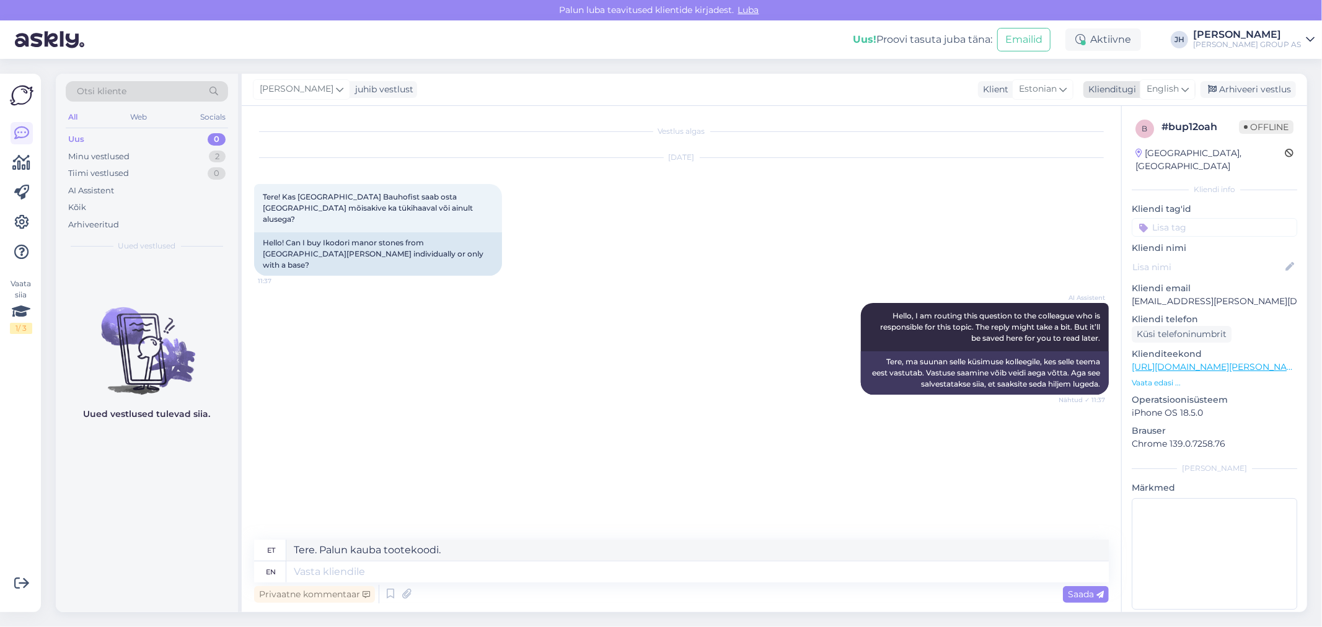
click at [1188, 87] on icon at bounding box center [1185, 89] width 7 height 14
click at [1117, 293] on link "Estonian" at bounding box center [1140, 303] width 136 height 20
click at [487, 569] on textarea at bounding box center [681, 570] width 855 height 26
paste textarea "Tere. Palun kauba tootekoodi."
type textarea "Tere. Palun kauba tootekoodi."
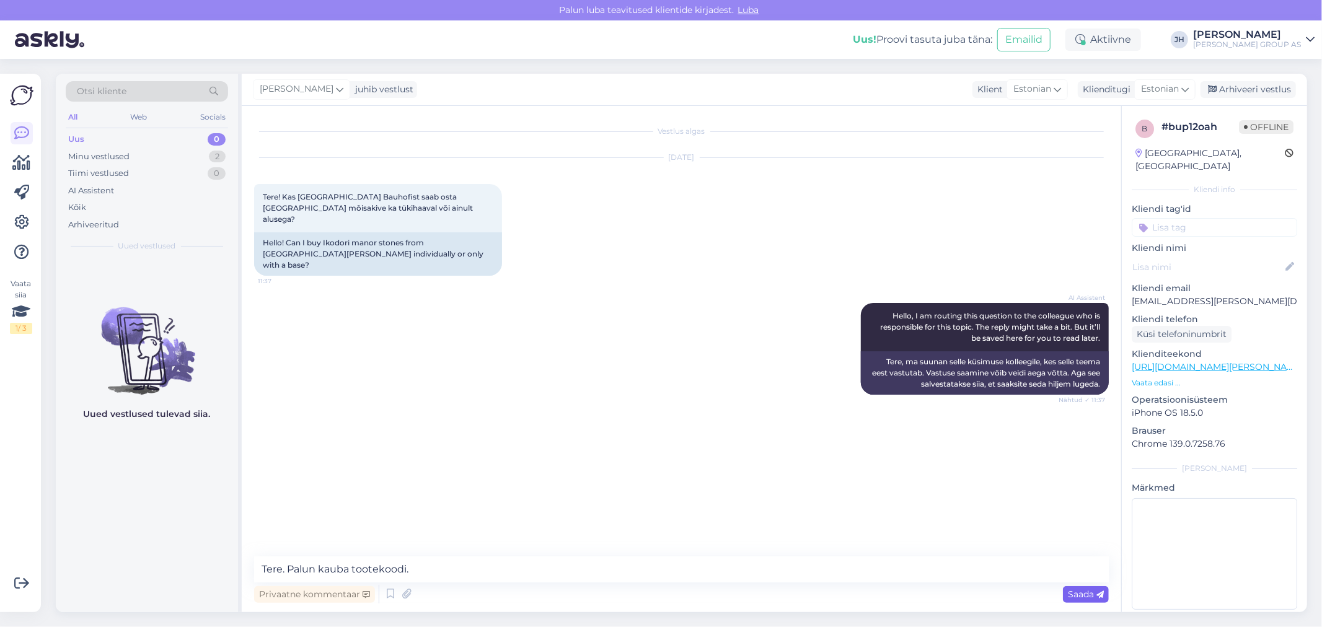
click at [1079, 594] on span "Saada" at bounding box center [1086, 594] width 36 height 11
click at [1228, 87] on div "Arhiveeri vestlus" at bounding box center [1248, 89] width 95 height 17
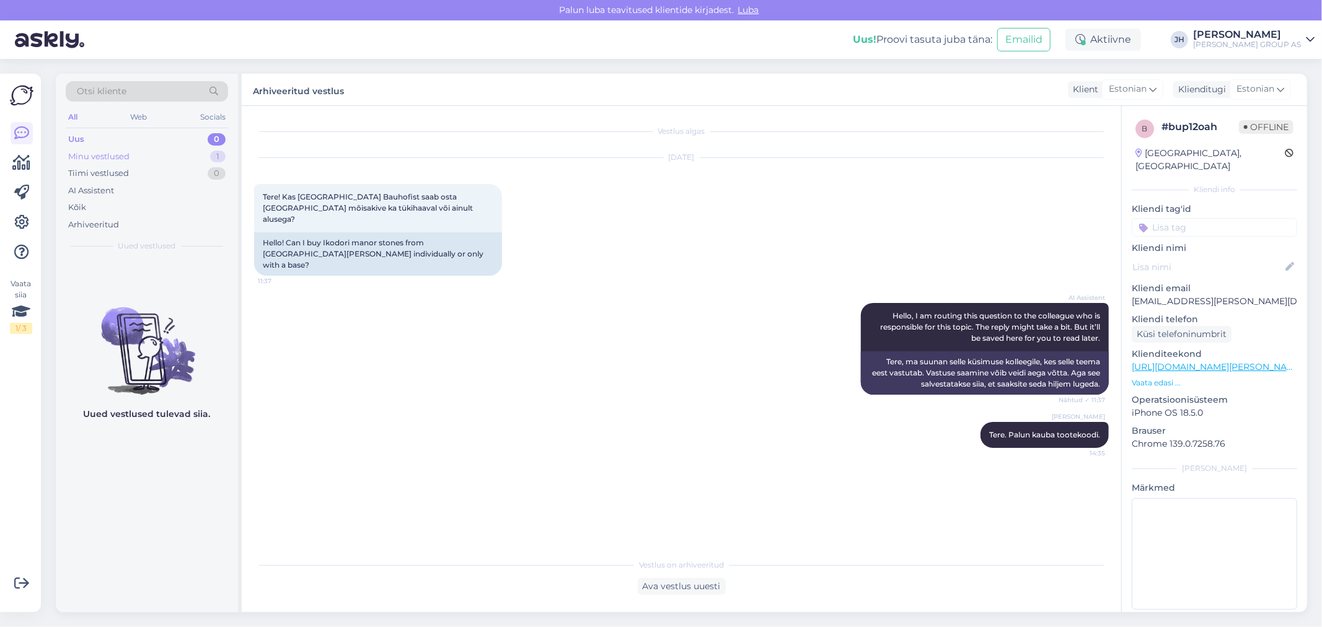
click at [91, 156] on div "Minu vestlused" at bounding box center [98, 157] width 61 height 12
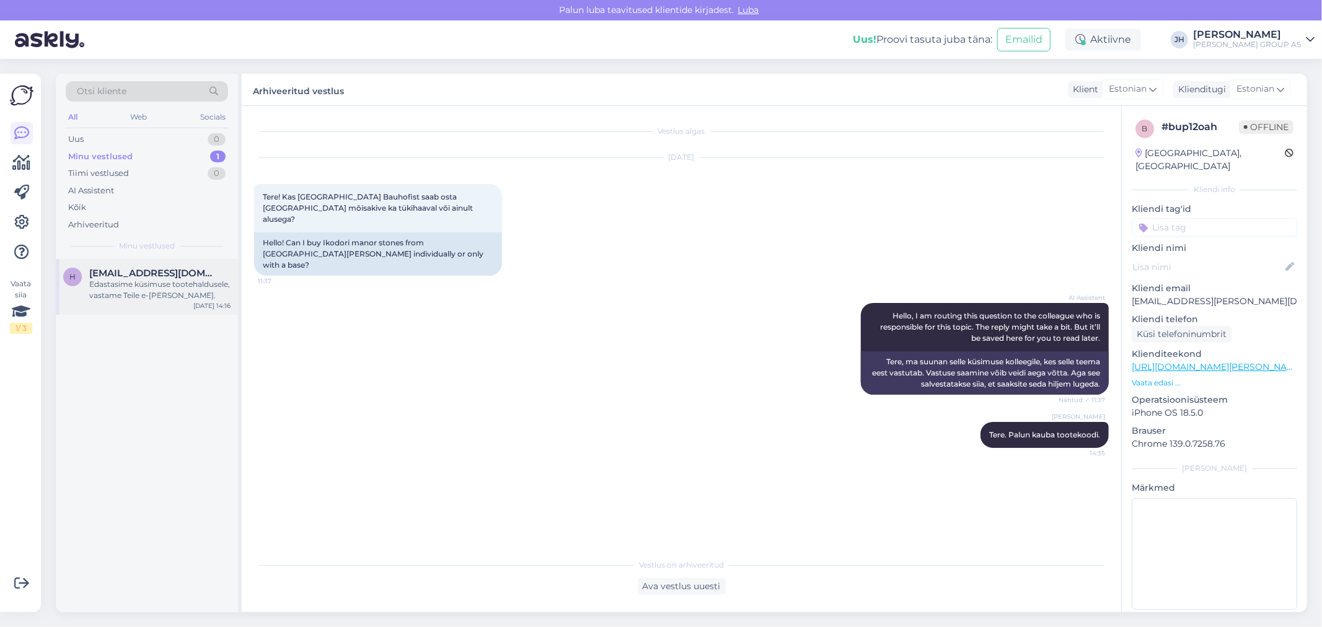
click at [144, 276] on span "[EMAIL_ADDRESS][DOMAIN_NAME]" at bounding box center [153, 273] width 129 height 11
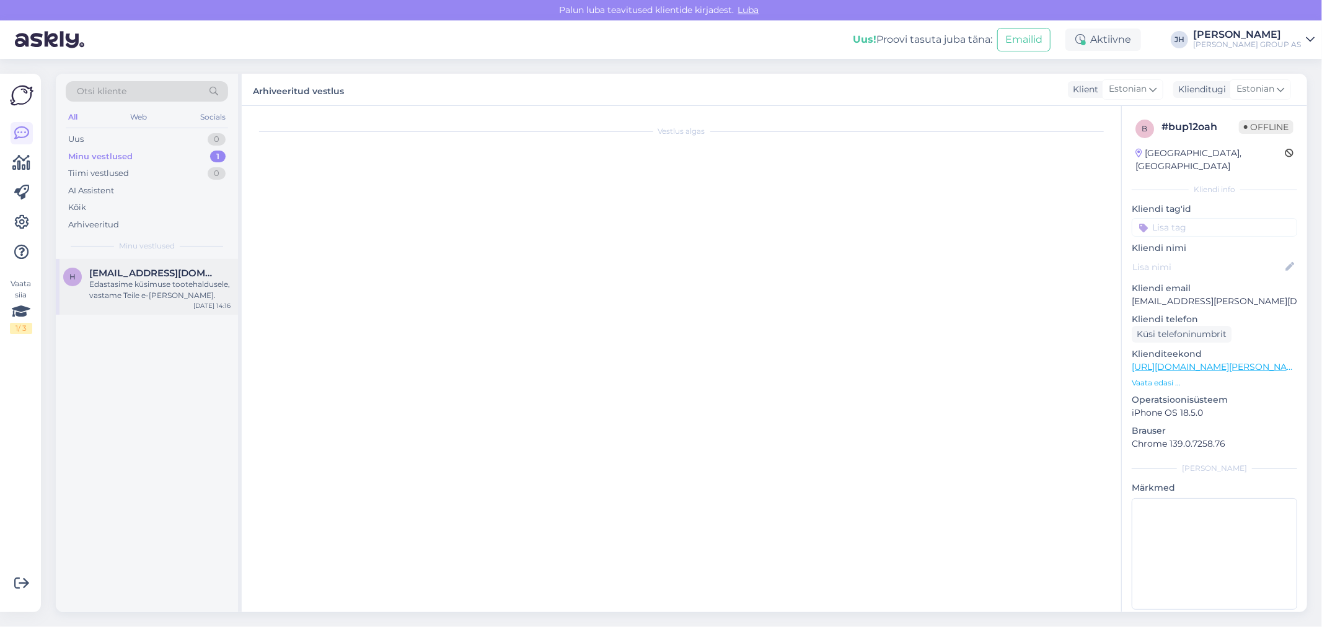
scroll to position [232, 0]
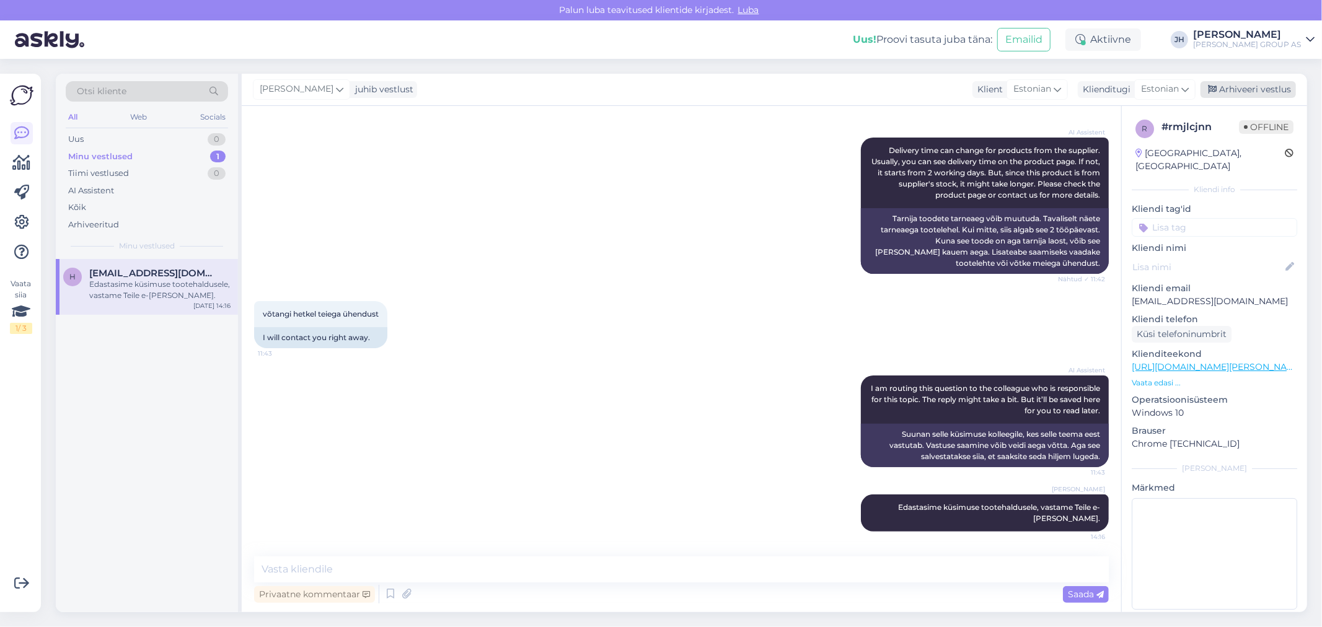
click at [1253, 89] on div "Arhiveeri vestlus" at bounding box center [1248, 89] width 95 height 17
